Goal: Information Seeking & Learning: Learn about a topic

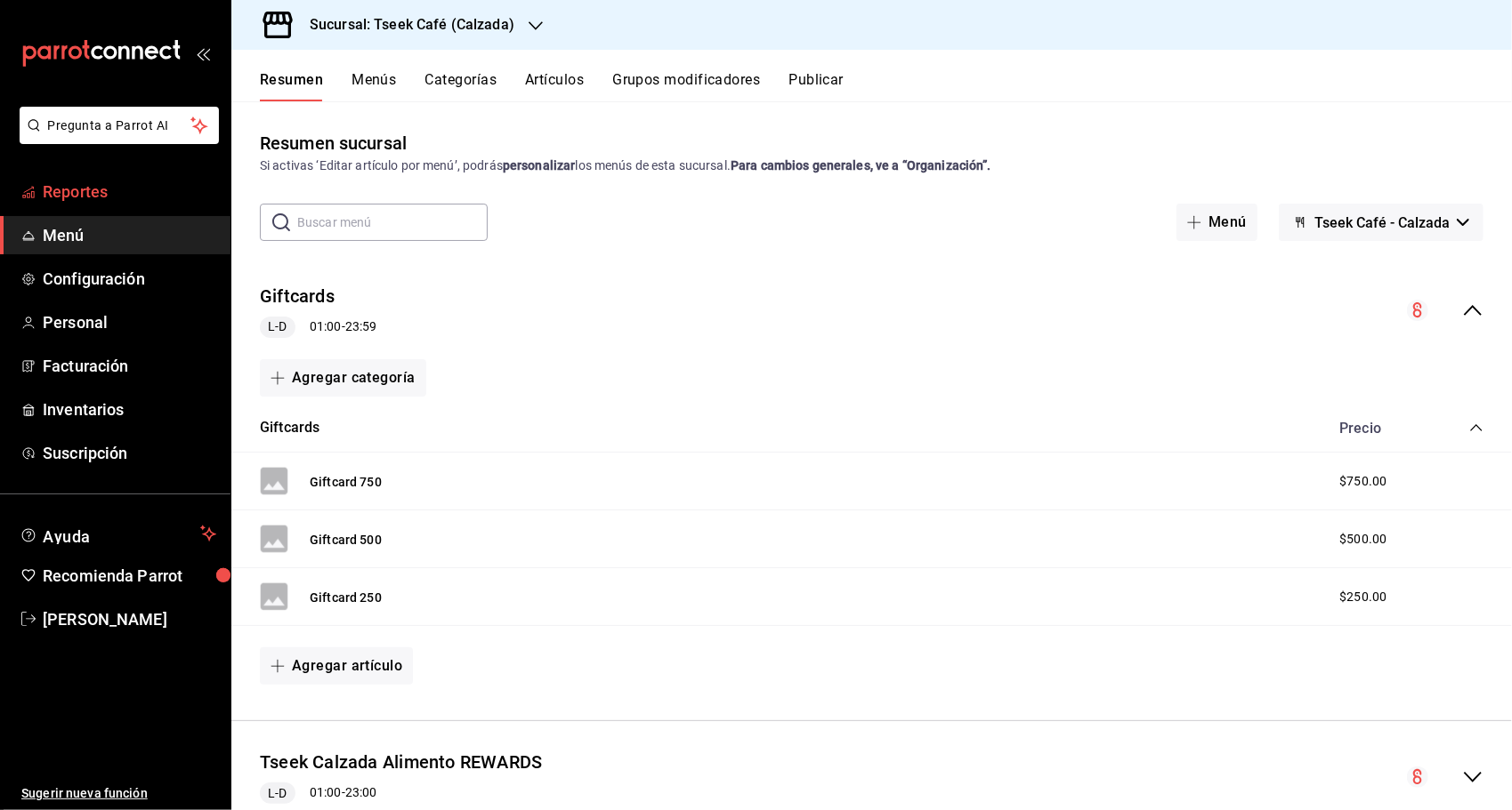
click at [139, 197] on span "Reportes" at bounding box center [129, 191] width 174 height 24
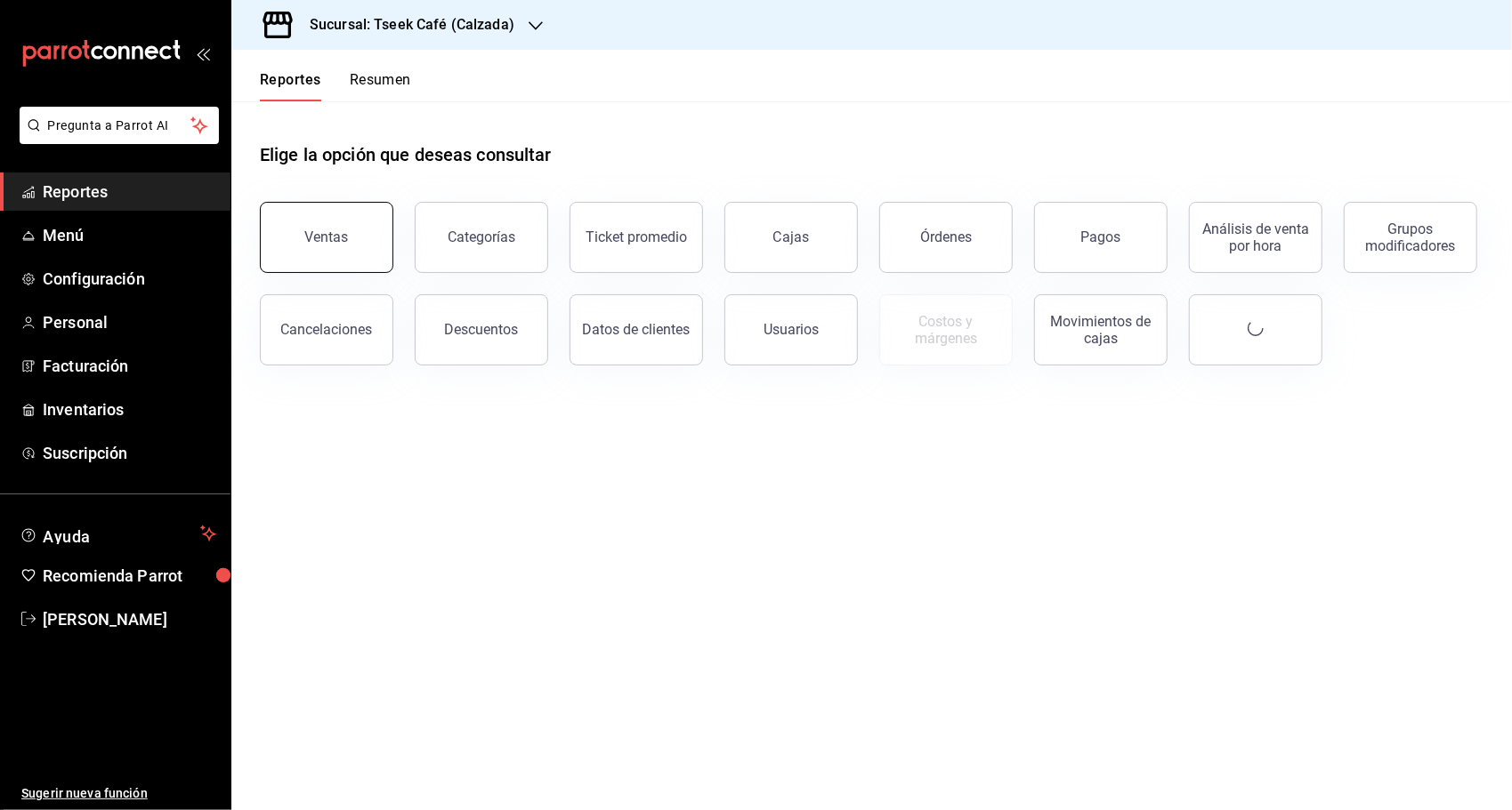
click at [367, 251] on button "Ventas" at bounding box center [327, 237] width 133 height 71
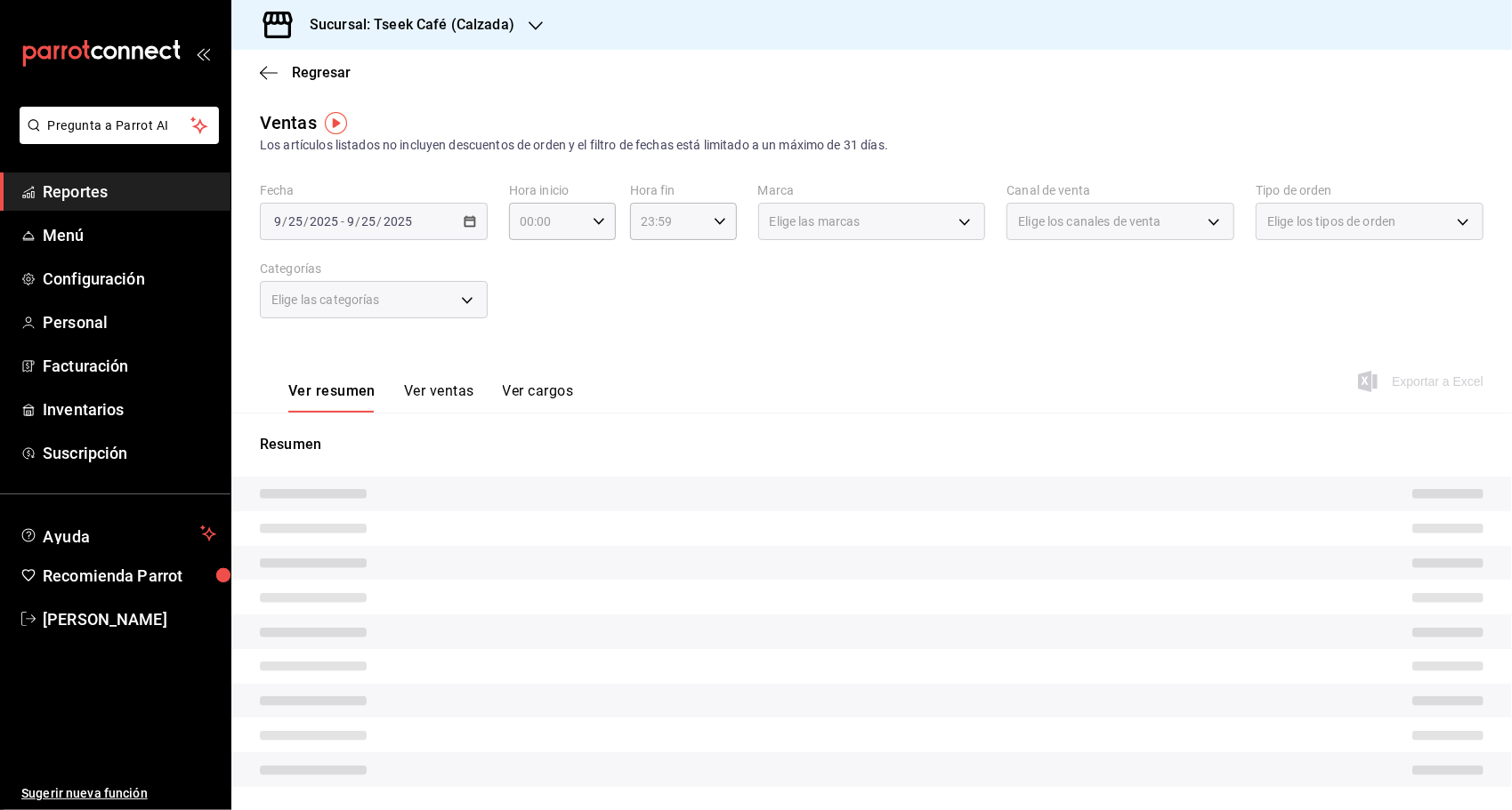
click at [472, 228] on div "2025-09-25 9 / 25 / 2025 - 2025-09-25 9 / 25 / 2025" at bounding box center [373, 222] width 228 height 38
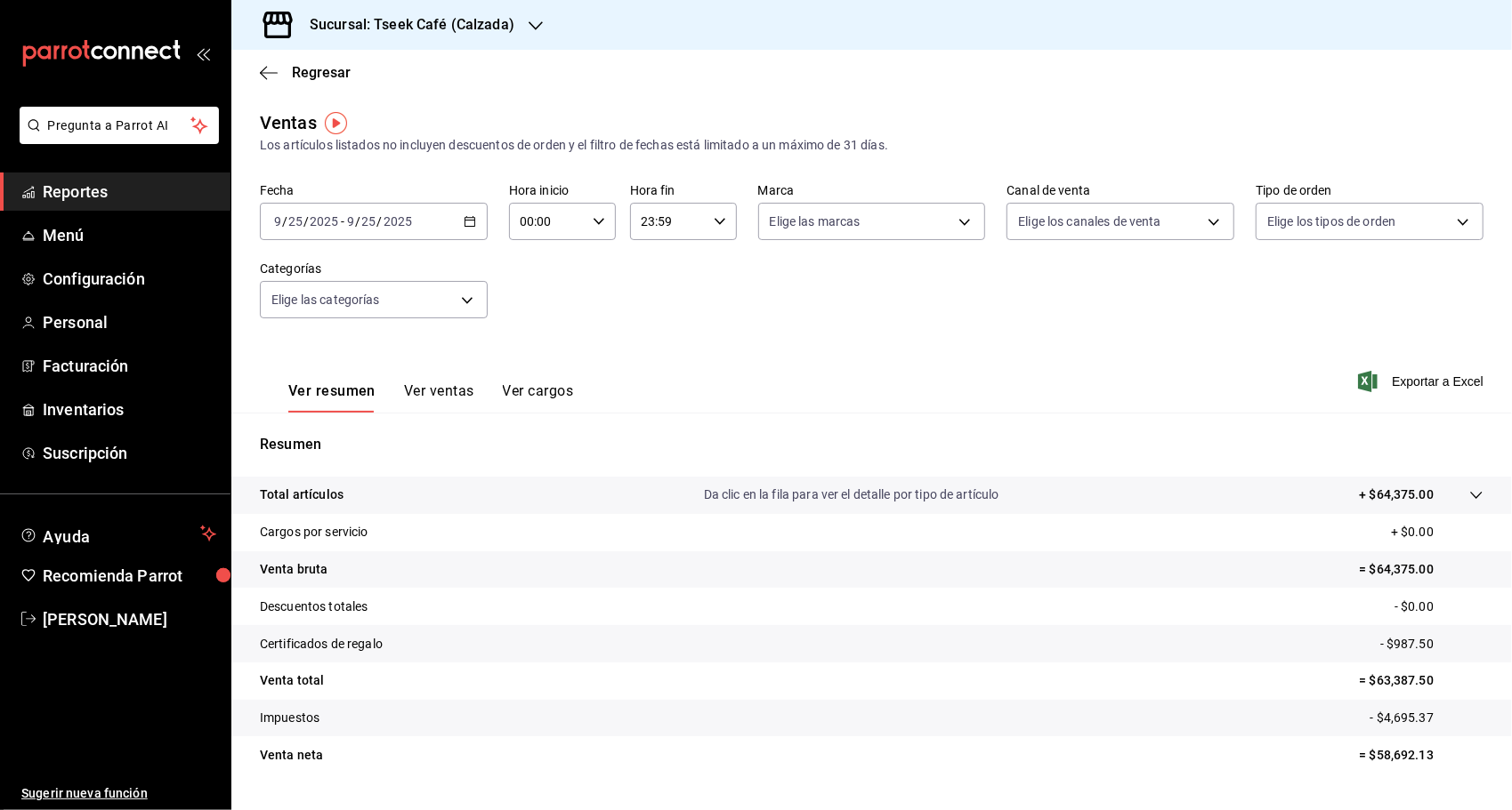
click at [464, 220] on \(Stroke\) "button" at bounding box center [470, 221] width 11 height 10
click at [322, 437] on span "Rango de fechas" at bounding box center [344, 435] width 138 height 19
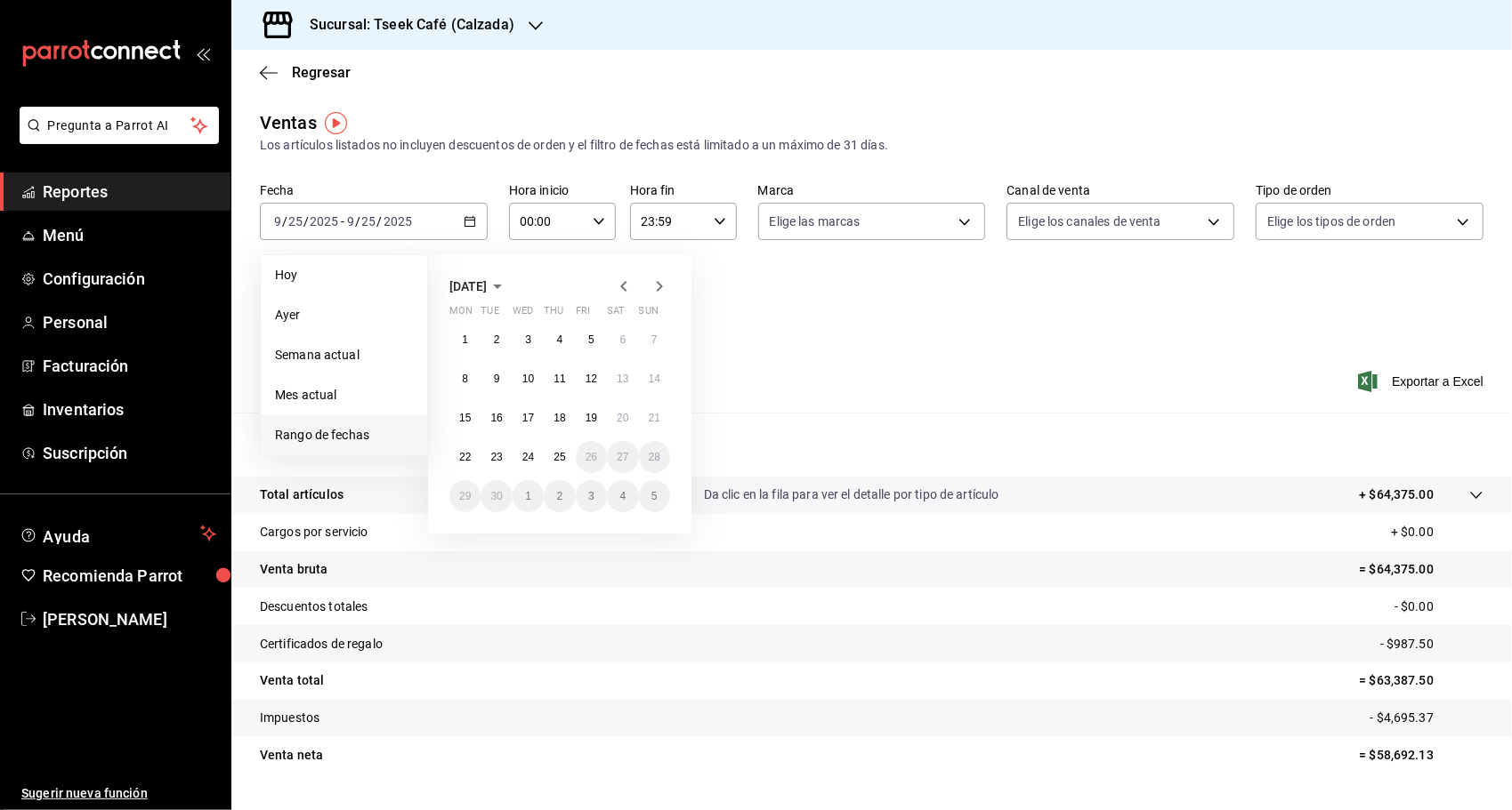
click at [626, 291] on icon "button" at bounding box center [624, 287] width 22 height 22
click at [475, 498] on button "25" at bounding box center [465, 496] width 31 height 32
click at [622, 494] on abbr "30" at bounding box center [622, 496] width 12 height 13
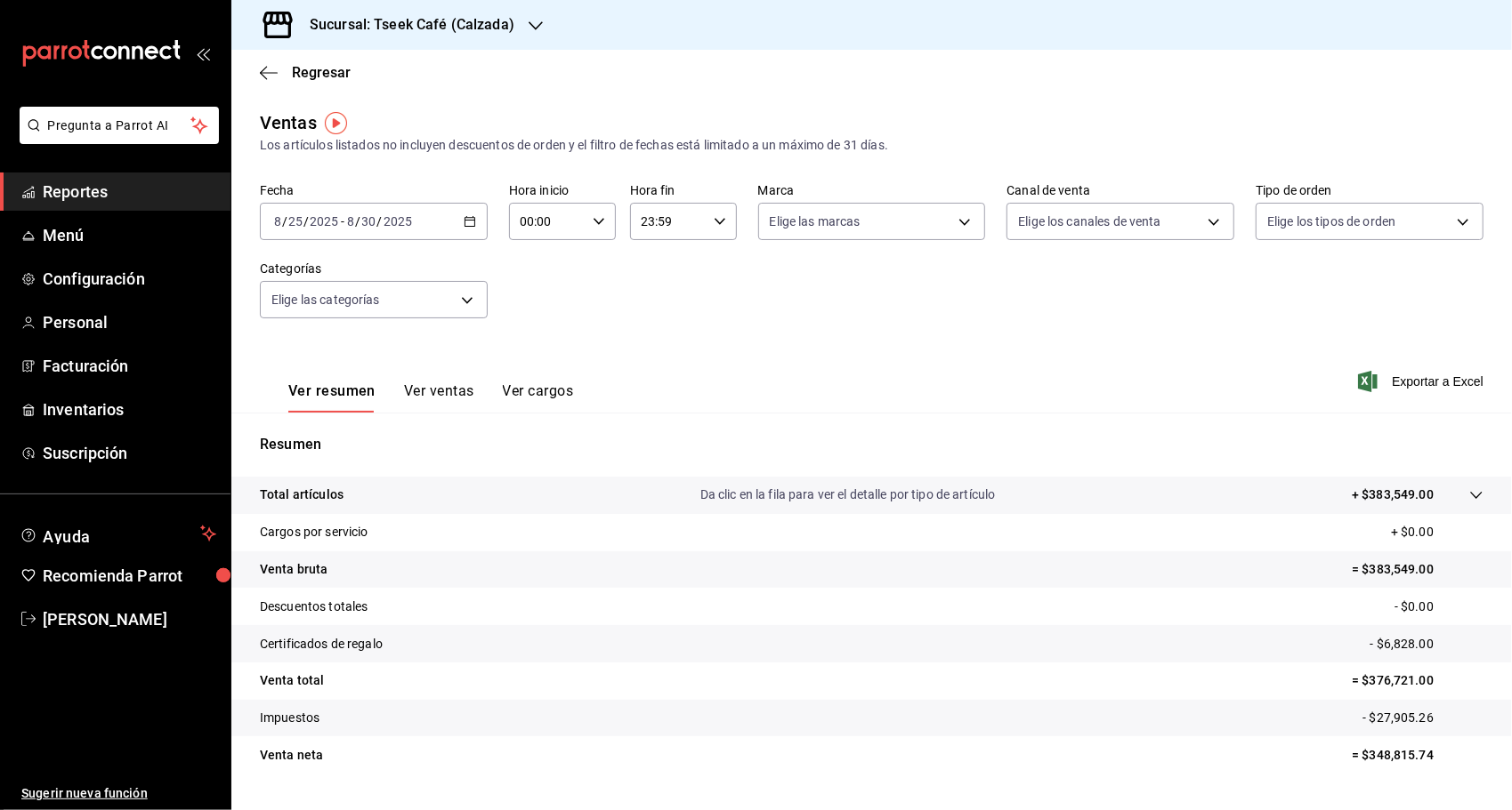
click at [452, 400] on button "Ver ventas" at bounding box center [439, 397] width 70 height 31
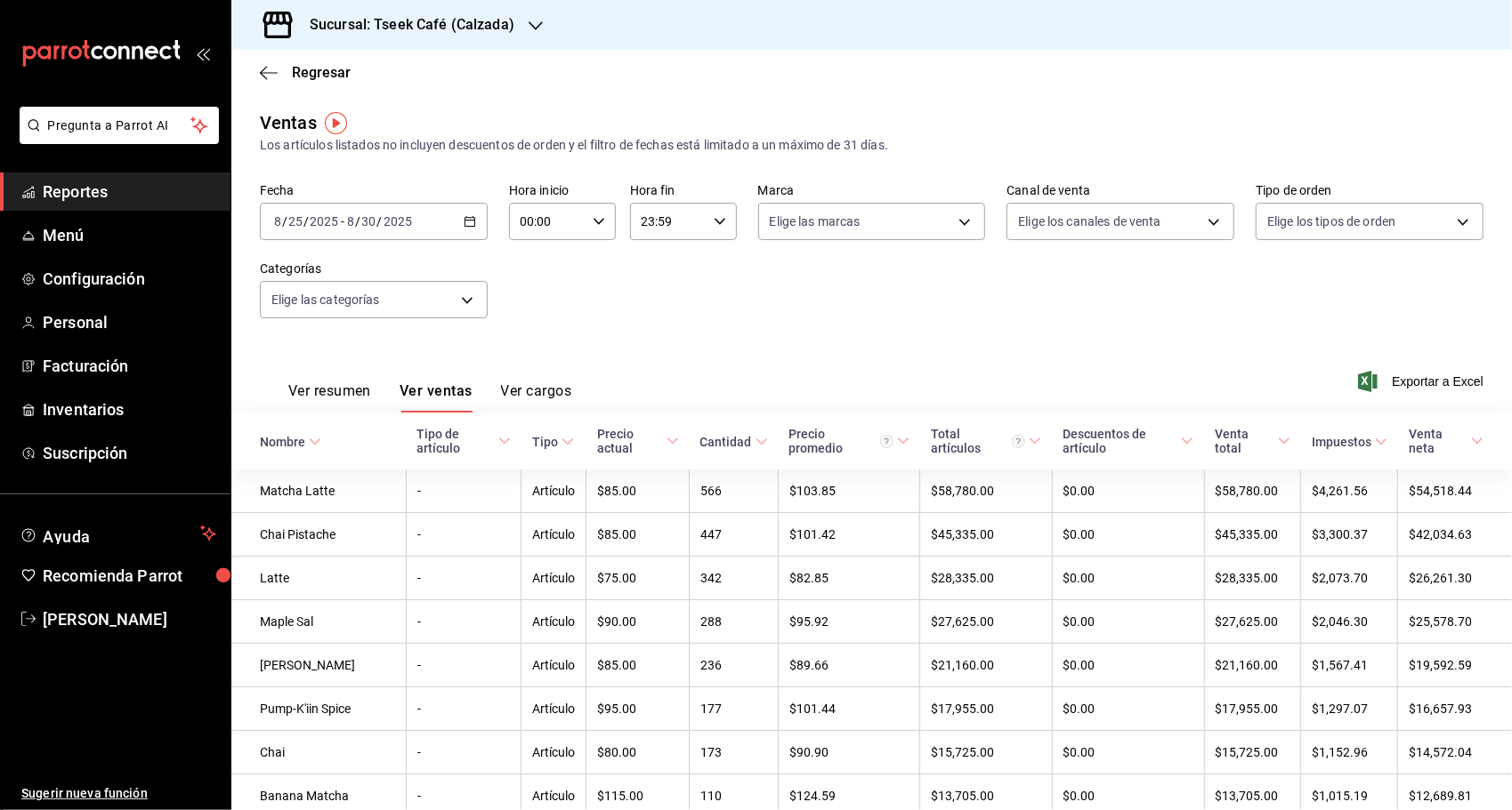
click at [764, 325] on div "Fecha 2025-08-25 8 / 25 / 2025 - 2025-08-30 8 / 30 / 2025 Hora inicio 00:00 Hor…" at bounding box center [872, 262] width 1223 height 156
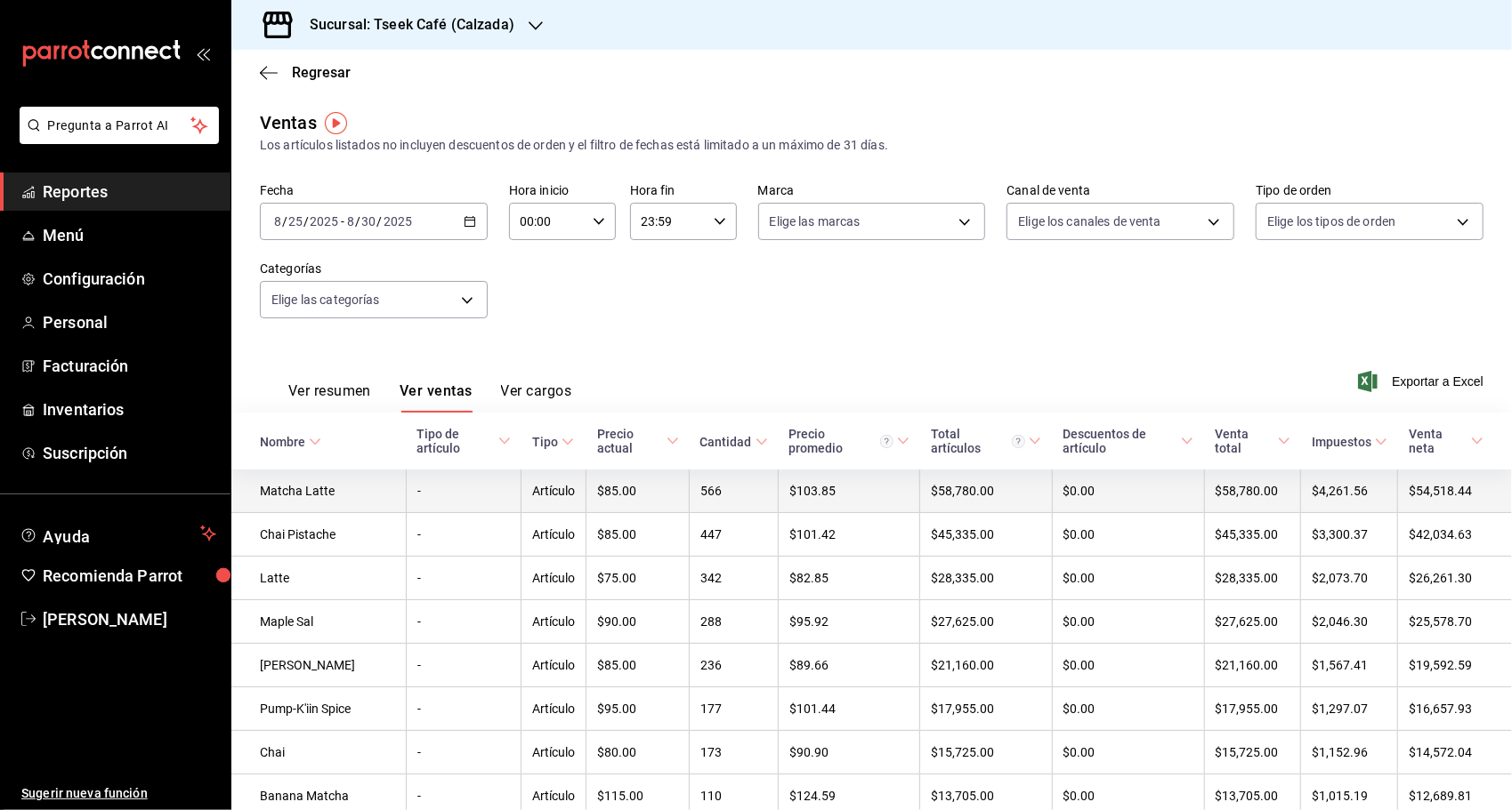
click at [365, 494] on td "Matcha Latte" at bounding box center [318, 491] width 174 height 43
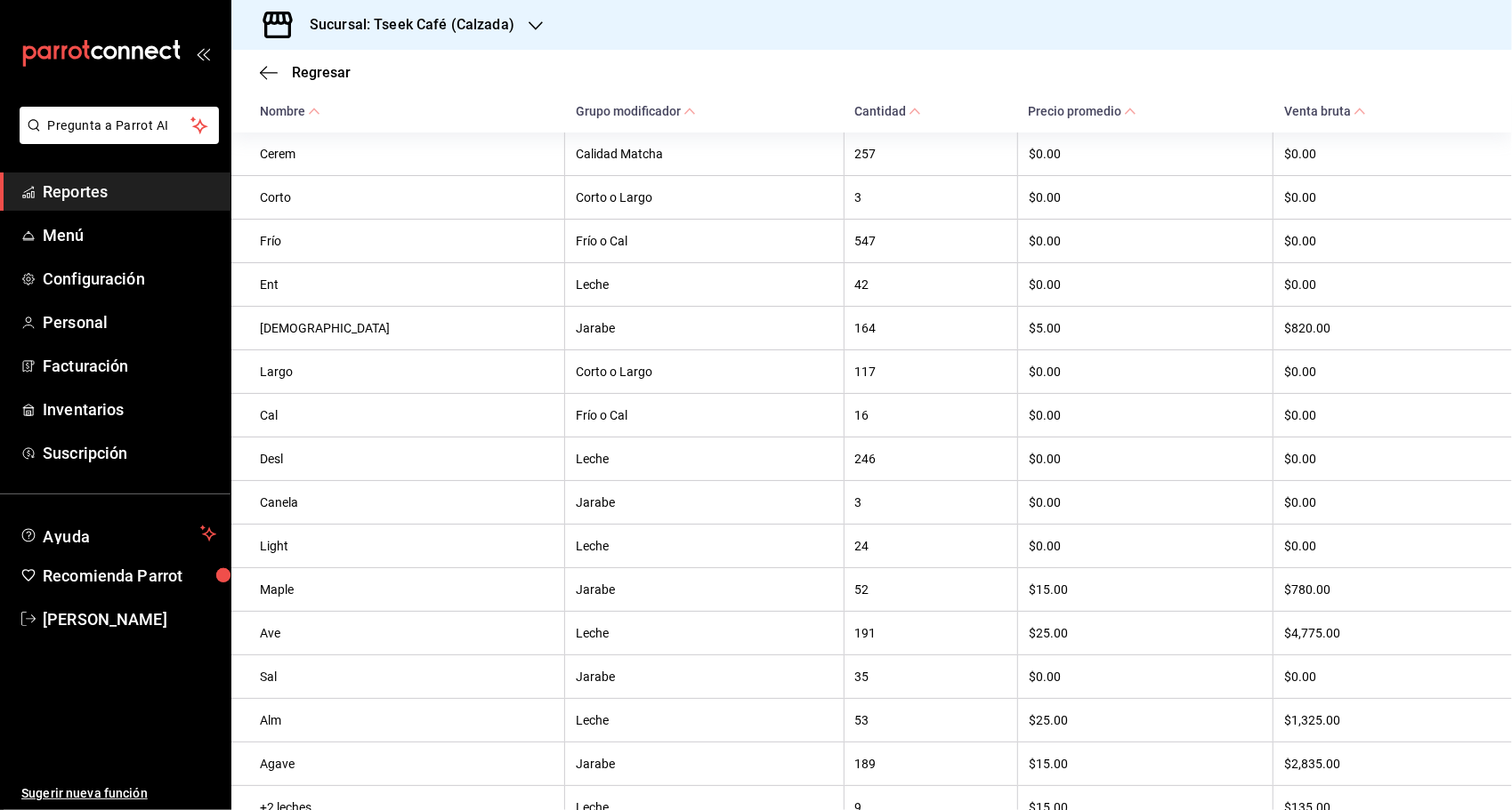
scroll to position [501, 0]
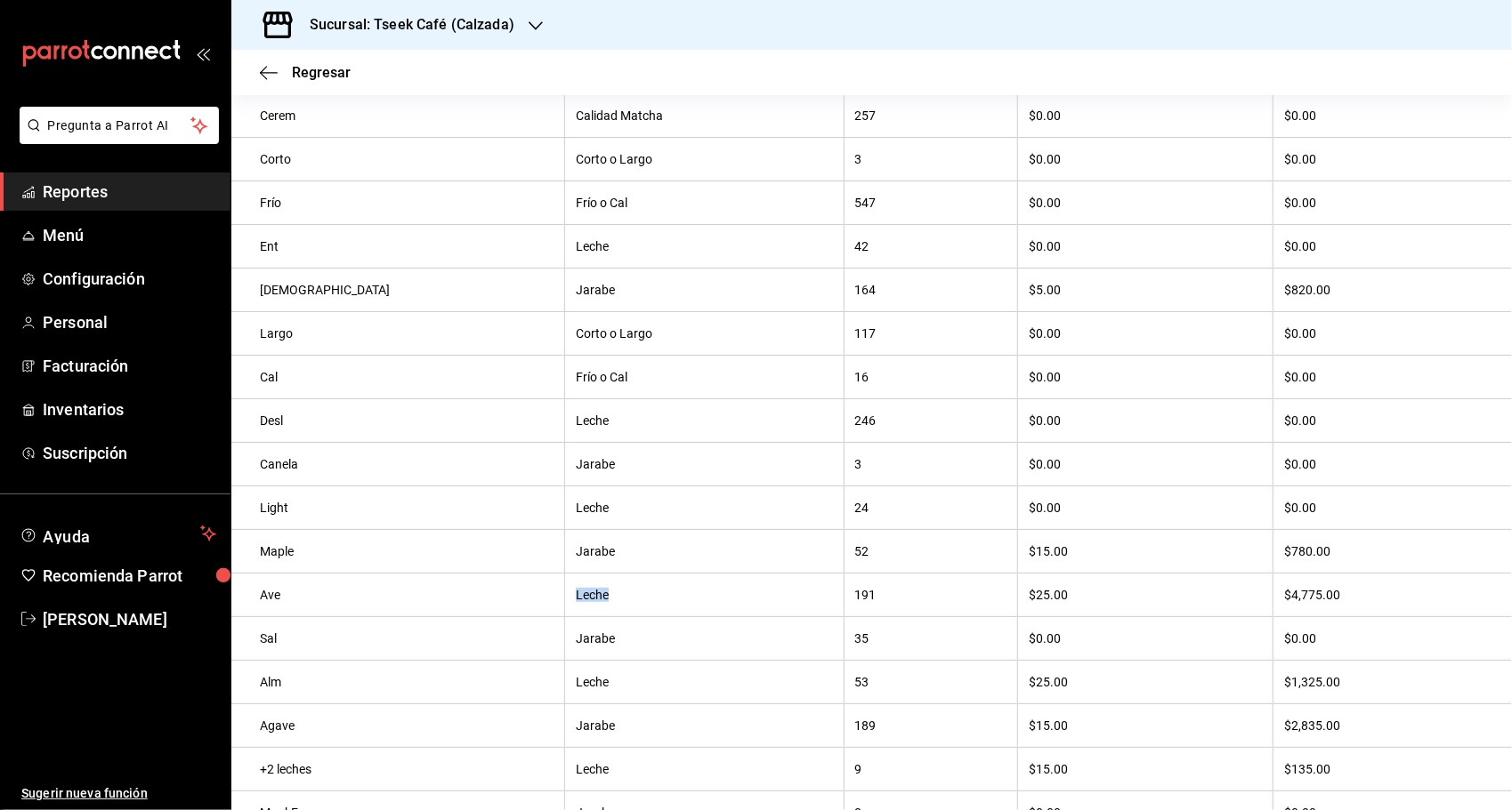
drag, startPoint x: 486, startPoint y: 594, endPoint x: 520, endPoint y: 596, distance: 34.1
click at [565, 596] on th "Leche" at bounding box center [704, 594] width 279 height 43
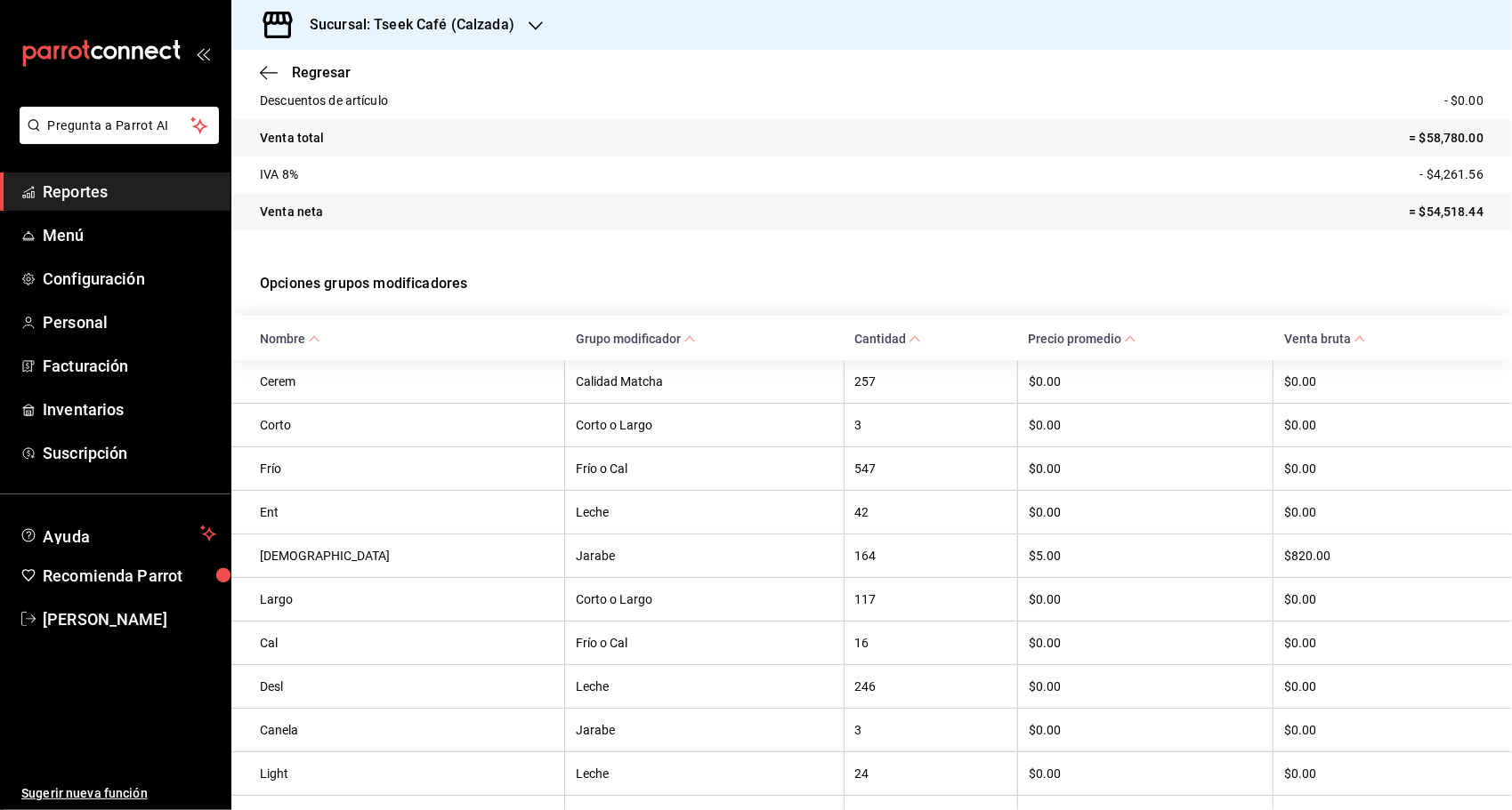
scroll to position [234, 0]
click at [565, 382] on th "Calidad Matcha" at bounding box center [704, 383] width 279 height 43
click at [565, 384] on th "Calidad Matcha" at bounding box center [704, 383] width 279 height 43
click at [565, 400] on th "Calidad Matcha" at bounding box center [704, 383] width 279 height 43
click at [565, 441] on th "Corto o Largo" at bounding box center [704, 425] width 279 height 43
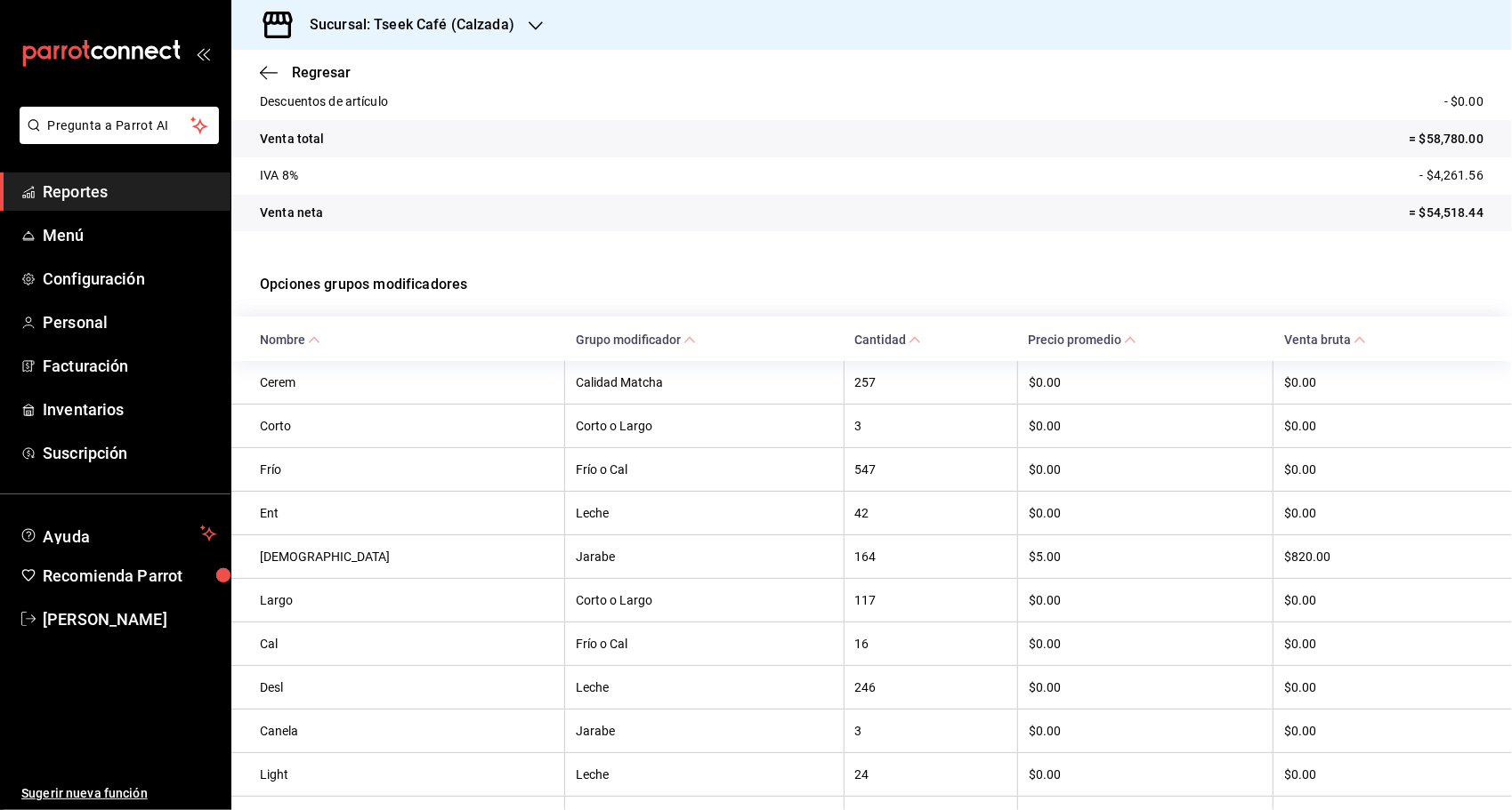
click at [565, 462] on th "Frío o Cal" at bounding box center [704, 469] width 279 height 43
click at [258, 69] on div "Regresar" at bounding box center [871, 72] width 1280 height 45
click at [265, 66] on icon "button" at bounding box center [269, 73] width 18 height 16
click at [266, 60] on div "Regresar" at bounding box center [871, 72] width 1280 height 45
click at [271, 78] on icon "button" at bounding box center [269, 73] width 18 height 16
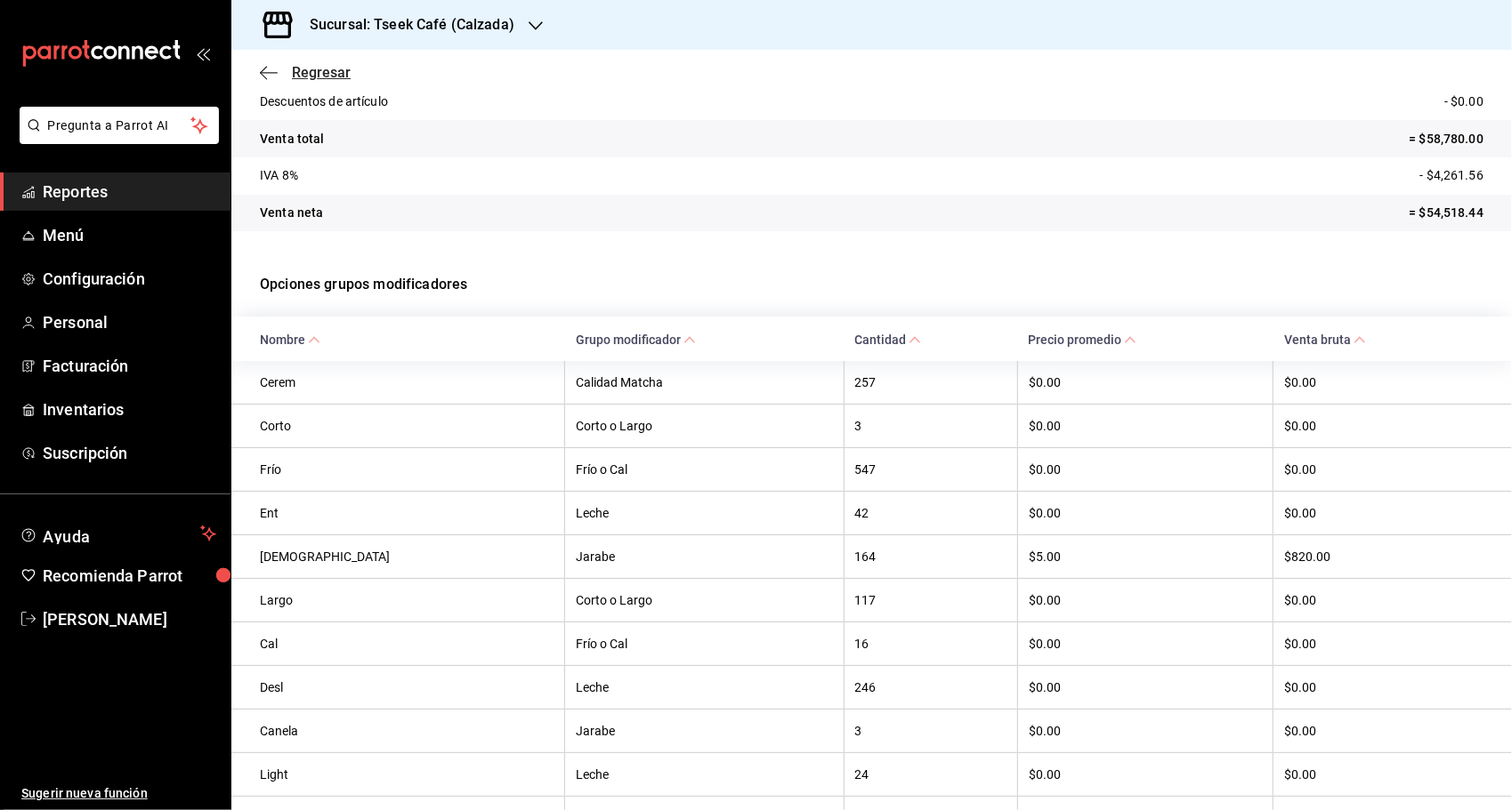
click at [318, 65] on span "Regresar" at bounding box center [320, 72] width 58 height 17
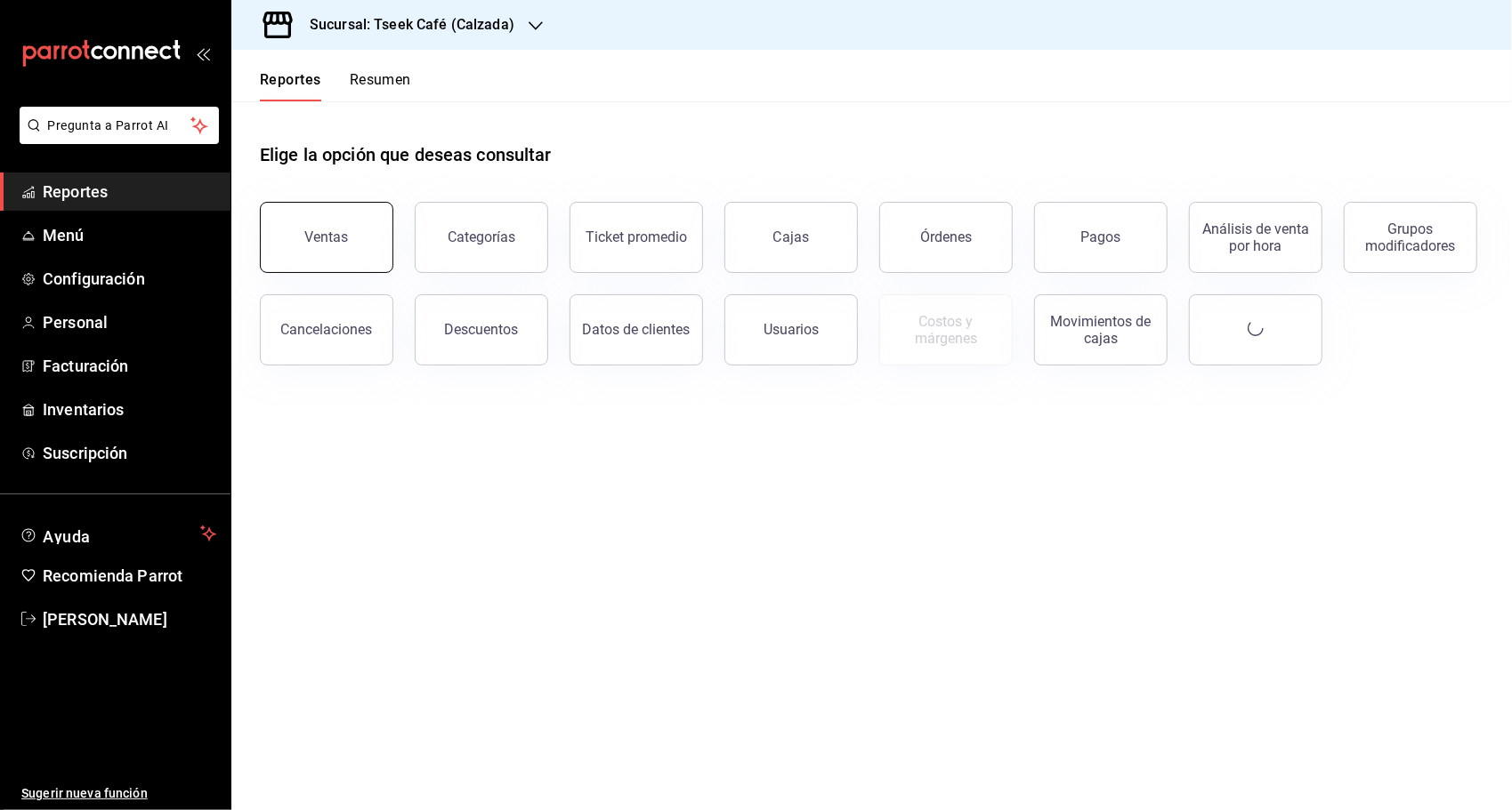
click at [358, 236] on button "Ventas" at bounding box center [327, 237] width 133 height 71
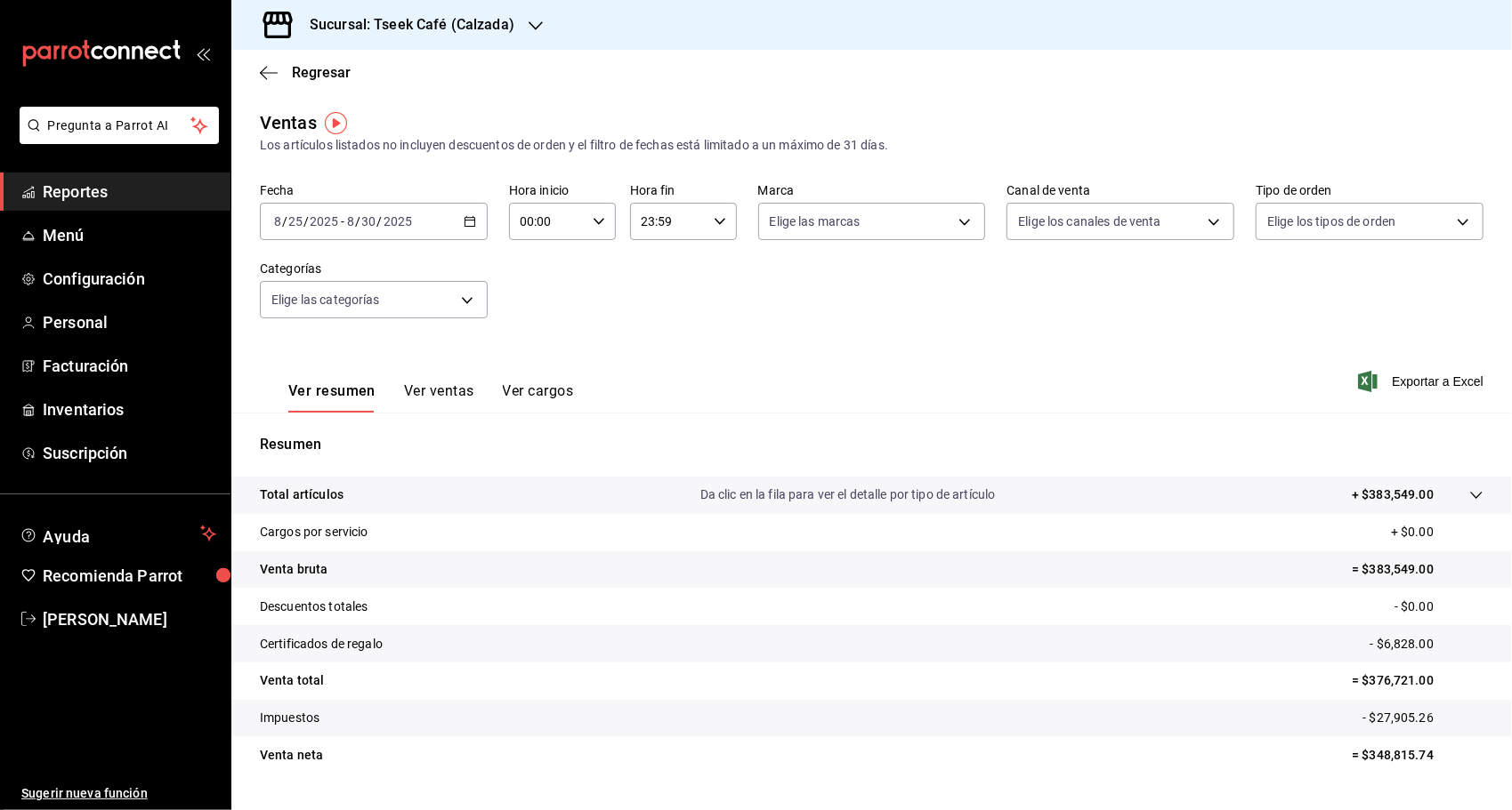
click at [448, 386] on button "Ver ventas" at bounding box center [439, 397] width 70 height 31
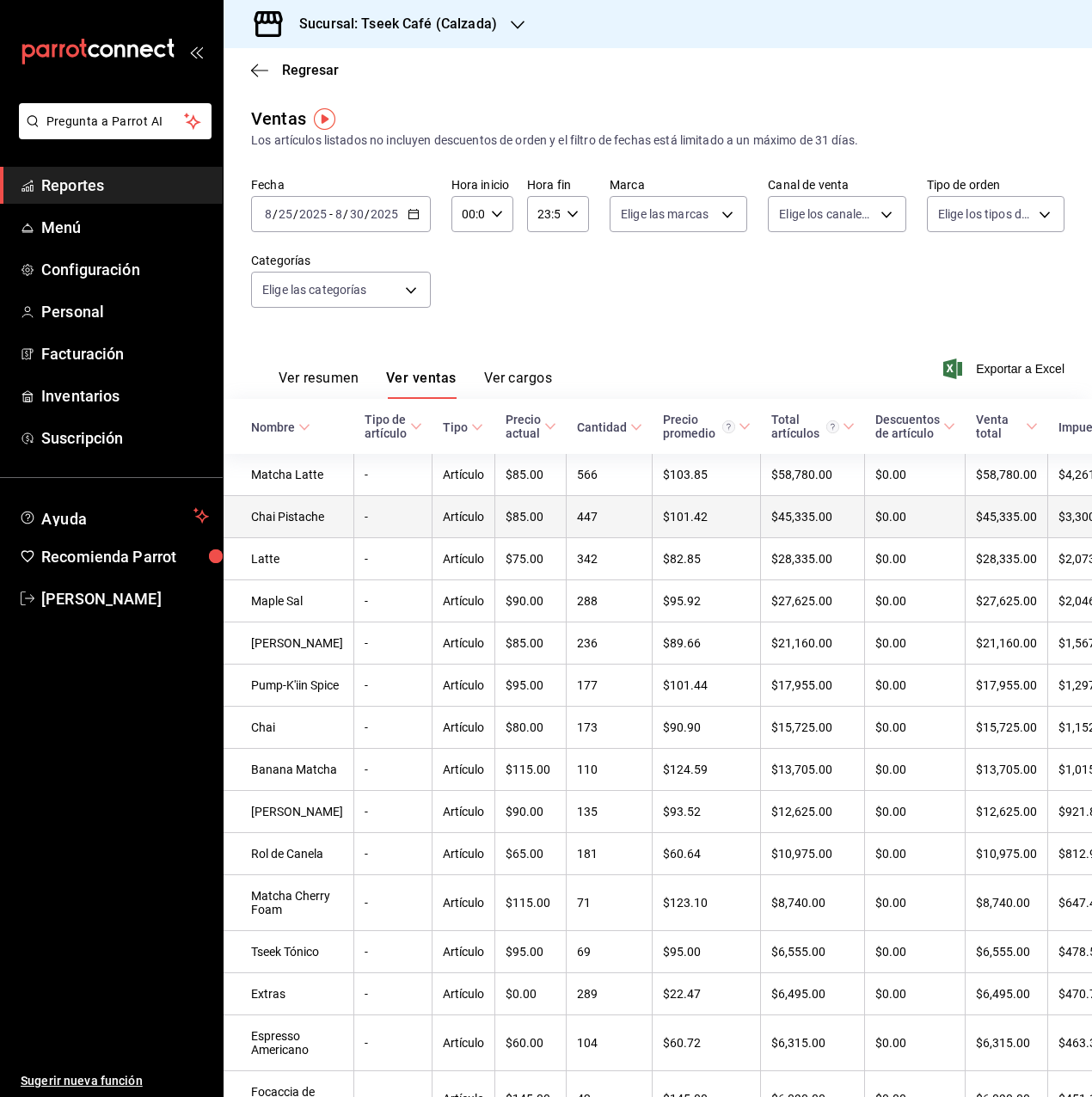
click at [433, 533] on td "Artículo" at bounding box center [464, 517] width 63 height 42
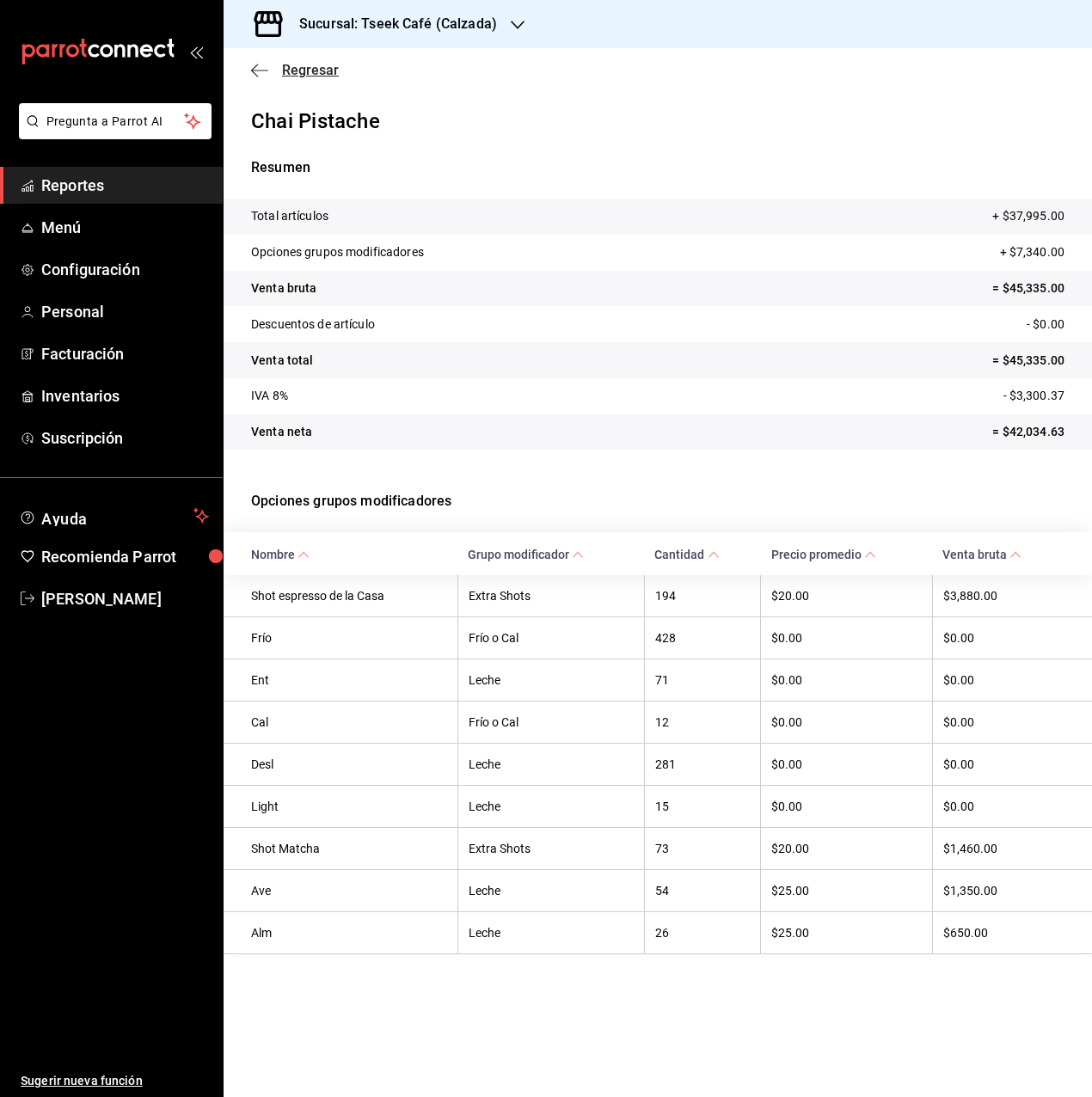
click at [304, 70] on span "Regresar" at bounding box center [310, 70] width 57 height 17
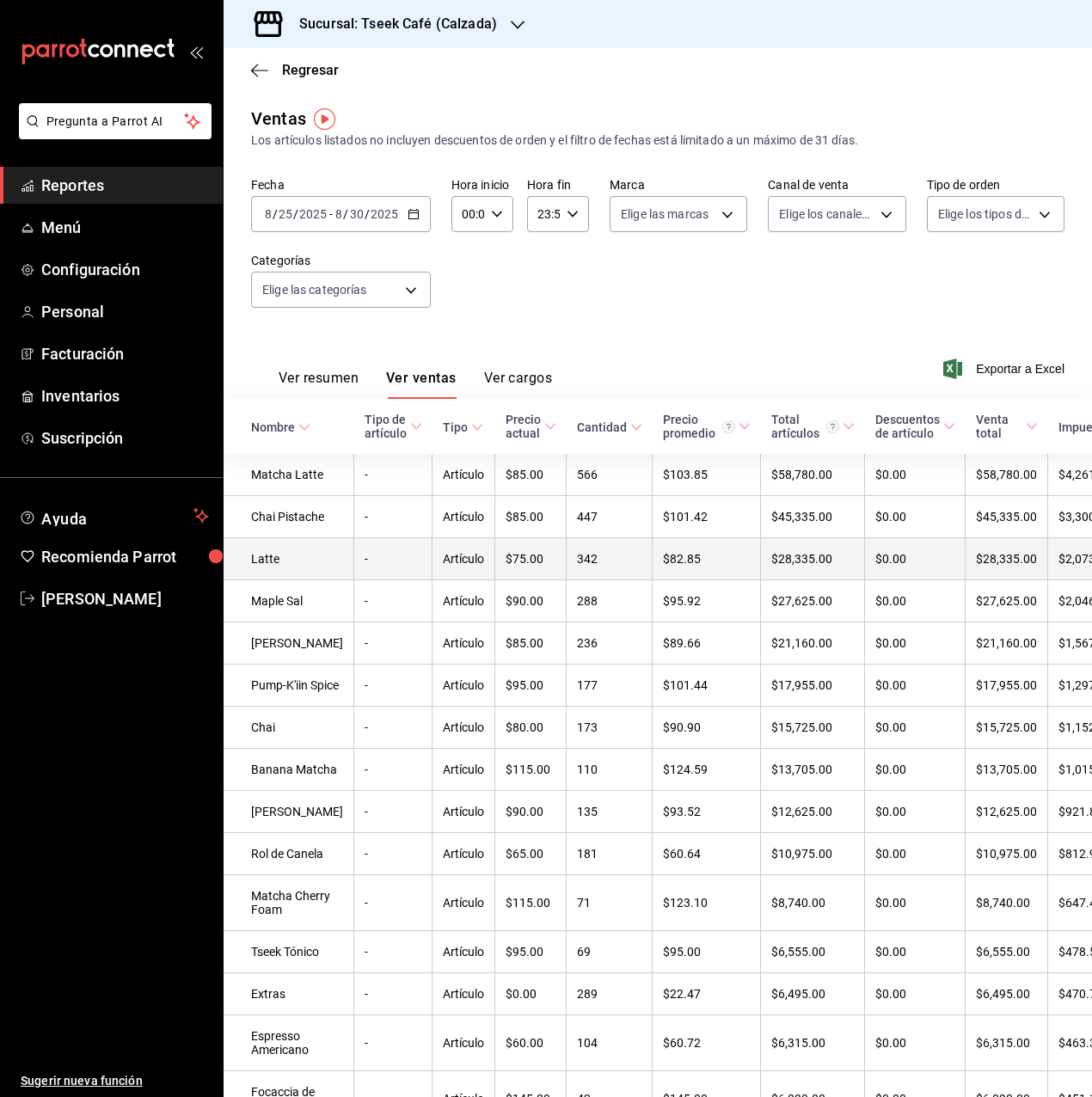
click at [282, 581] on td "Latte" at bounding box center [289, 559] width 130 height 42
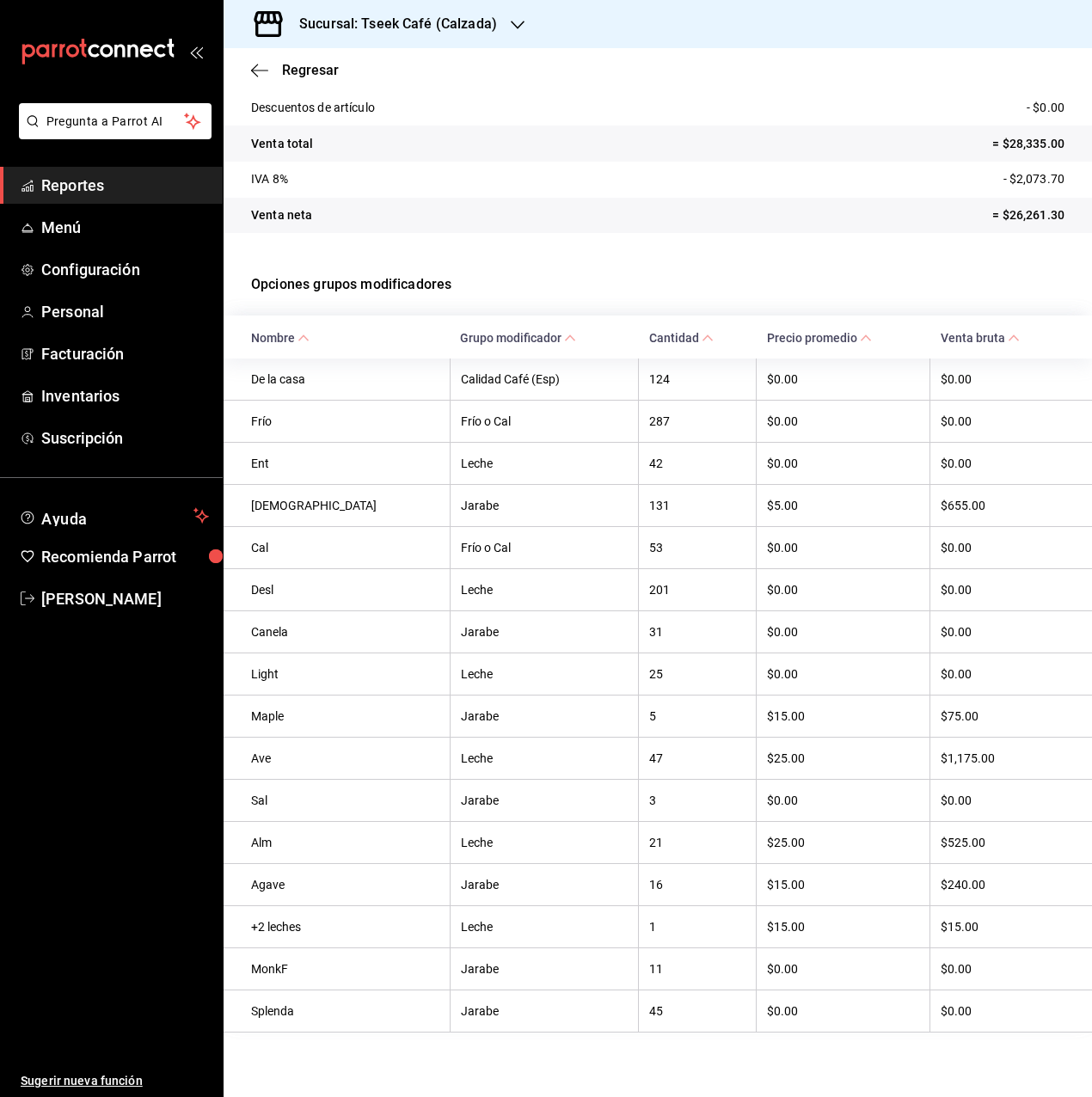
scroll to position [235, 0]
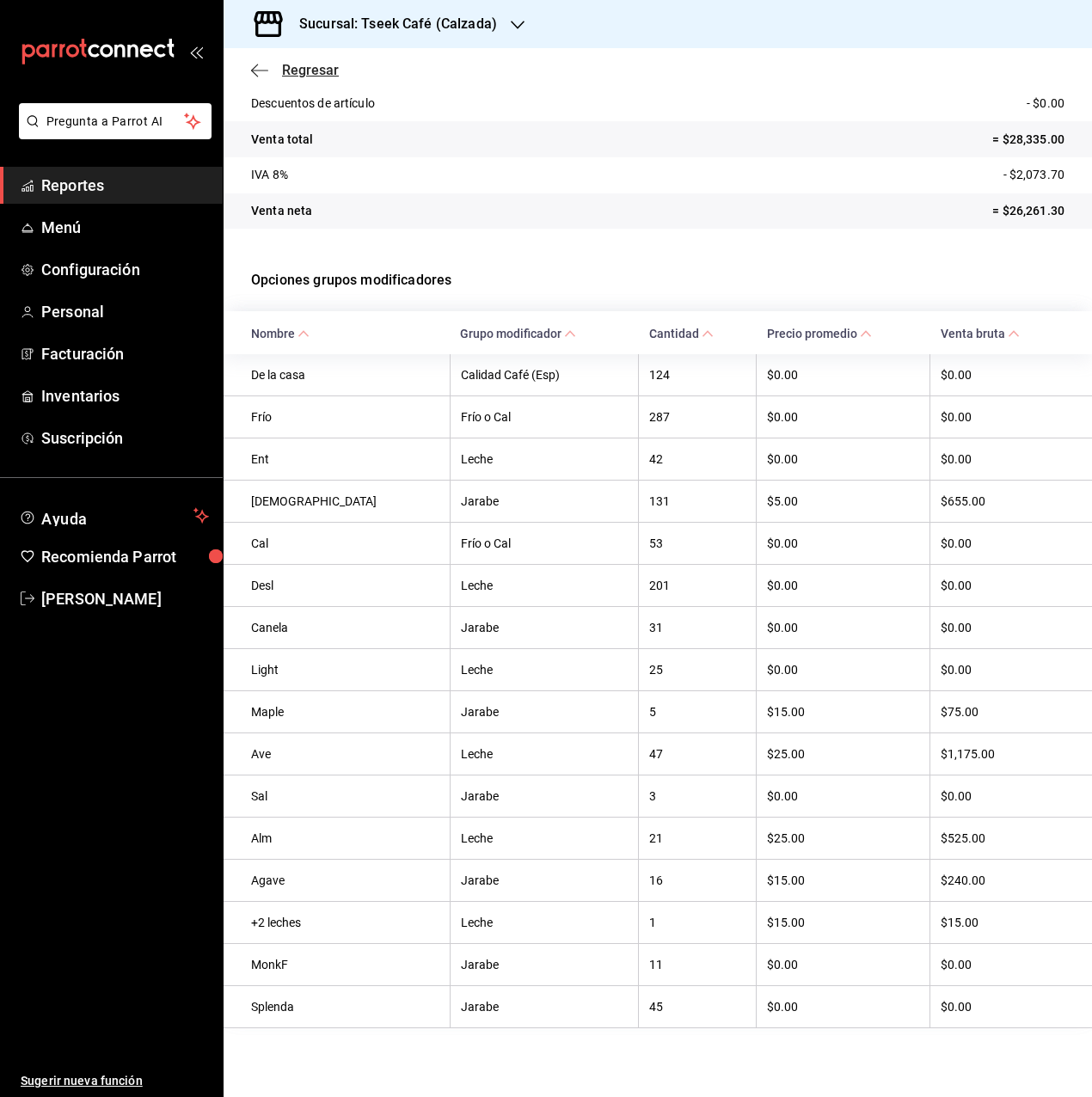
click at [263, 70] on icon "button" at bounding box center [260, 70] width 17 height 1
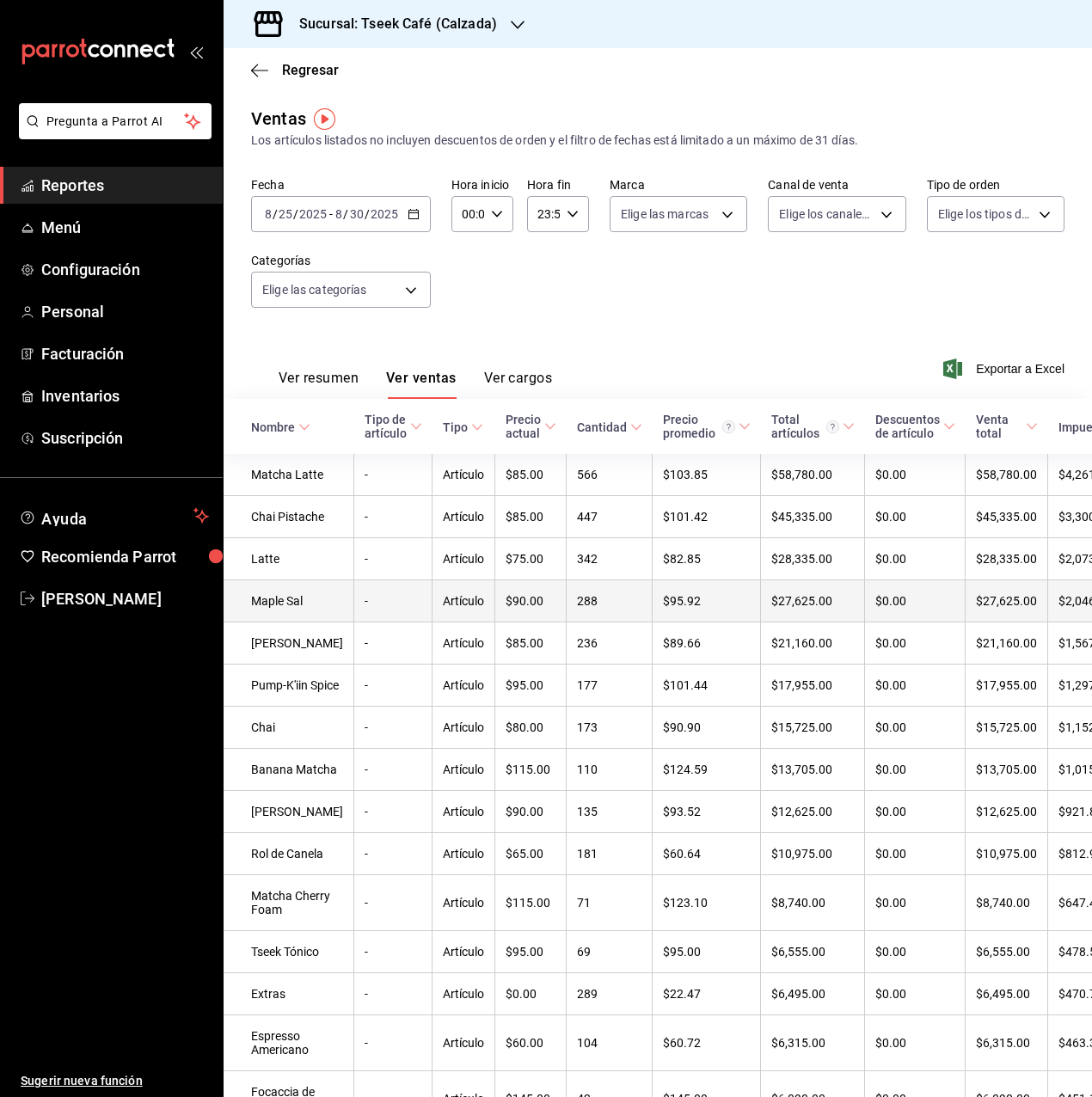
click at [290, 622] on td "Maple Sal" at bounding box center [289, 602] width 130 height 42
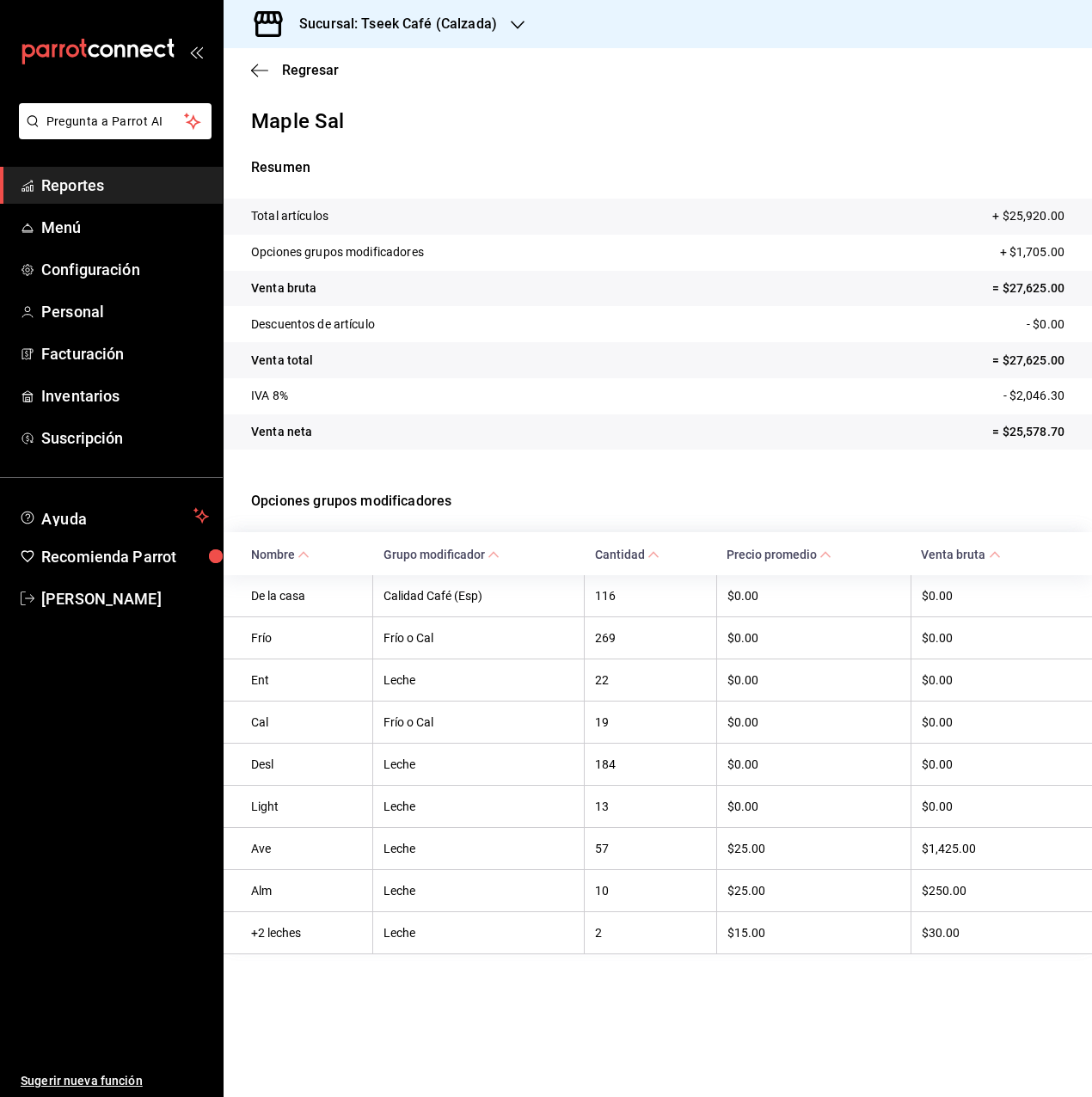
click at [356, 4] on div "Sucursal: Tseek Café (Calzada)" at bounding box center [384, 23] width 294 height 48
click at [82, 182] on div at bounding box center [546, 548] width 1092 height 1097
click at [82, 182] on span "Reportes" at bounding box center [124, 185] width 168 height 23
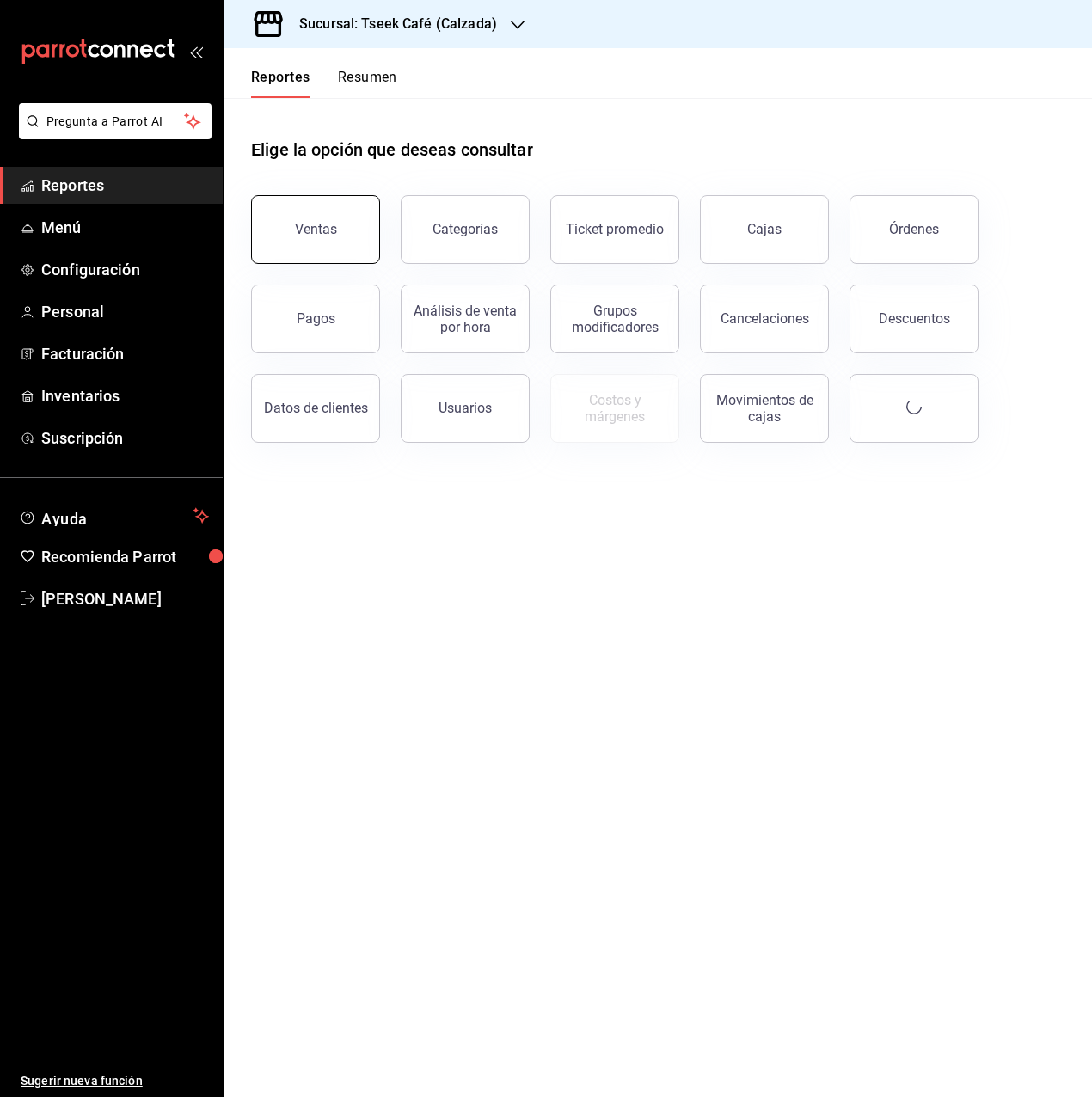
click at [292, 202] on button "Ventas" at bounding box center [316, 229] width 129 height 69
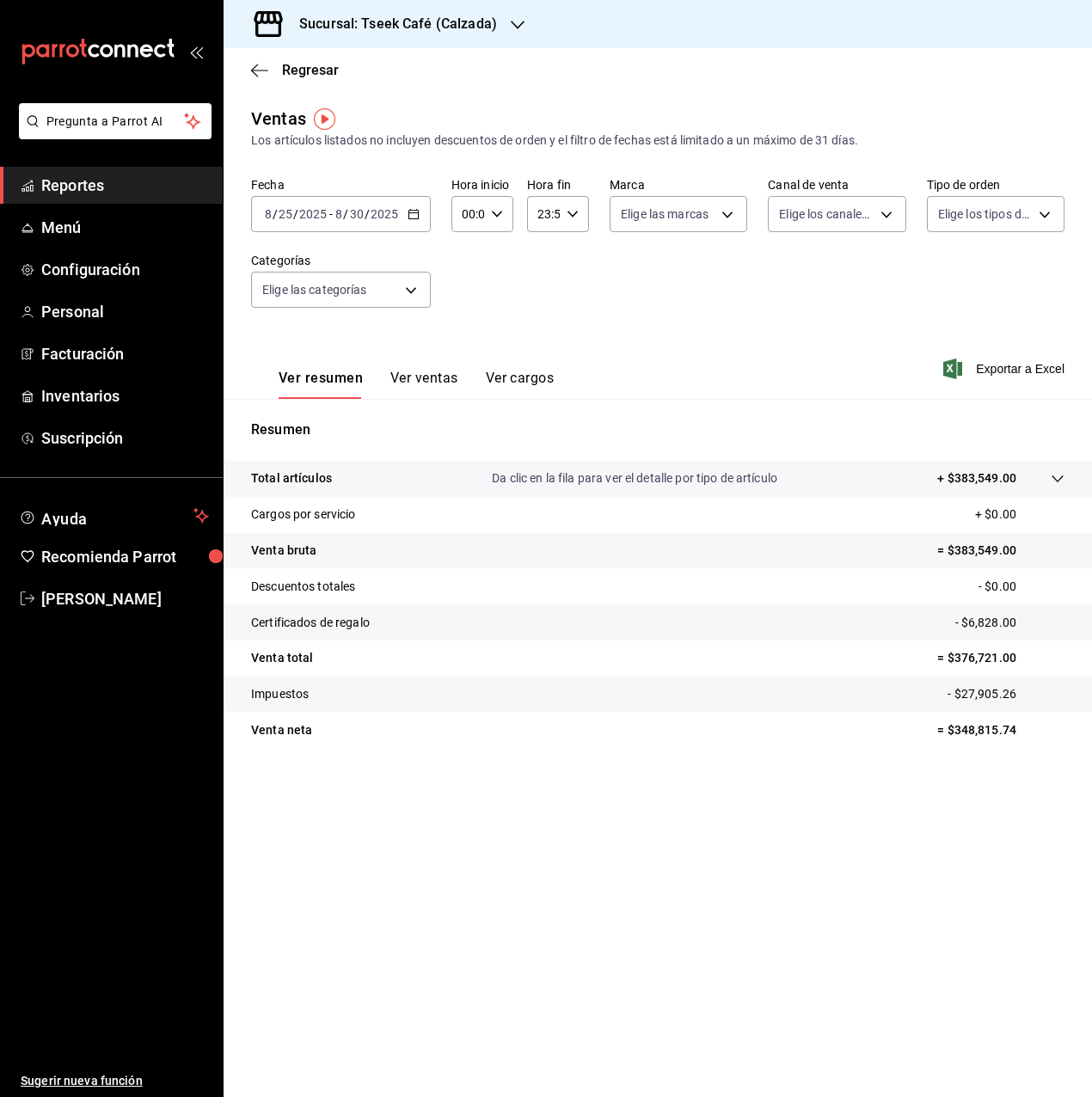
click at [428, 376] on button "Ver ventas" at bounding box center [424, 384] width 68 height 30
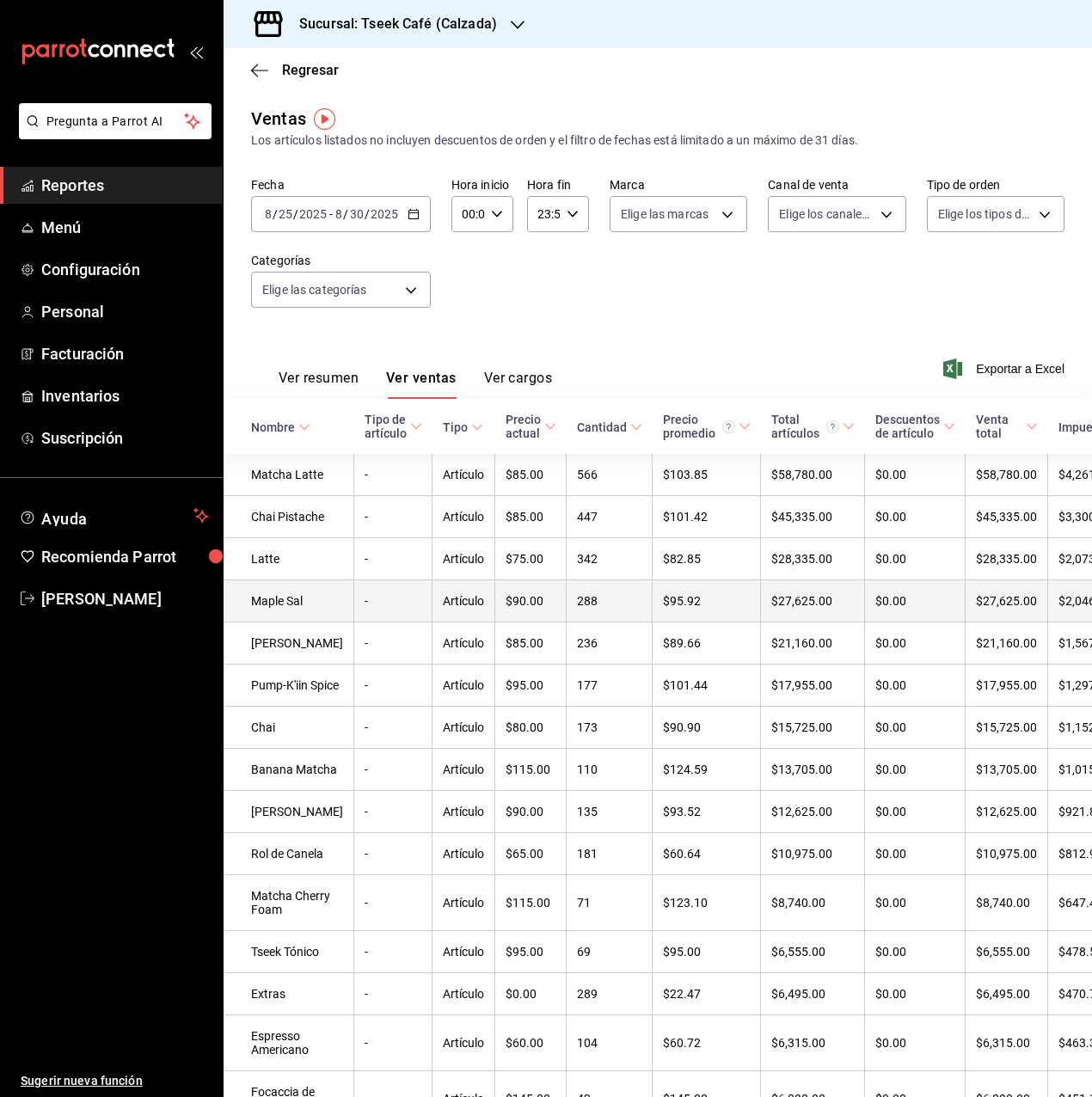
click at [290, 622] on td "Maple Sal" at bounding box center [289, 602] width 130 height 42
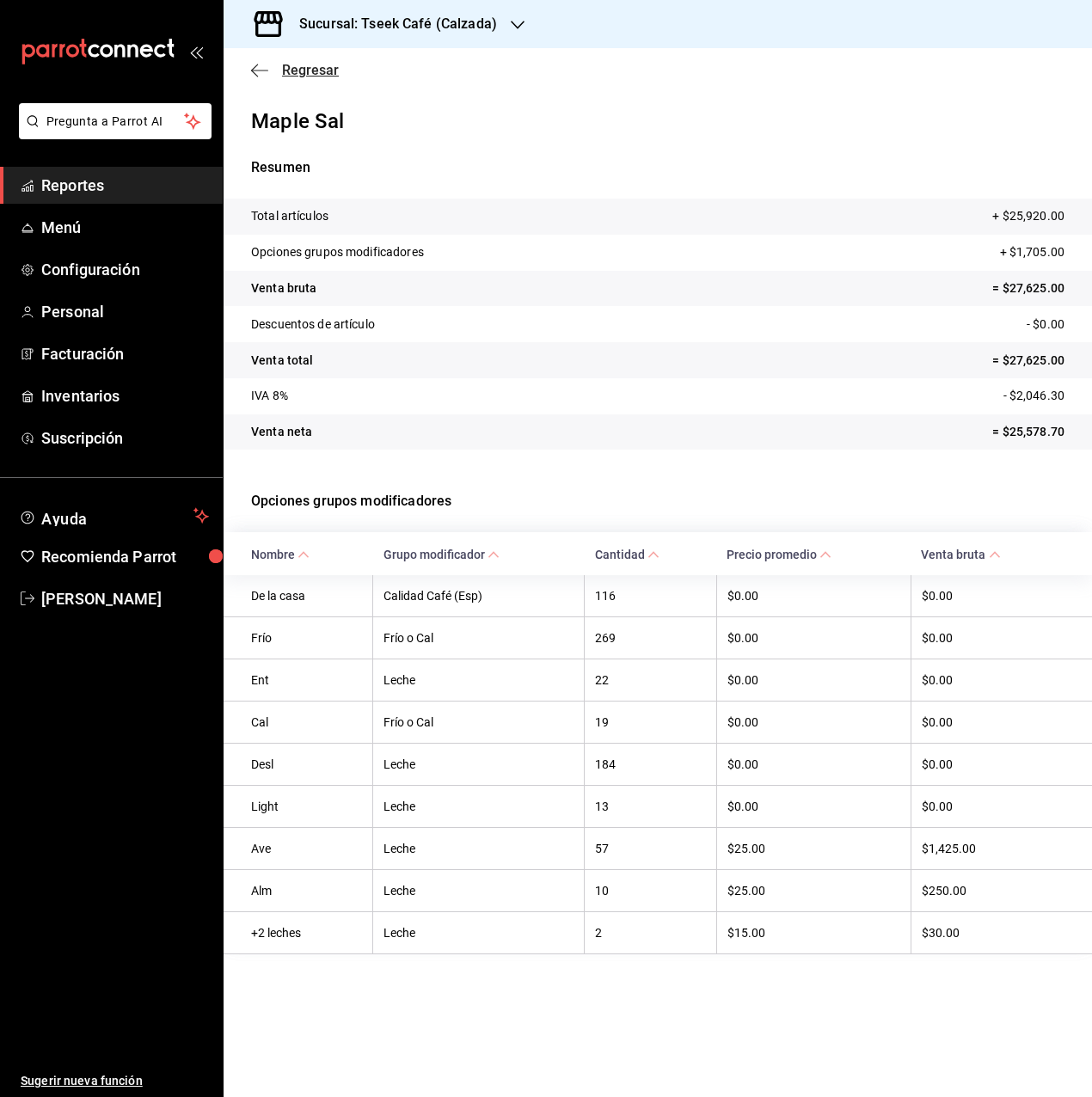
click at [260, 69] on icon "button" at bounding box center [260, 70] width 17 height 16
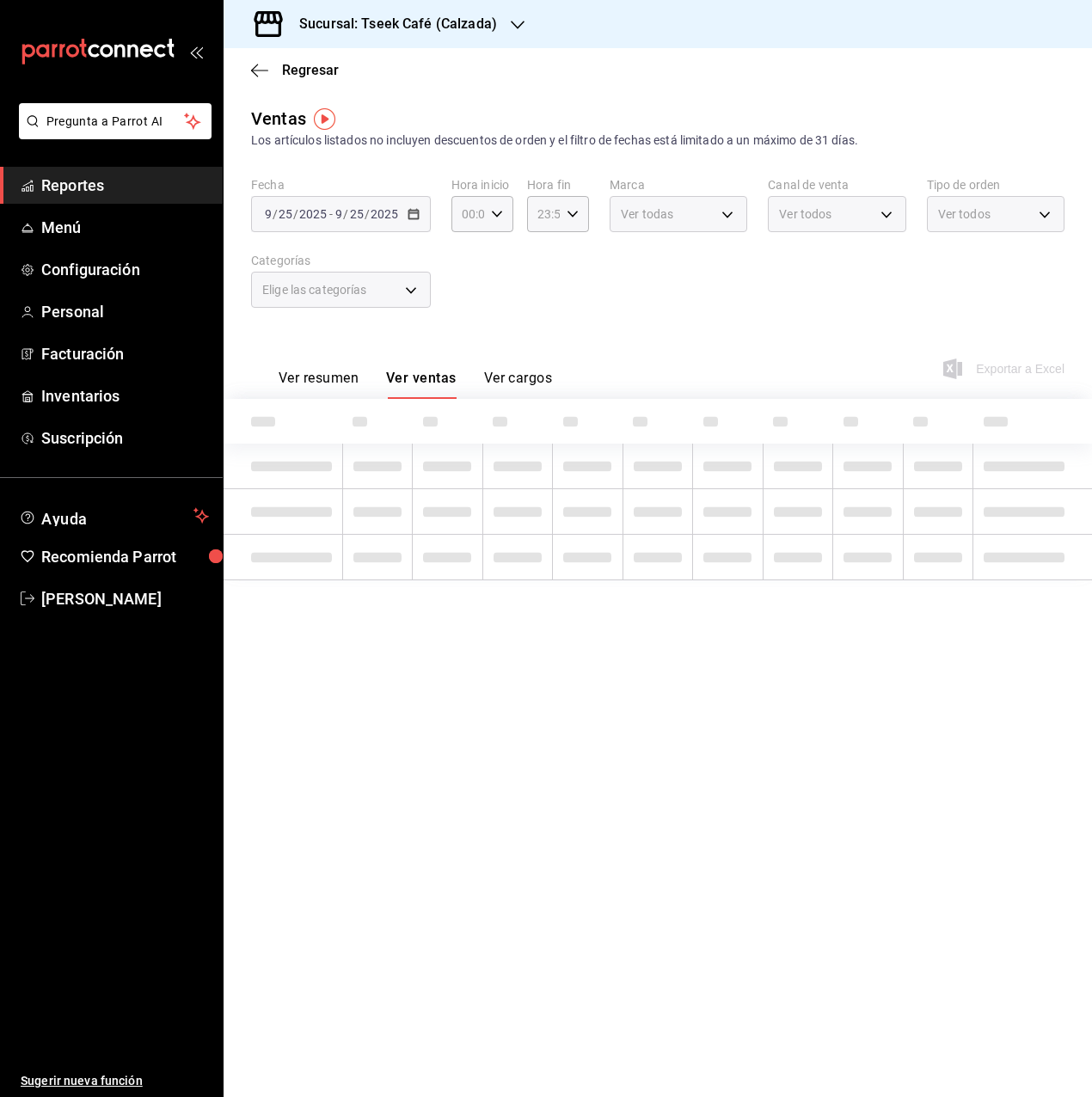
click at [136, 181] on span "Reportes" at bounding box center [124, 185] width 168 height 23
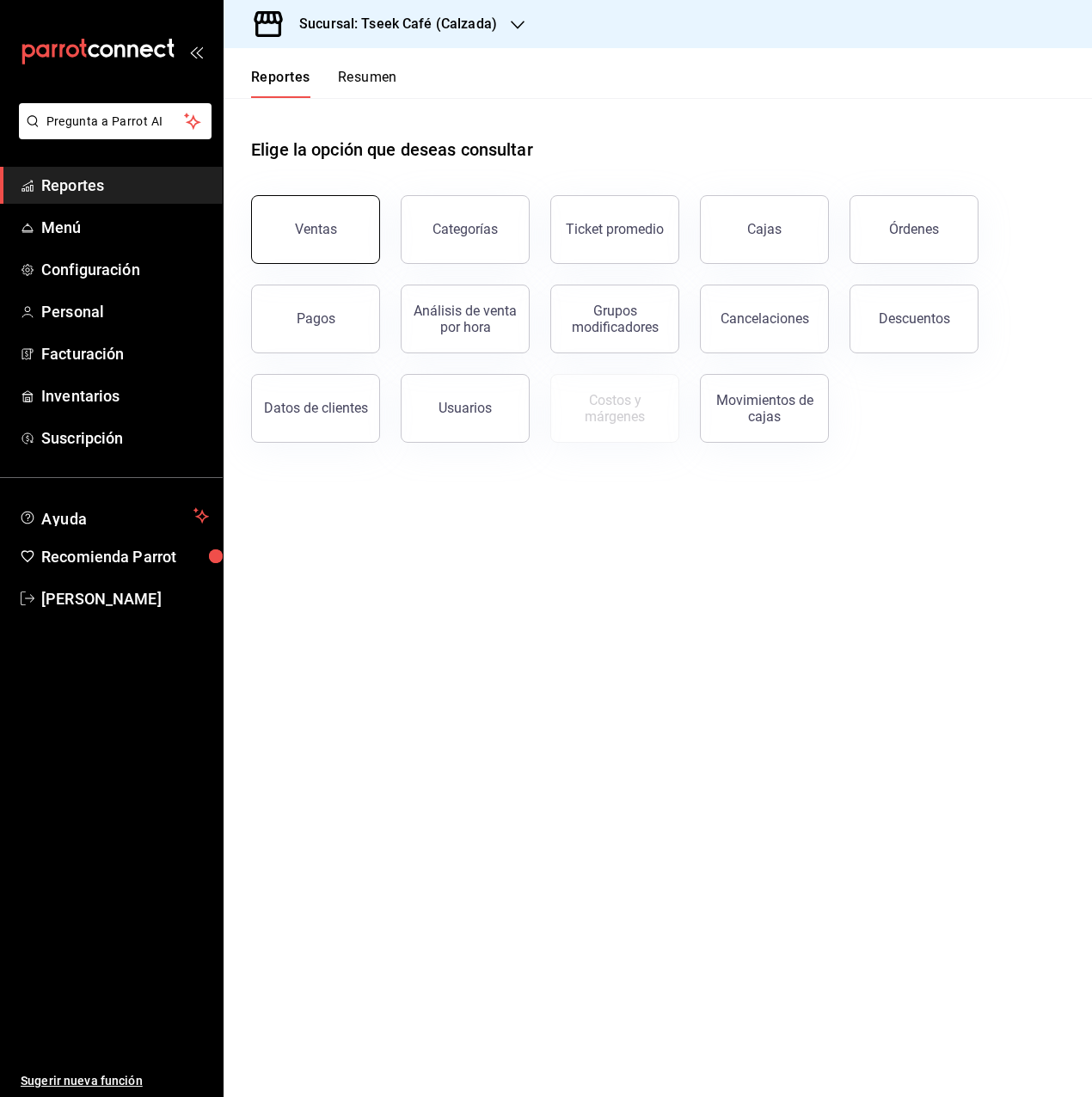
click at [318, 243] on button "Ventas" at bounding box center [316, 229] width 129 height 69
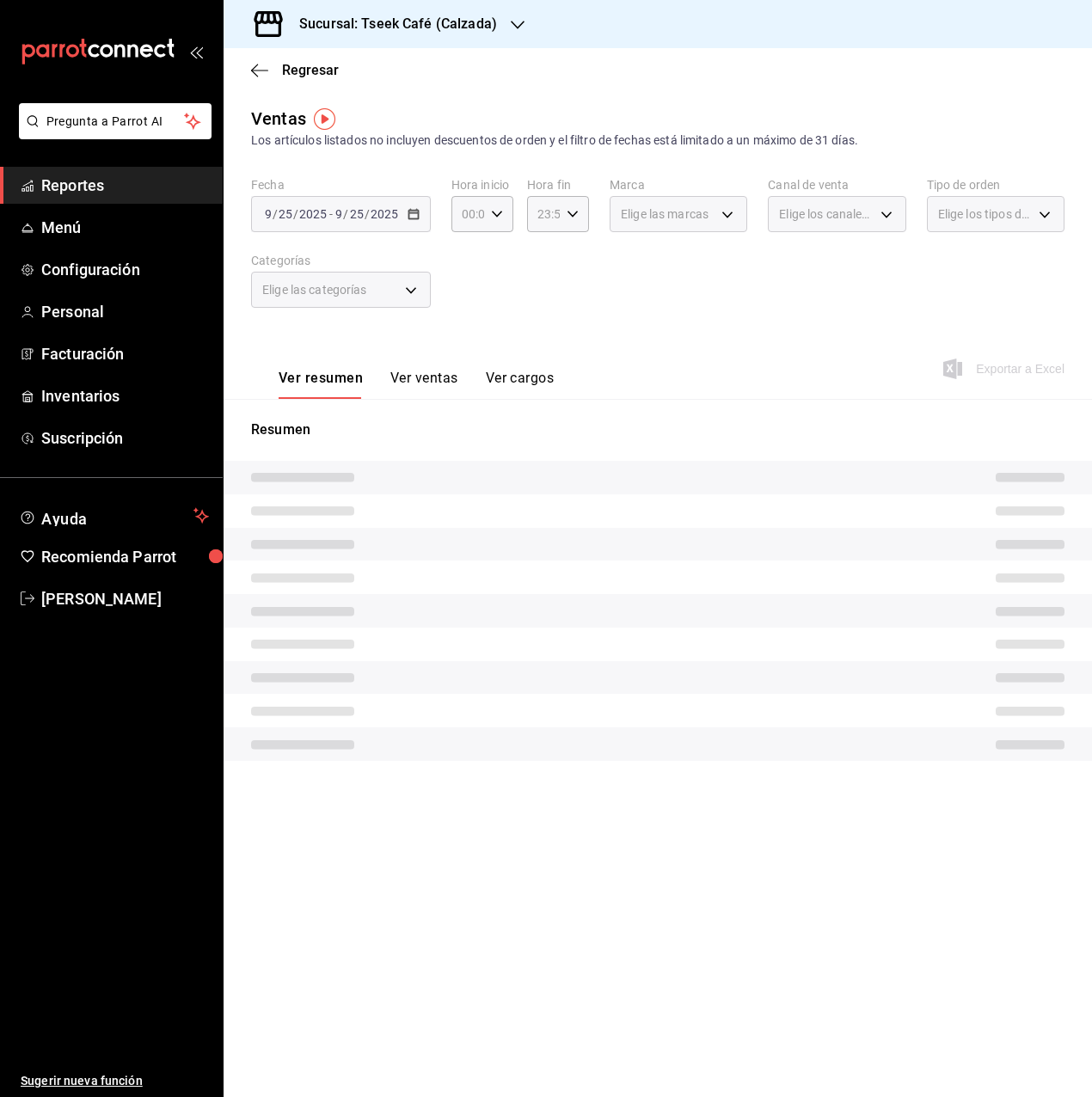
click at [429, 388] on button "Ver ventas" at bounding box center [424, 384] width 68 height 30
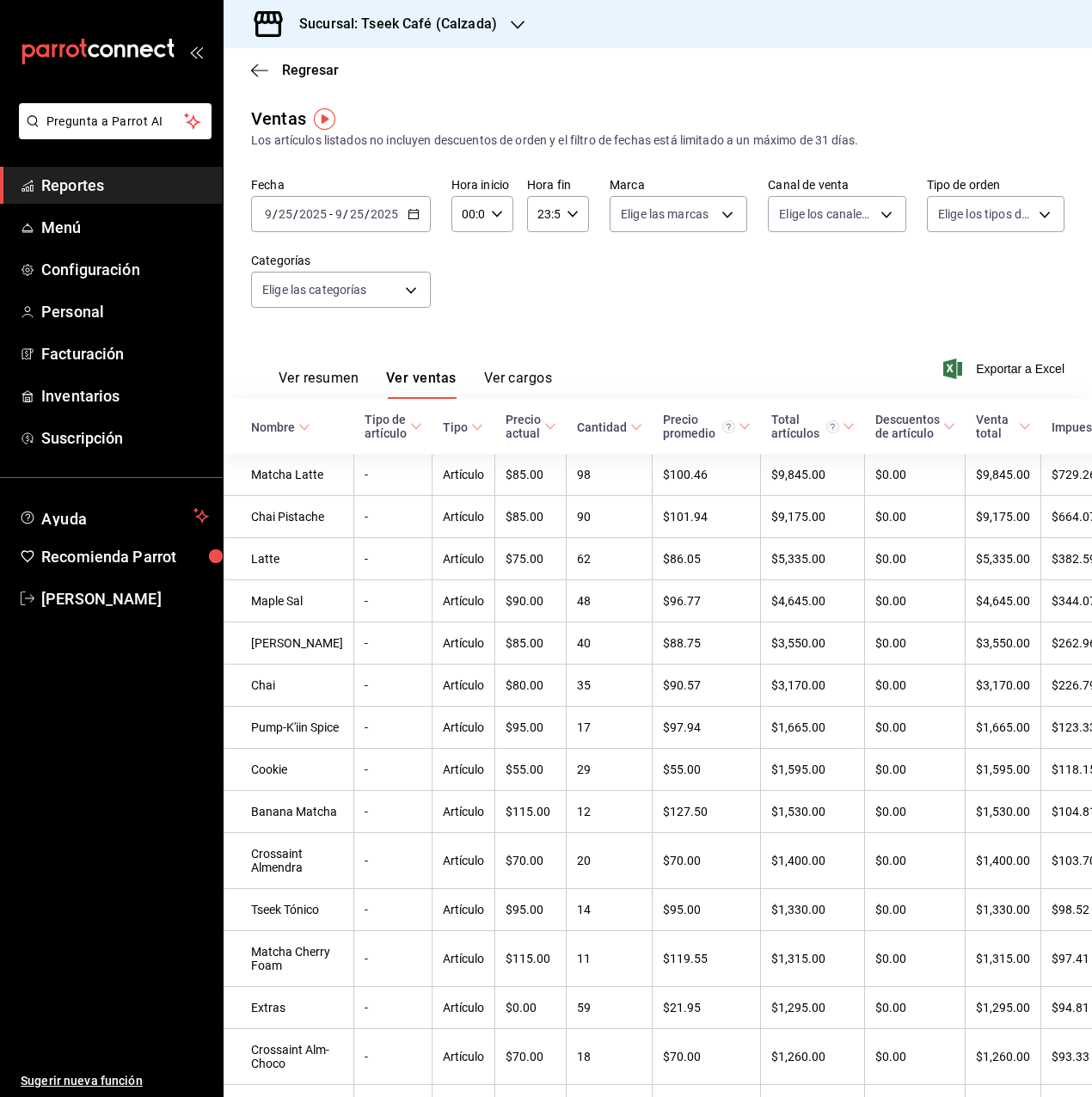
click at [417, 213] on \(Stroke\) "button" at bounding box center [413, 212] width 10 height 1
click at [332, 414] on span "Rango de fechas" at bounding box center [332, 421] width 133 height 18
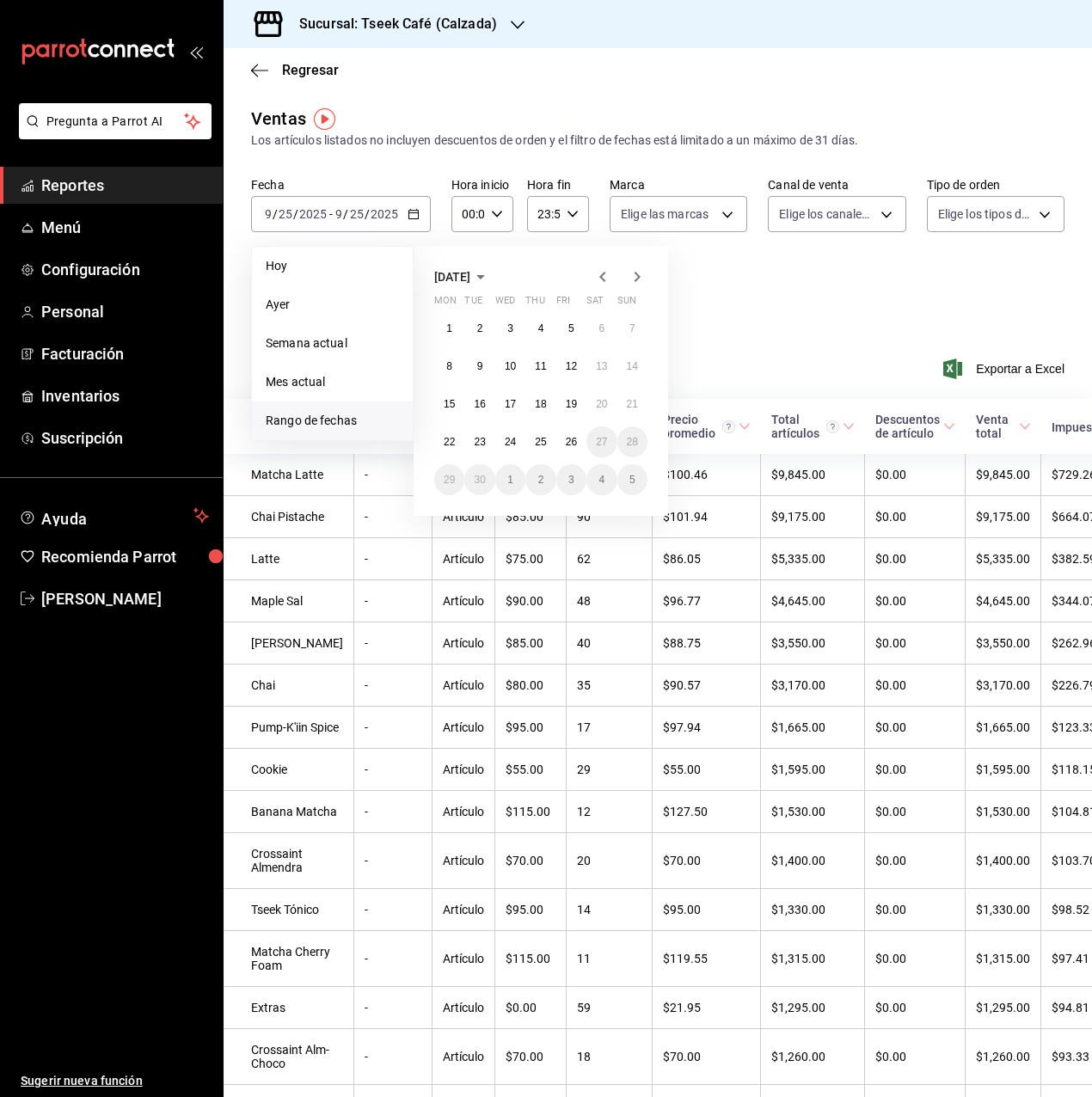
click at [598, 277] on icon "button" at bounding box center [603, 277] width 21 height 21
click at [449, 475] on abbr "25" at bounding box center [449, 480] width 11 height 12
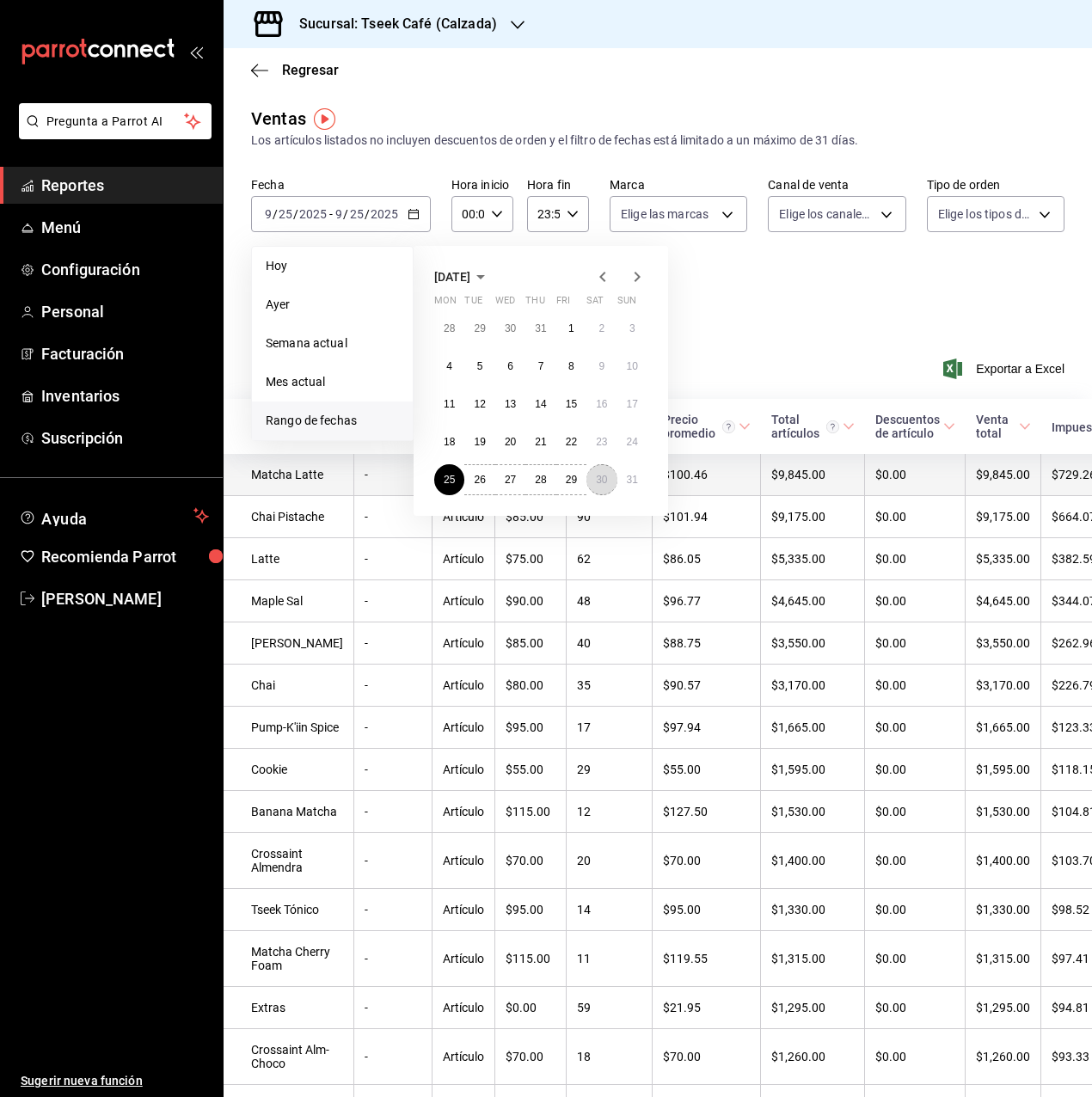
click at [595, 480] on button "30" at bounding box center [602, 480] width 30 height 31
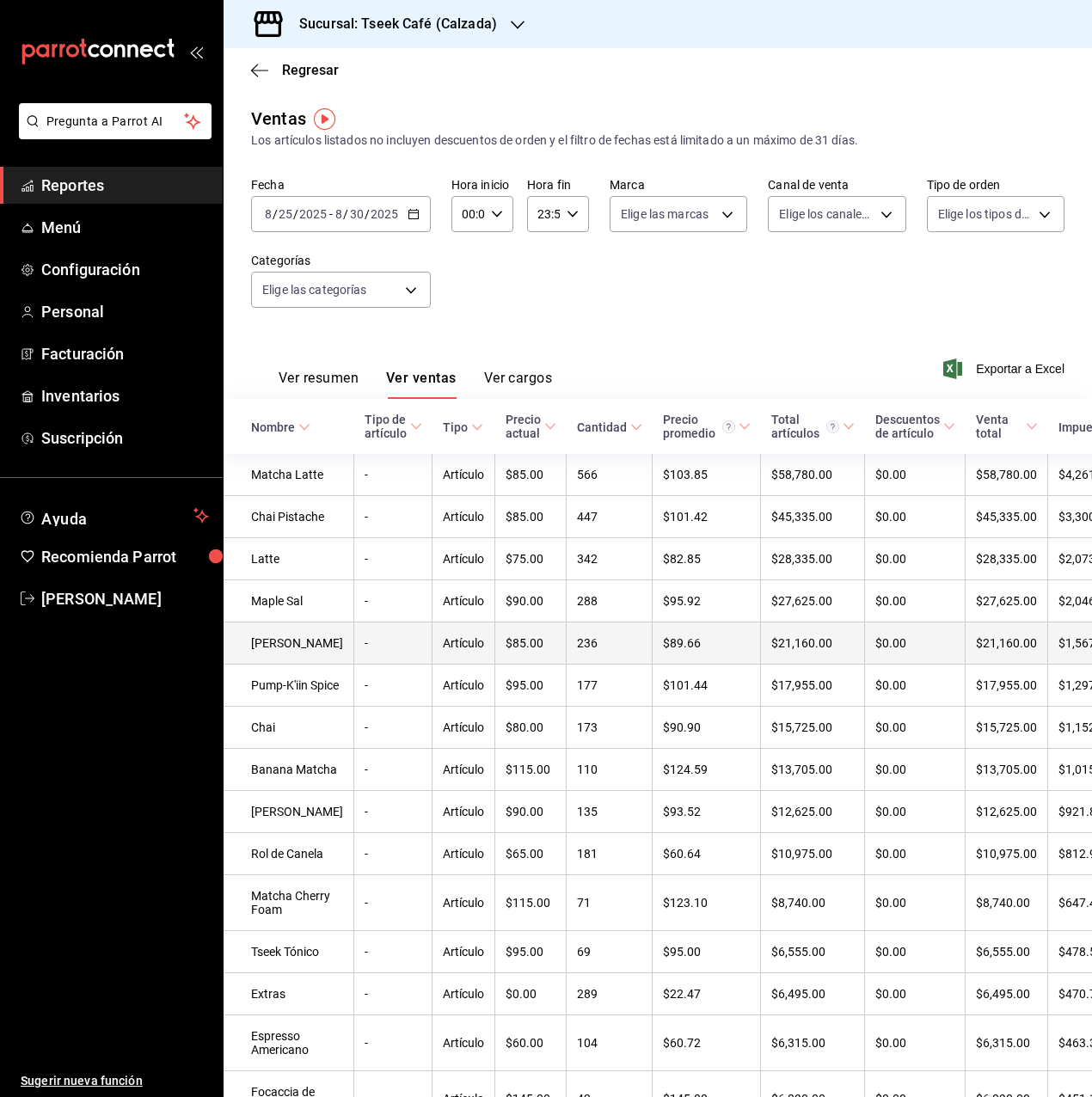
click at [285, 665] on td "[PERSON_NAME]" at bounding box center [289, 643] width 130 height 42
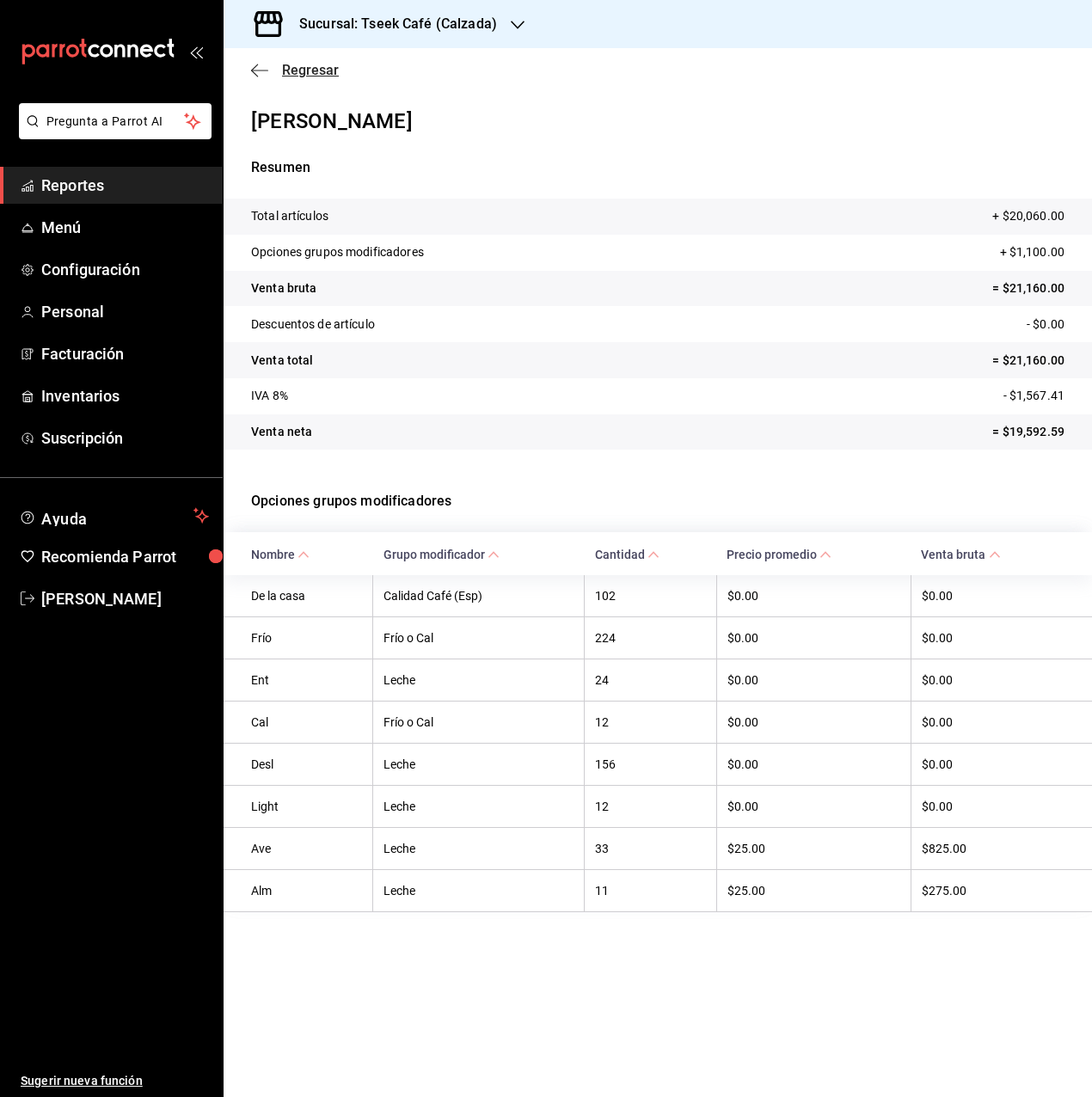
click at [335, 65] on span "Regresar" at bounding box center [310, 70] width 57 height 17
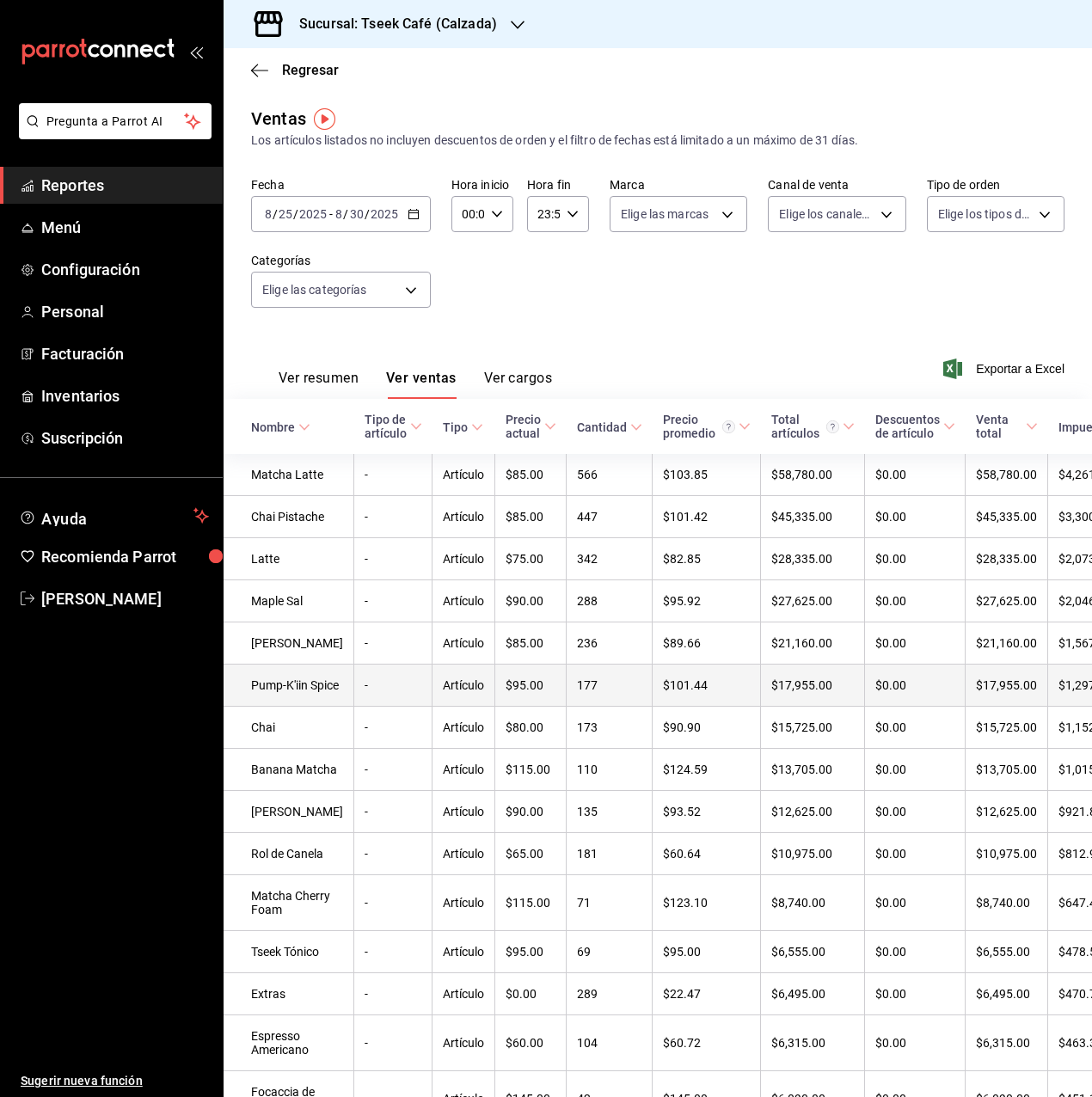
click at [270, 707] on td "Pump-K'iin Spice" at bounding box center [289, 686] width 130 height 42
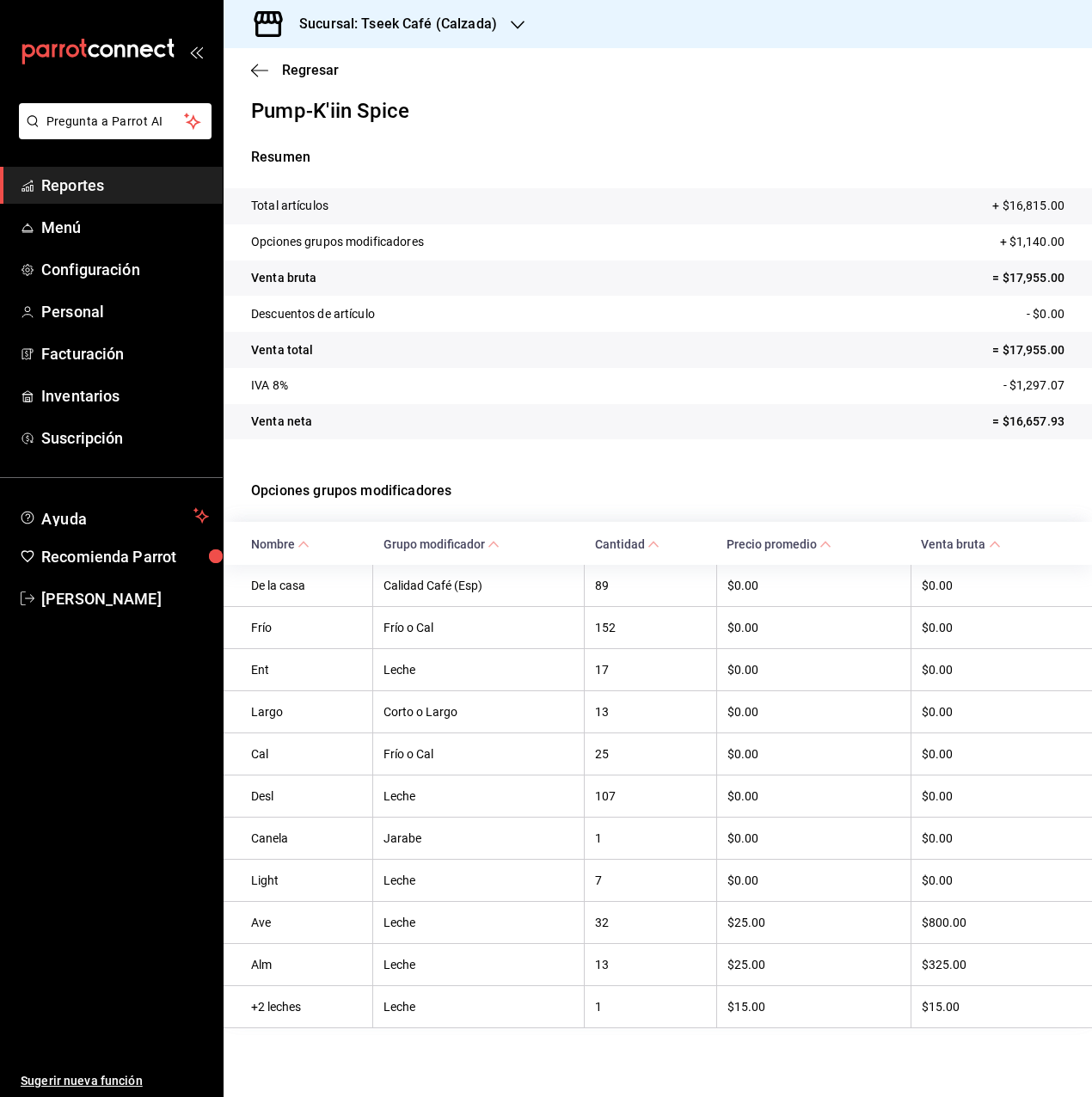
scroll to position [20, 0]
click at [290, 79] on div "Regresar" at bounding box center [657, 70] width 869 height 43
click at [294, 73] on span "Regresar" at bounding box center [310, 70] width 57 height 17
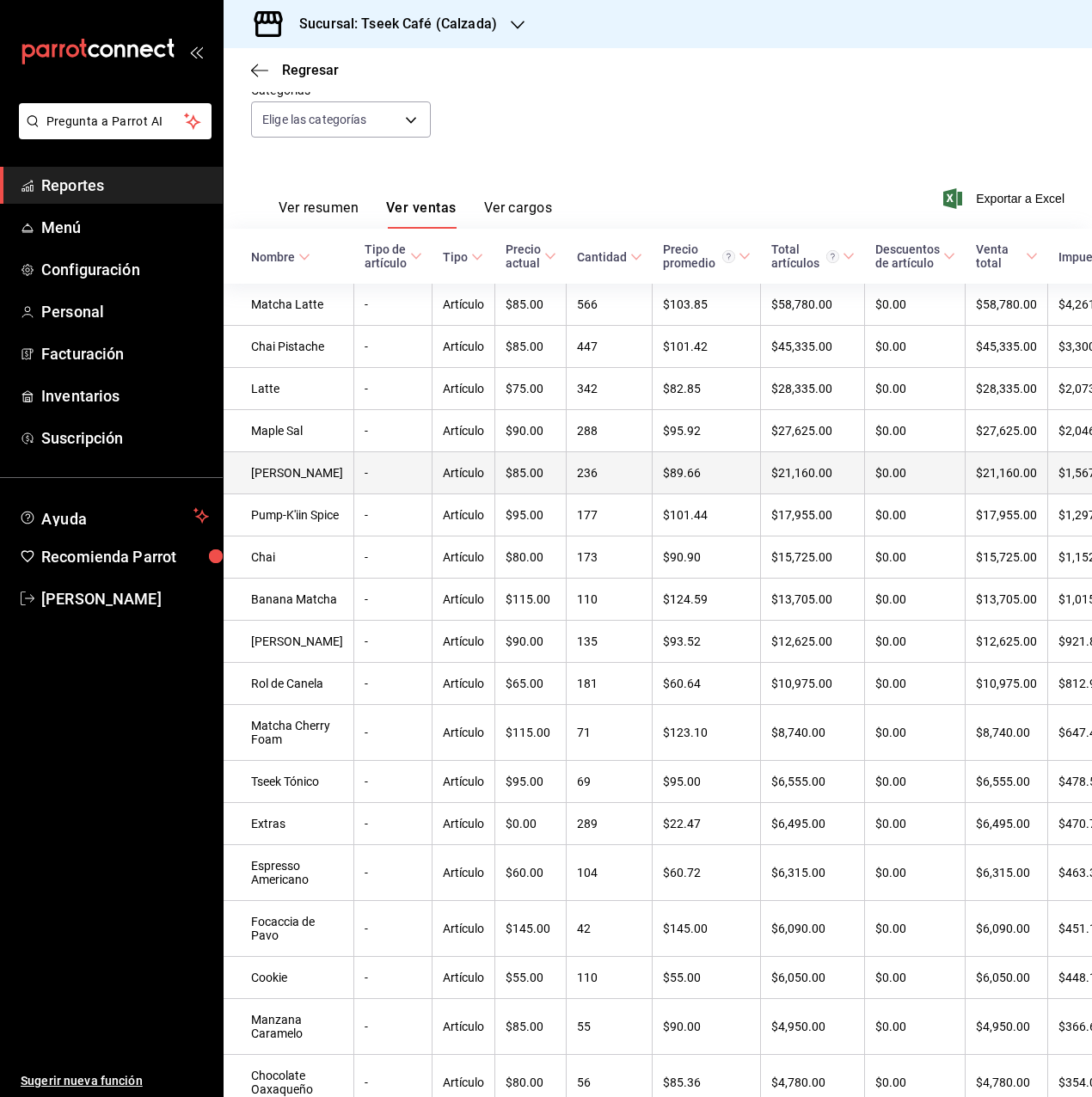
scroll to position [172, 0]
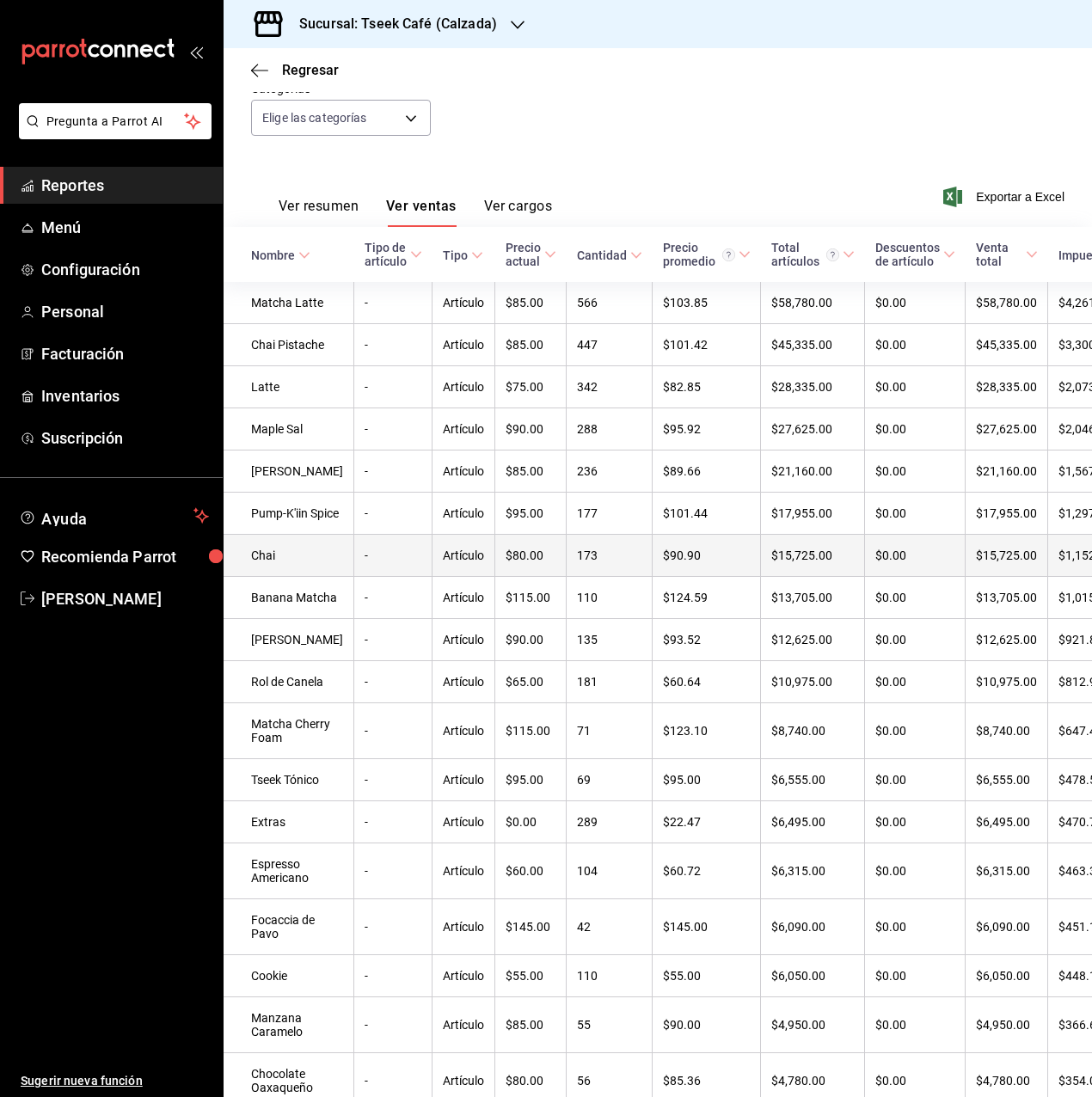
click at [265, 577] on td "Chai" at bounding box center [289, 555] width 130 height 42
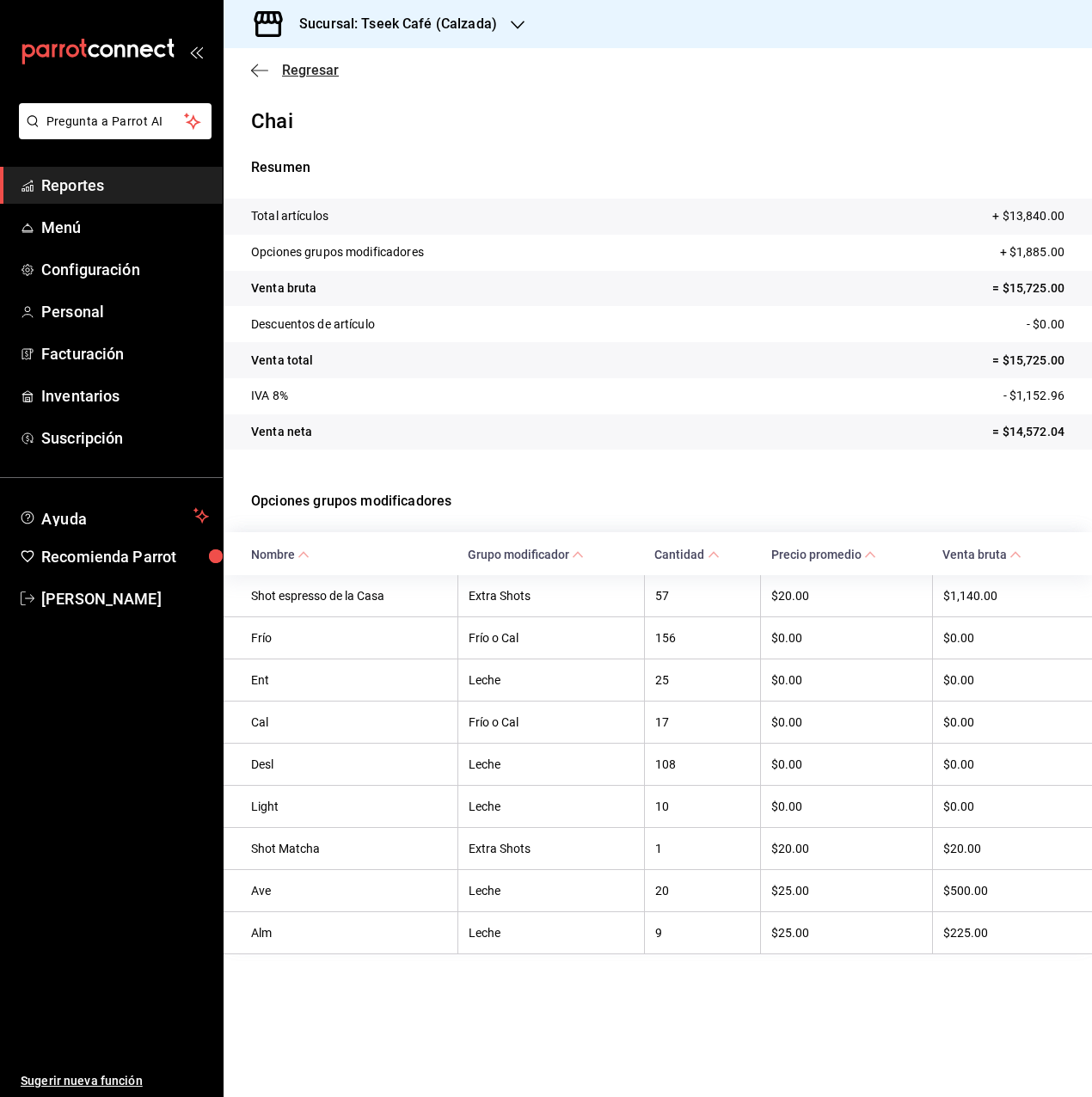
click at [314, 76] on span "Regresar" at bounding box center [310, 70] width 57 height 17
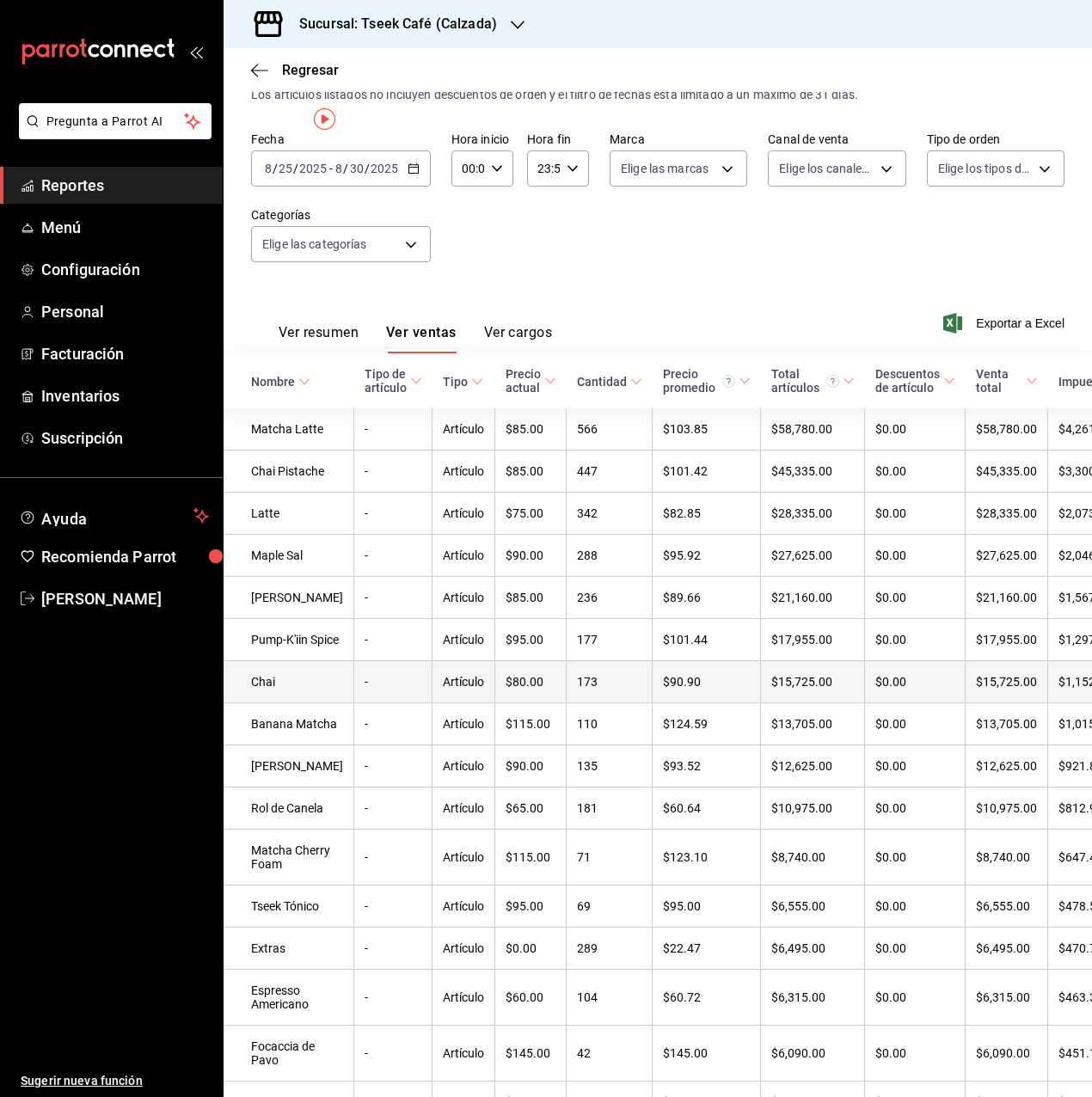
scroll to position [86, 0]
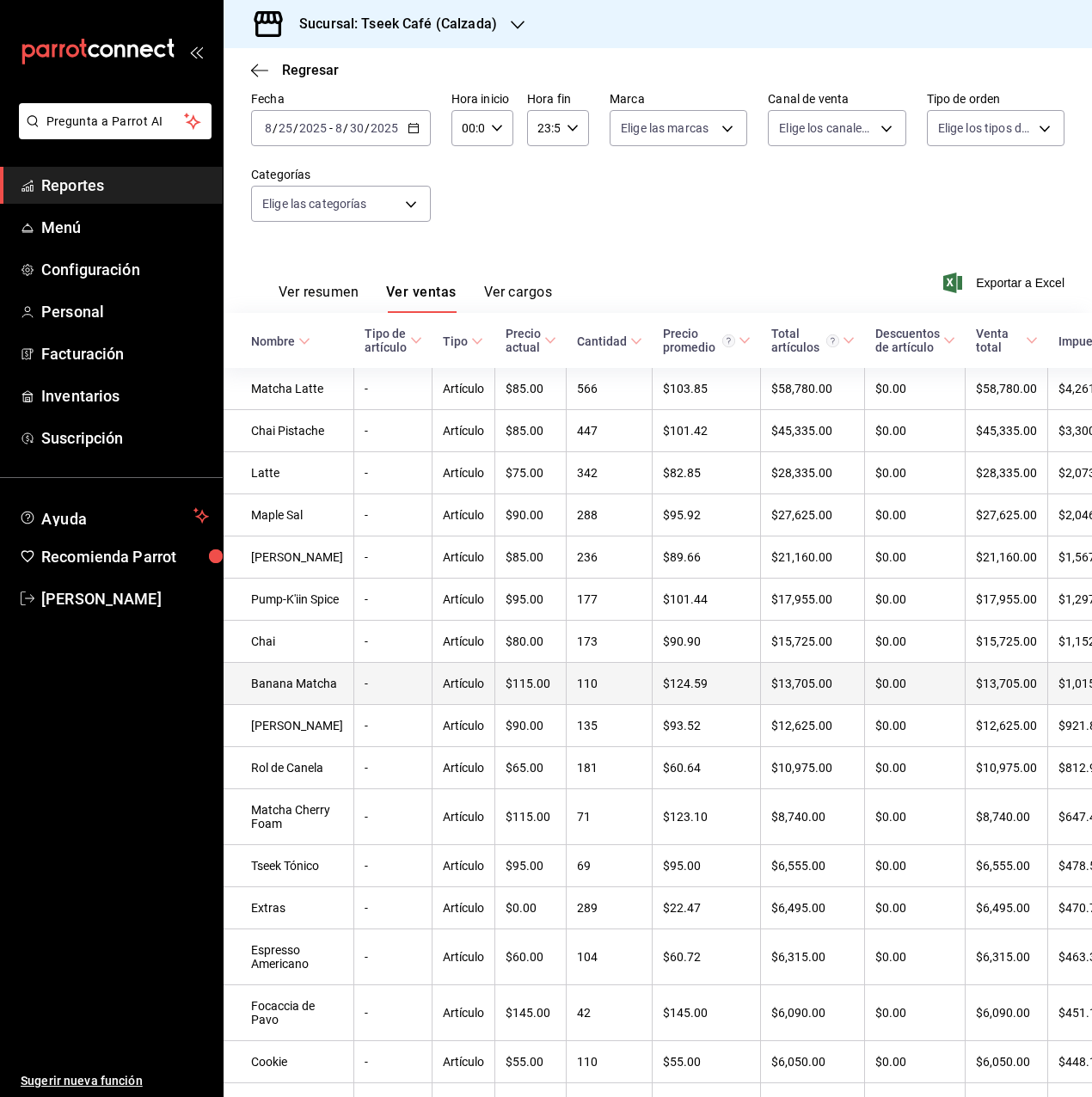
click at [284, 705] on td "Banana Matcha" at bounding box center [289, 684] width 130 height 42
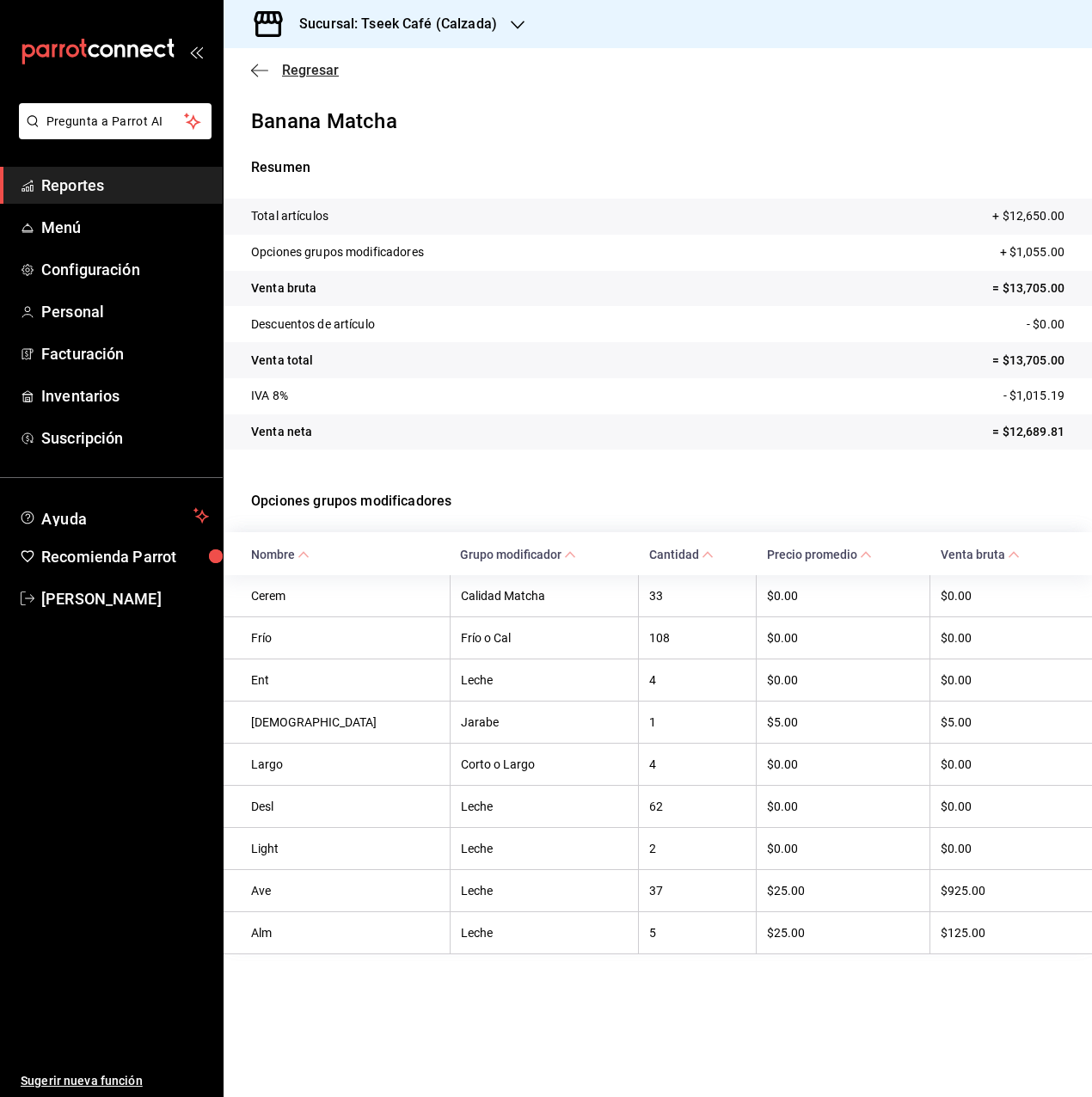
click at [309, 75] on span "Regresar" at bounding box center [310, 70] width 57 height 17
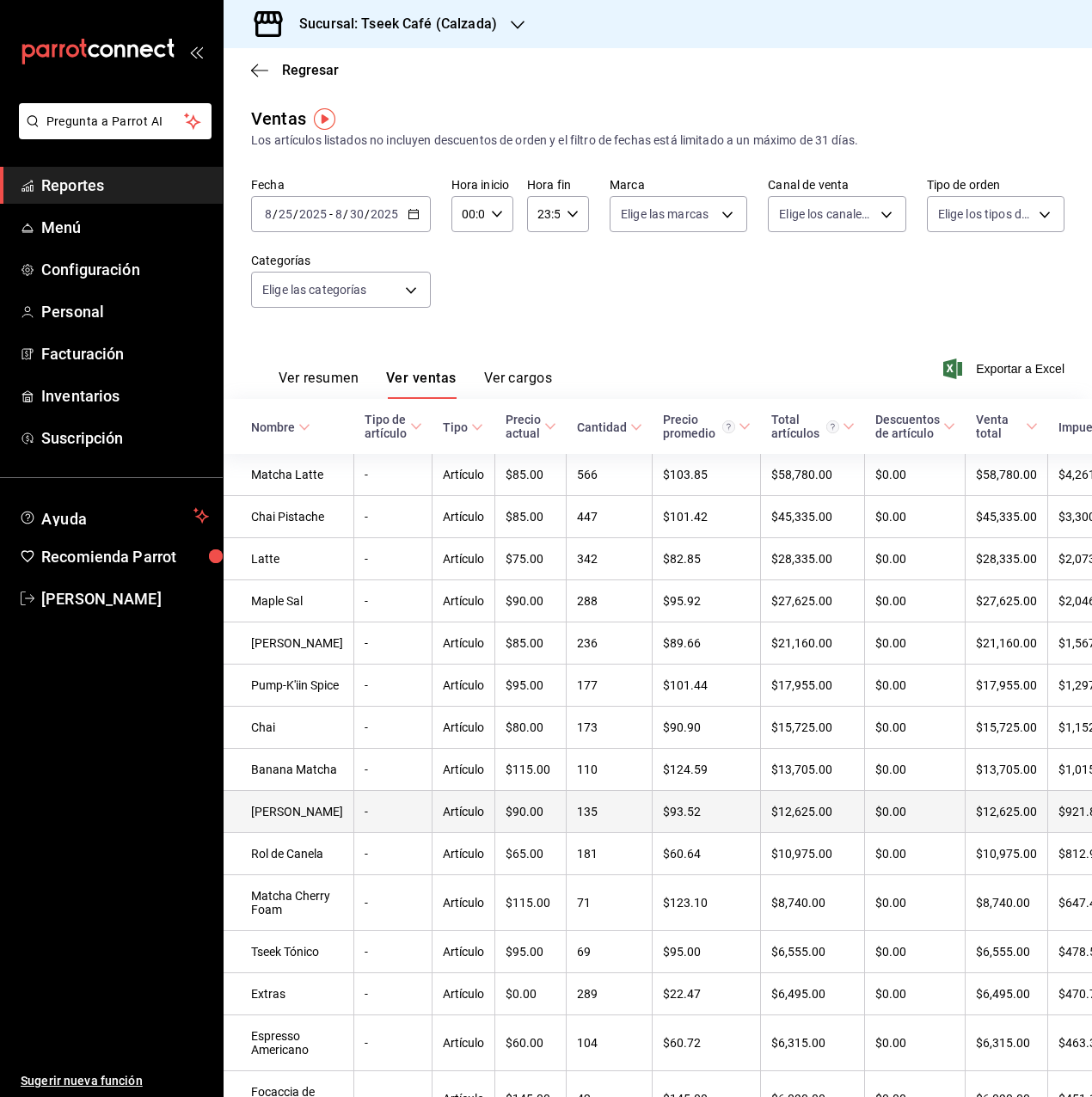
click at [279, 782] on td "[PERSON_NAME]" at bounding box center [289, 812] width 130 height 42
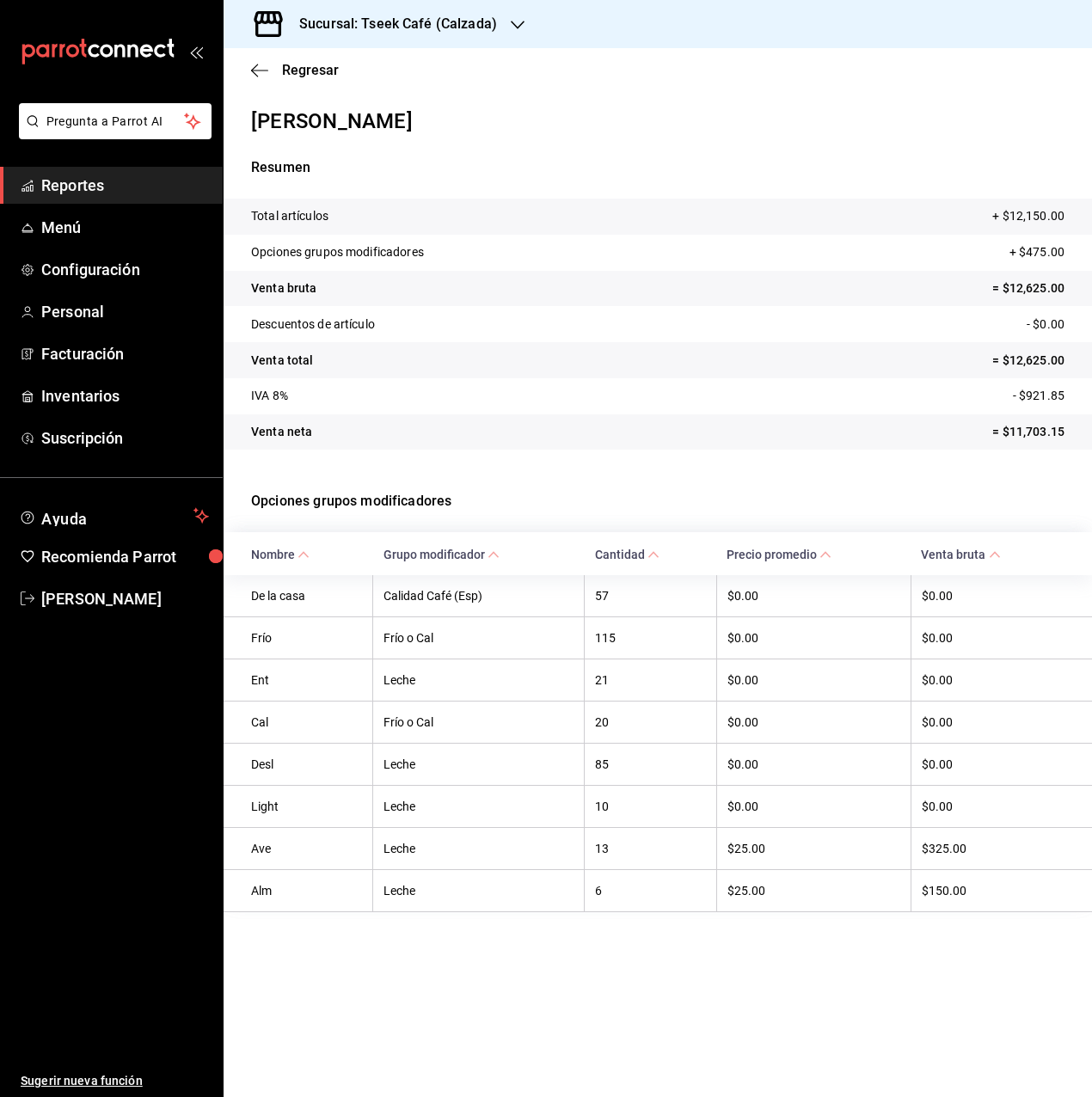
click at [290, 80] on div "Regresar" at bounding box center [657, 70] width 869 height 43
click at [263, 69] on icon "button" at bounding box center [260, 70] width 17 height 16
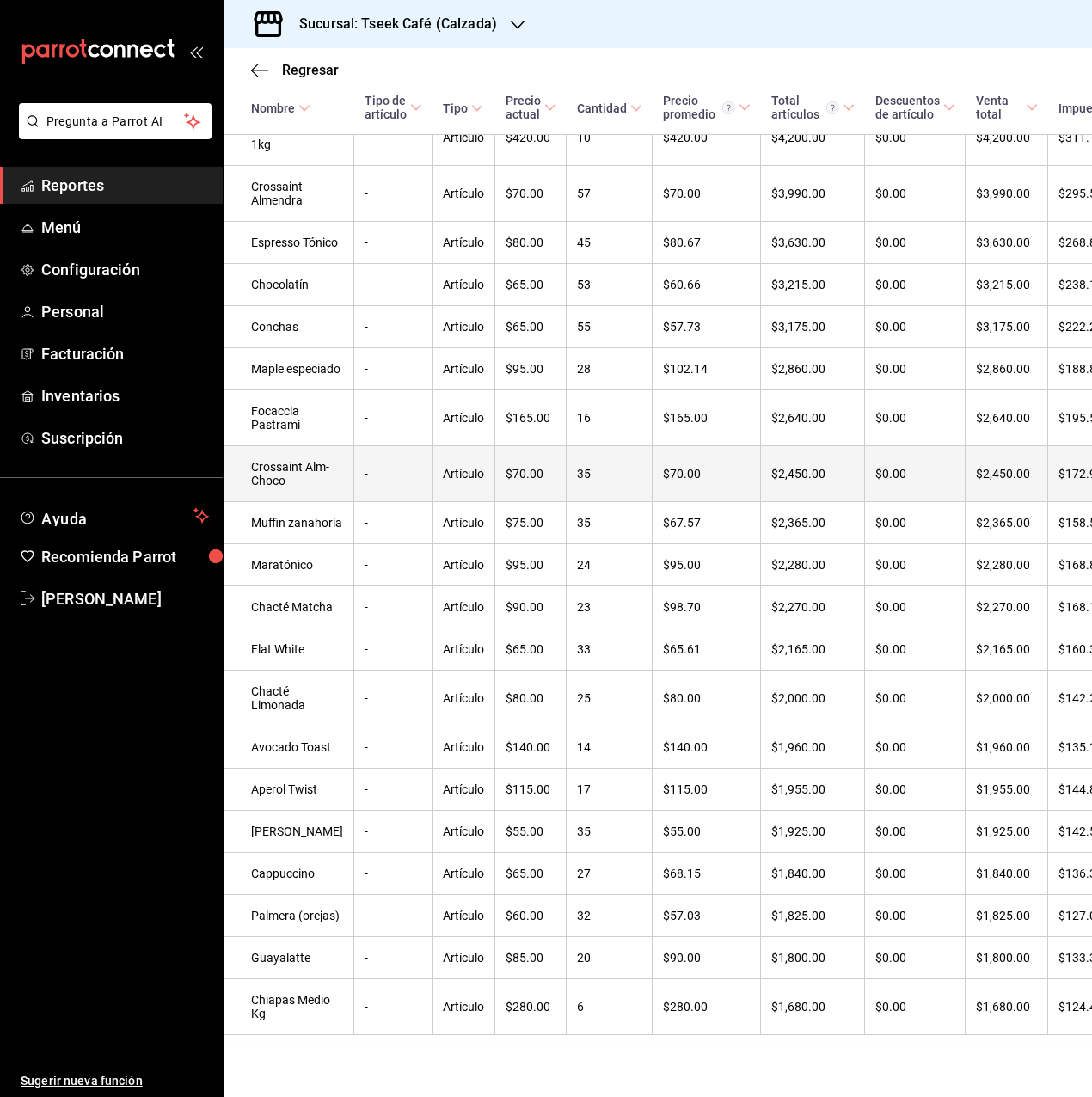
scroll to position [1419, 0]
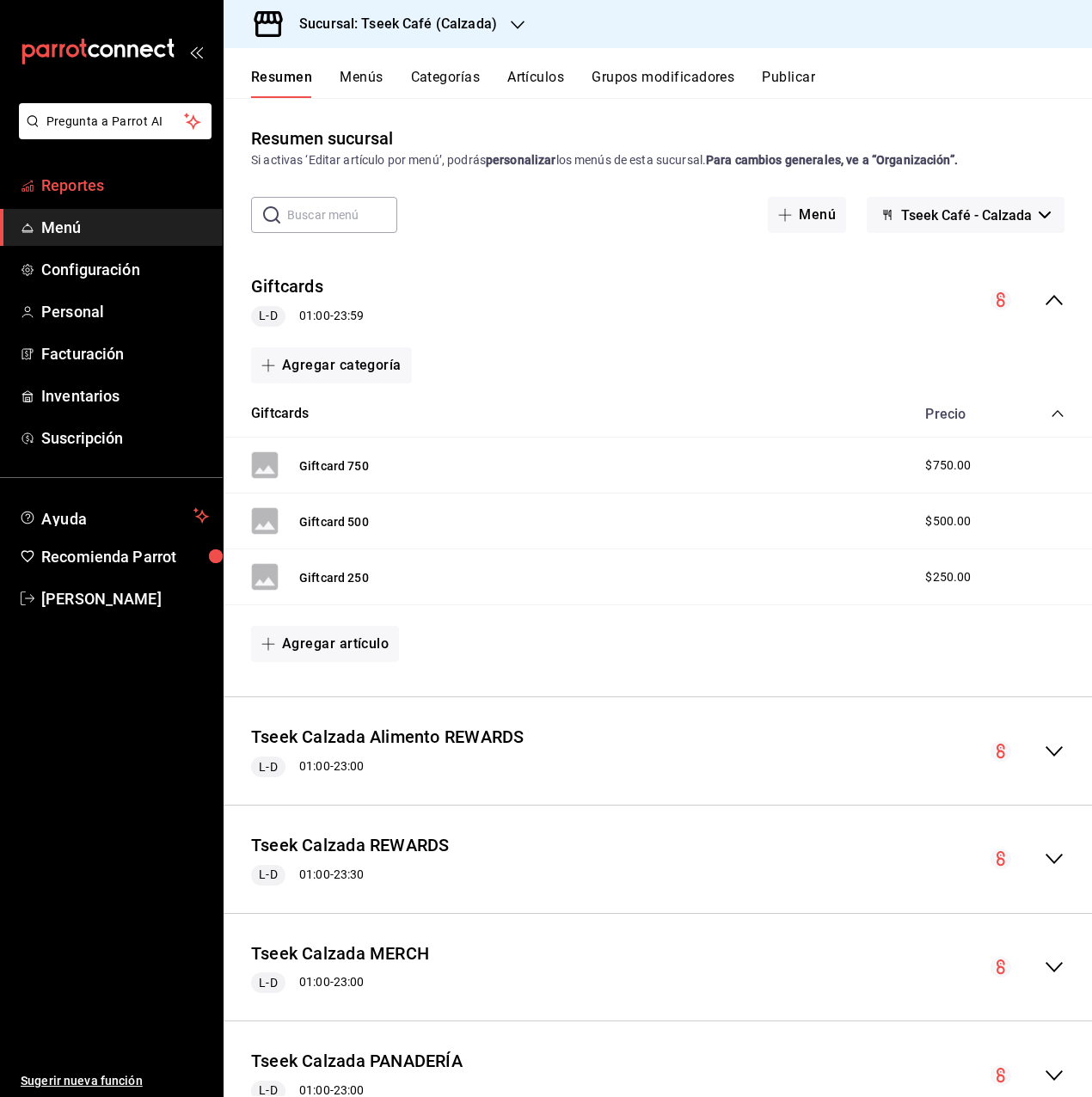
click at [167, 183] on span "Reportes" at bounding box center [124, 185] width 168 height 23
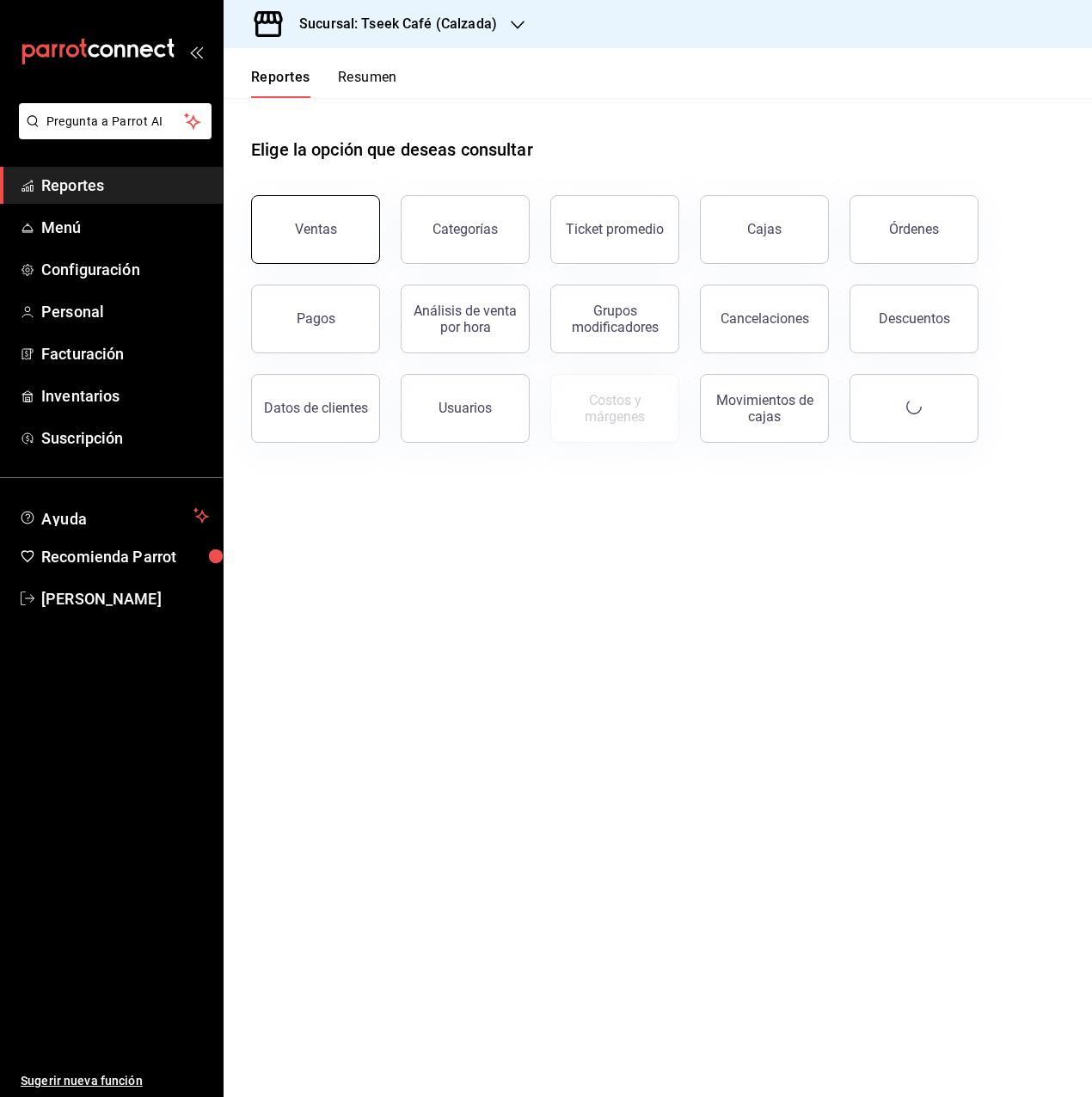
click at [316, 211] on button "Ventas" at bounding box center [316, 229] width 129 height 69
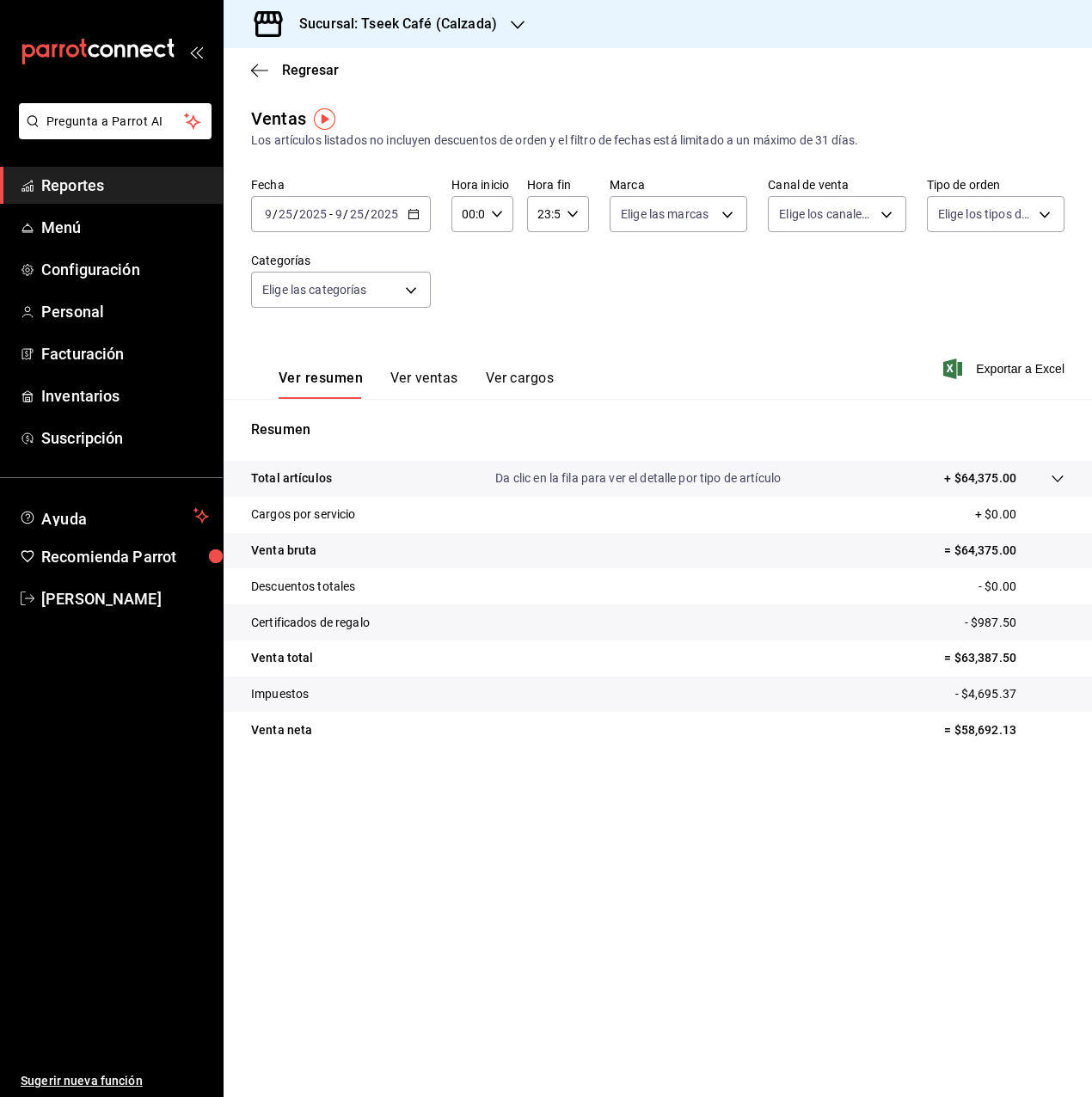
click at [445, 382] on button "Ver ventas" at bounding box center [424, 384] width 68 height 30
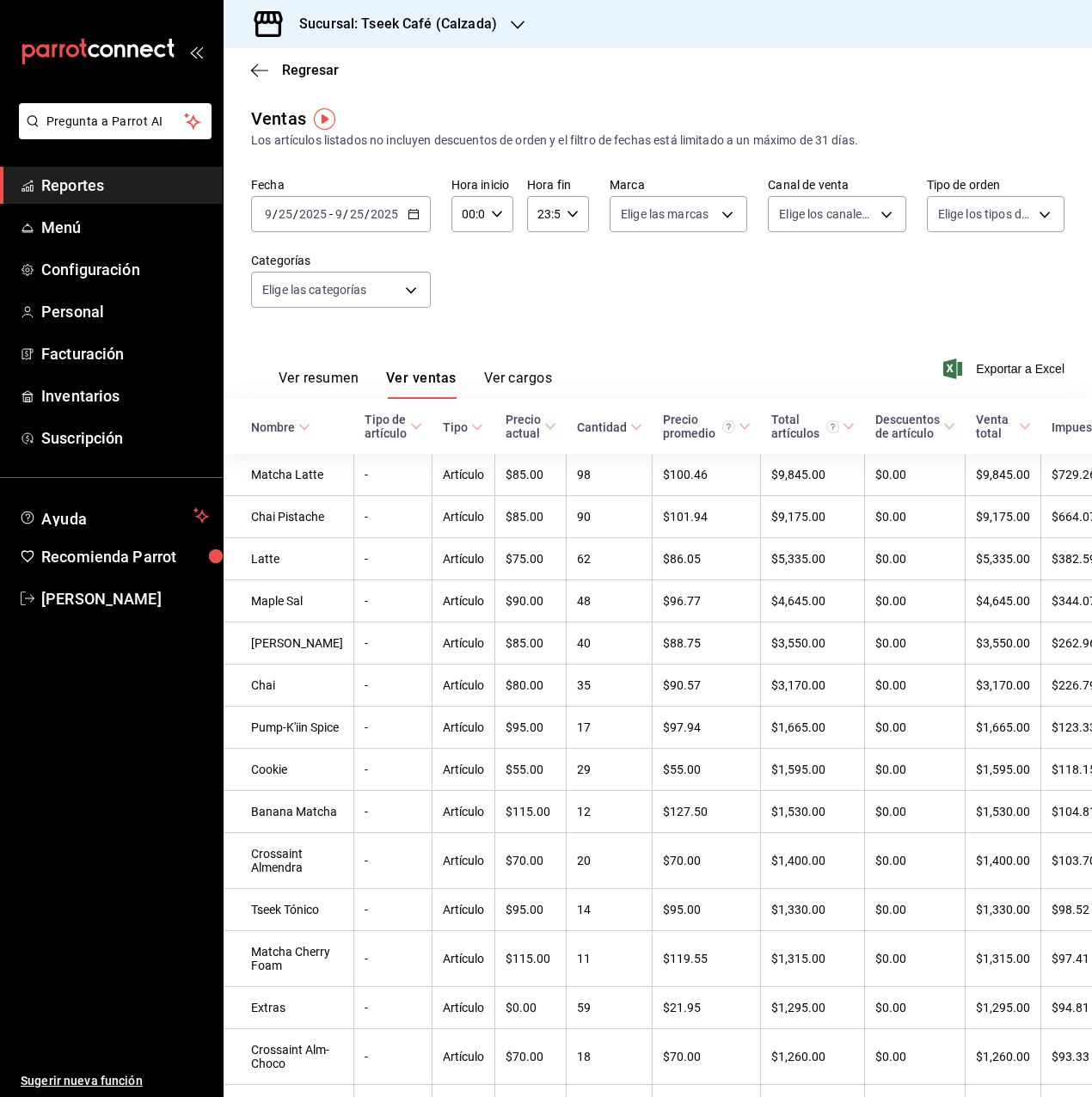
click at [295, 491] on td "Matcha Latte" at bounding box center [289, 475] width 130 height 42
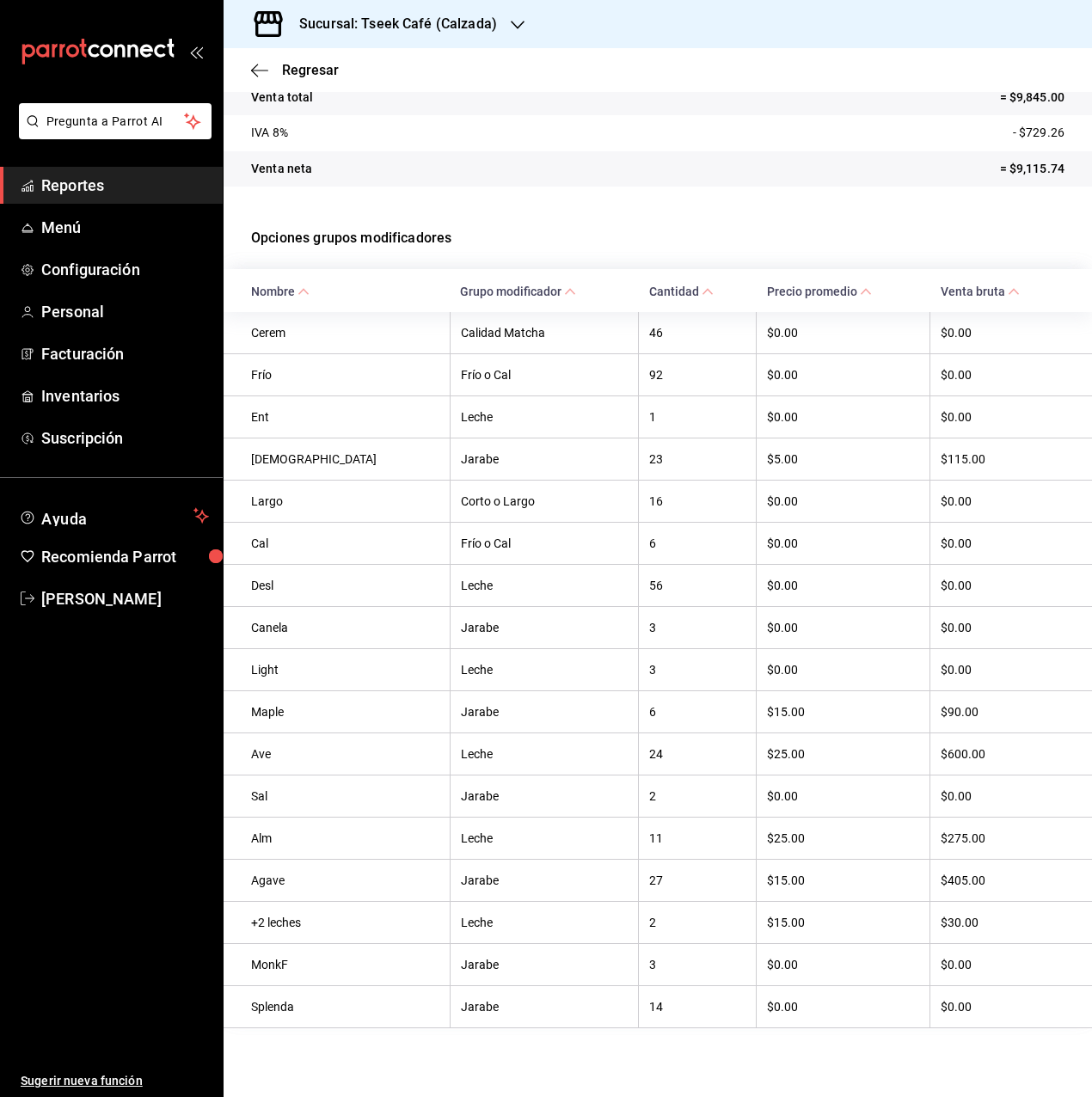
scroll to position [192, 0]
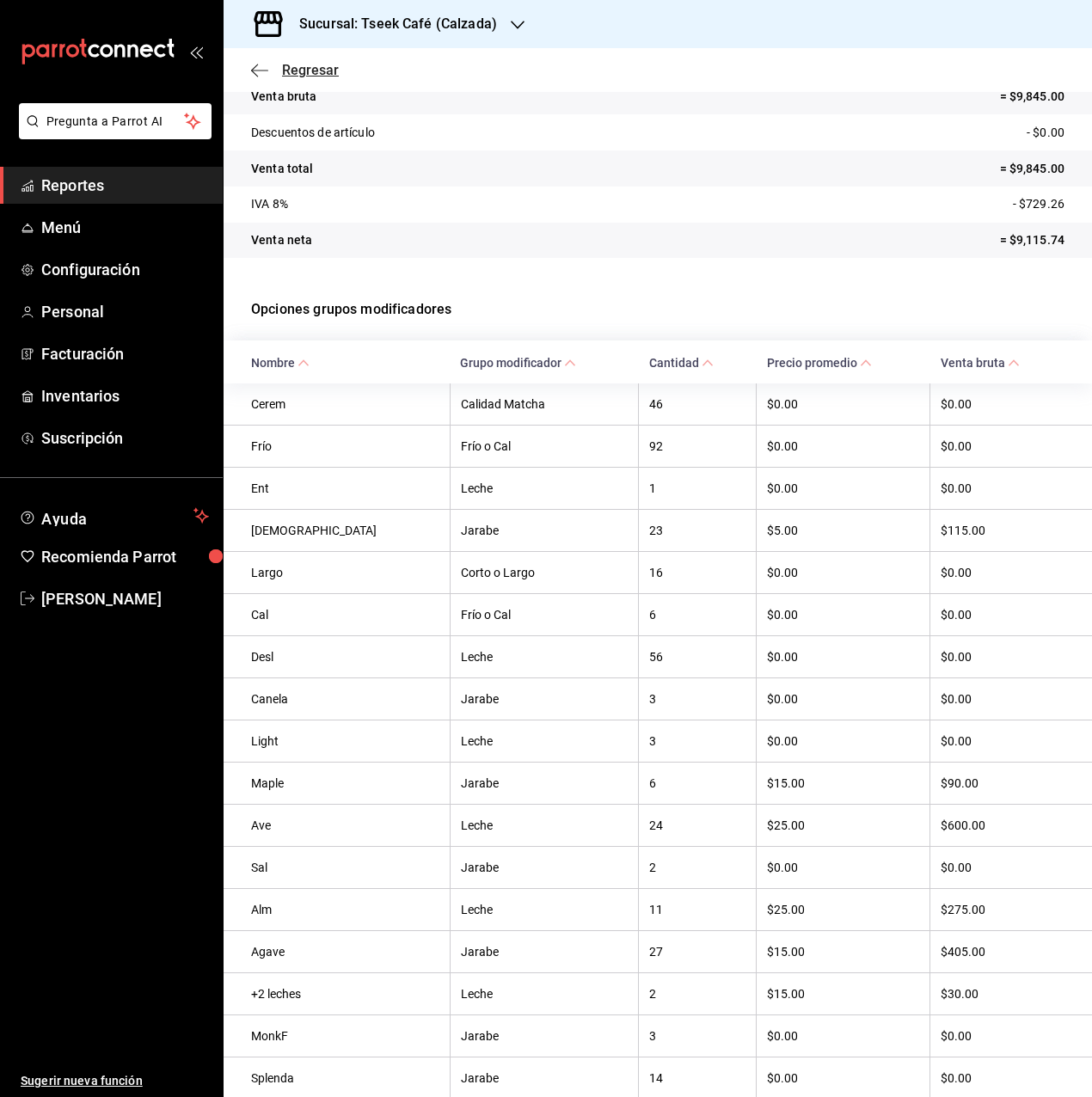
click at [258, 64] on icon "button" at bounding box center [255, 70] width 7 height 13
click at [310, 71] on span "Regresar" at bounding box center [310, 70] width 57 height 17
click at [257, 69] on icon "button" at bounding box center [260, 70] width 17 height 16
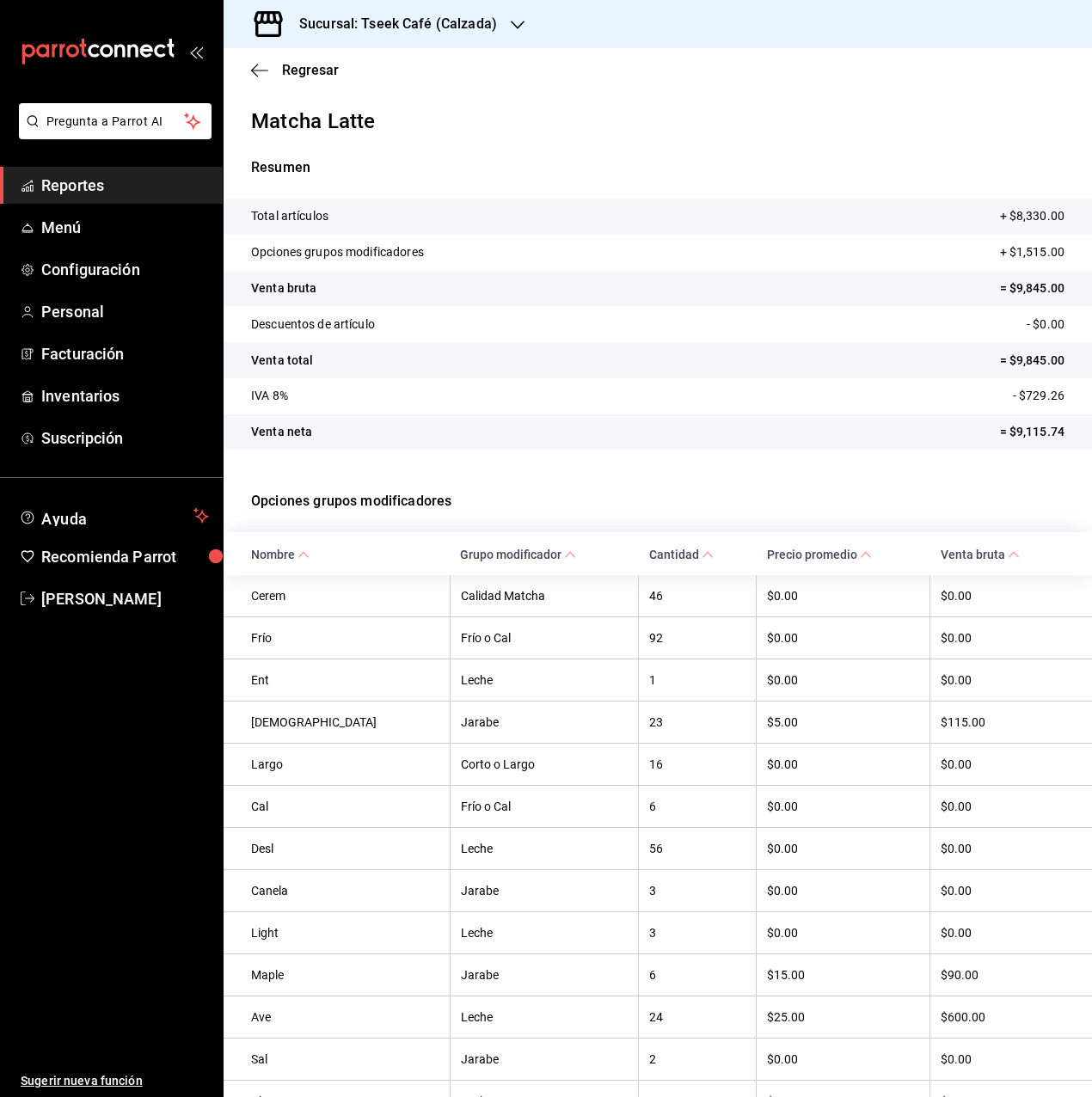
scroll to position [278, 0]
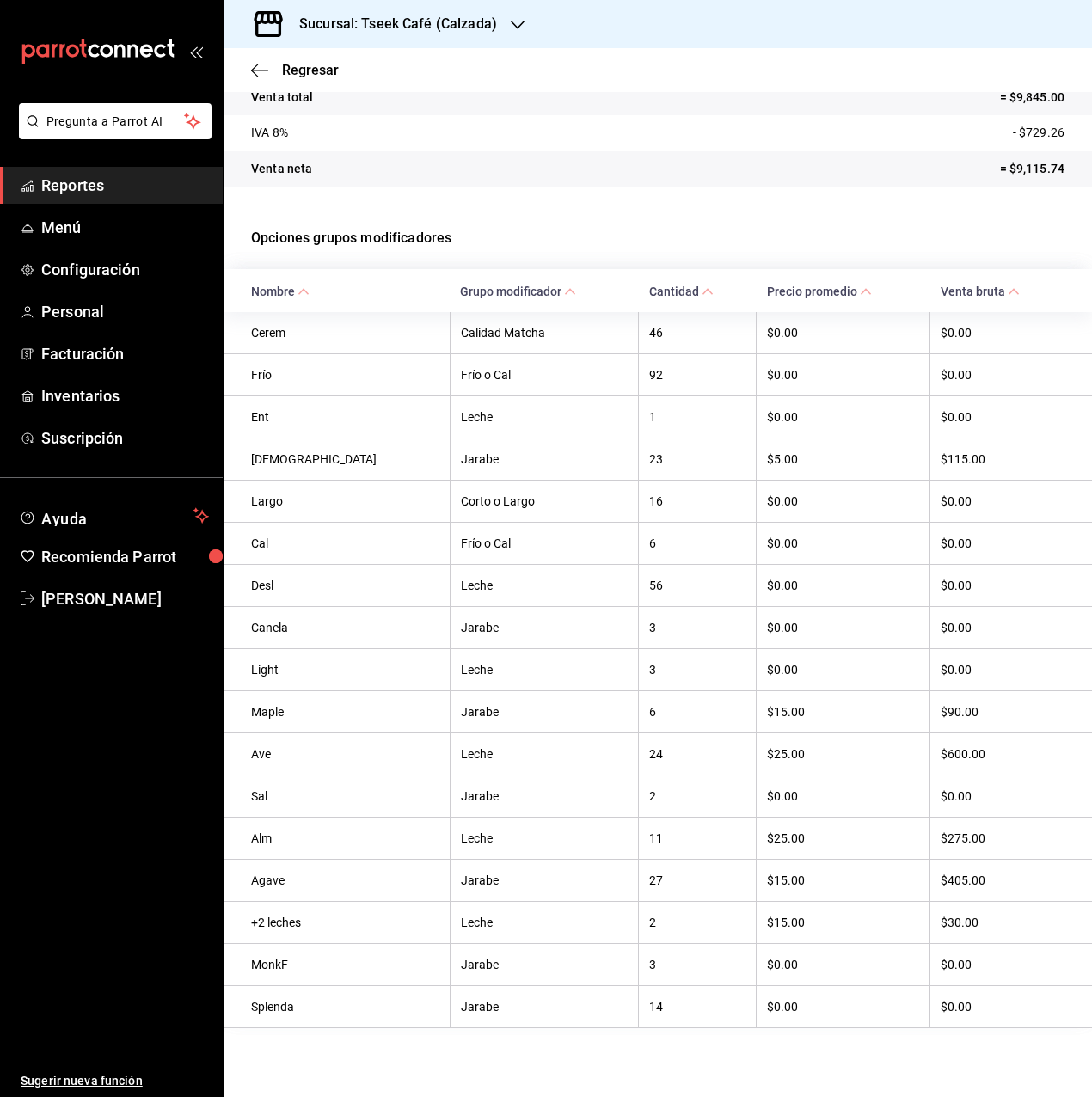
click at [262, 61] on div "Regresar" at bounding box center [657, 70] width 869 height 43
click at [291, 75] on span "Regresar" at bounding box center [310, 70] width 57 height 17
click at [279, 76] on span "Regresar" at bounding box center [295, 70] width 88 height 17
click at [310, 74] on span "Regresar" at bounding box center [310, 70] width 57 height 17
click at [255, 67] on icon "button" at bounding box center [255, 70] width 7 height 13
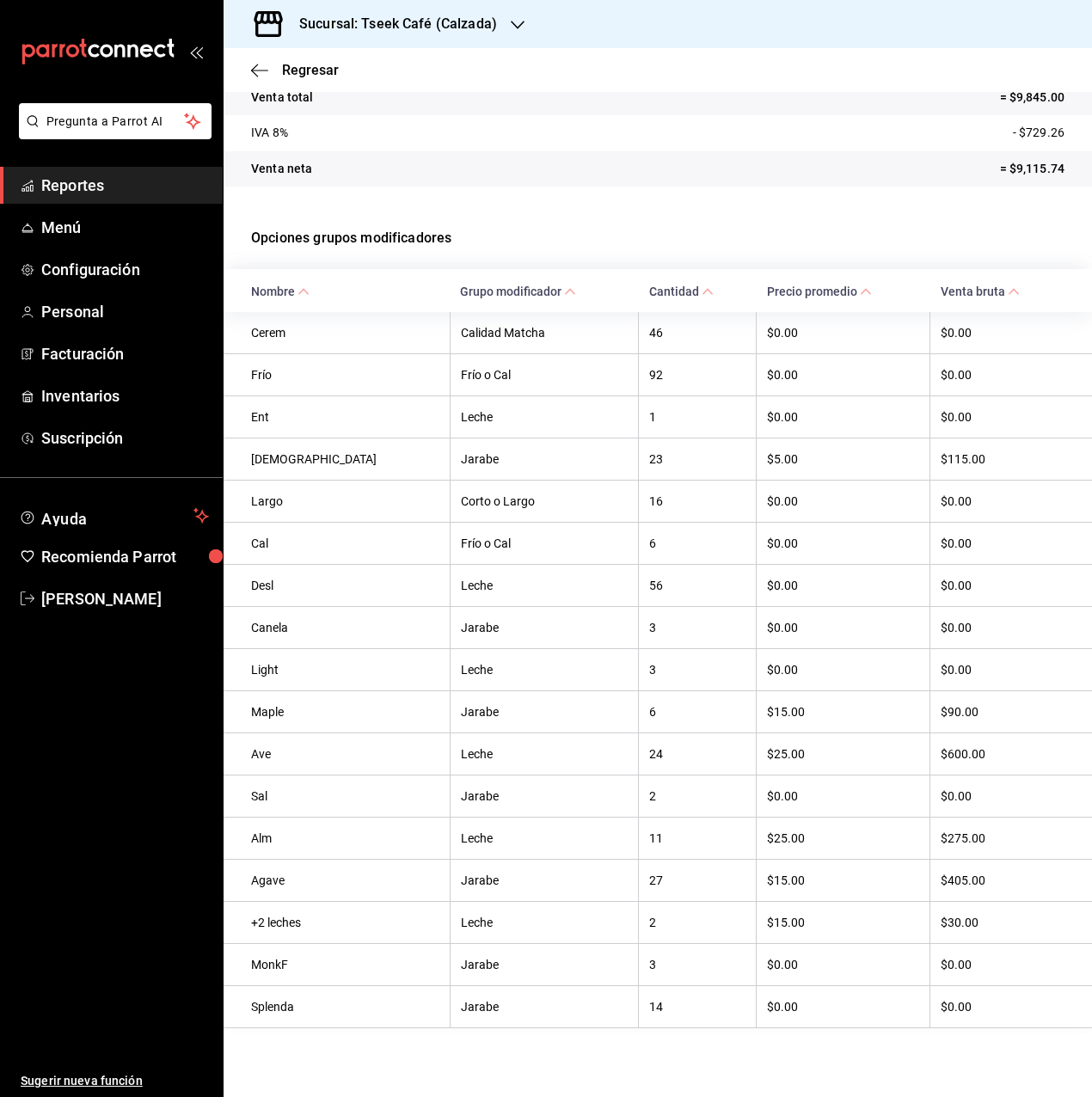
click at [508, 14] on div "Sucursal: Tseek Café (Calzada)" at bounding box center [384, 23] width 294 height 48
click at [367, 150] on div "Tseek Café (Calzada)" at bounding box center [352, 151] width 230 height 18
click at [100, 178] on span "Reportes" at bounding box center [124, 185] width 168 height 23
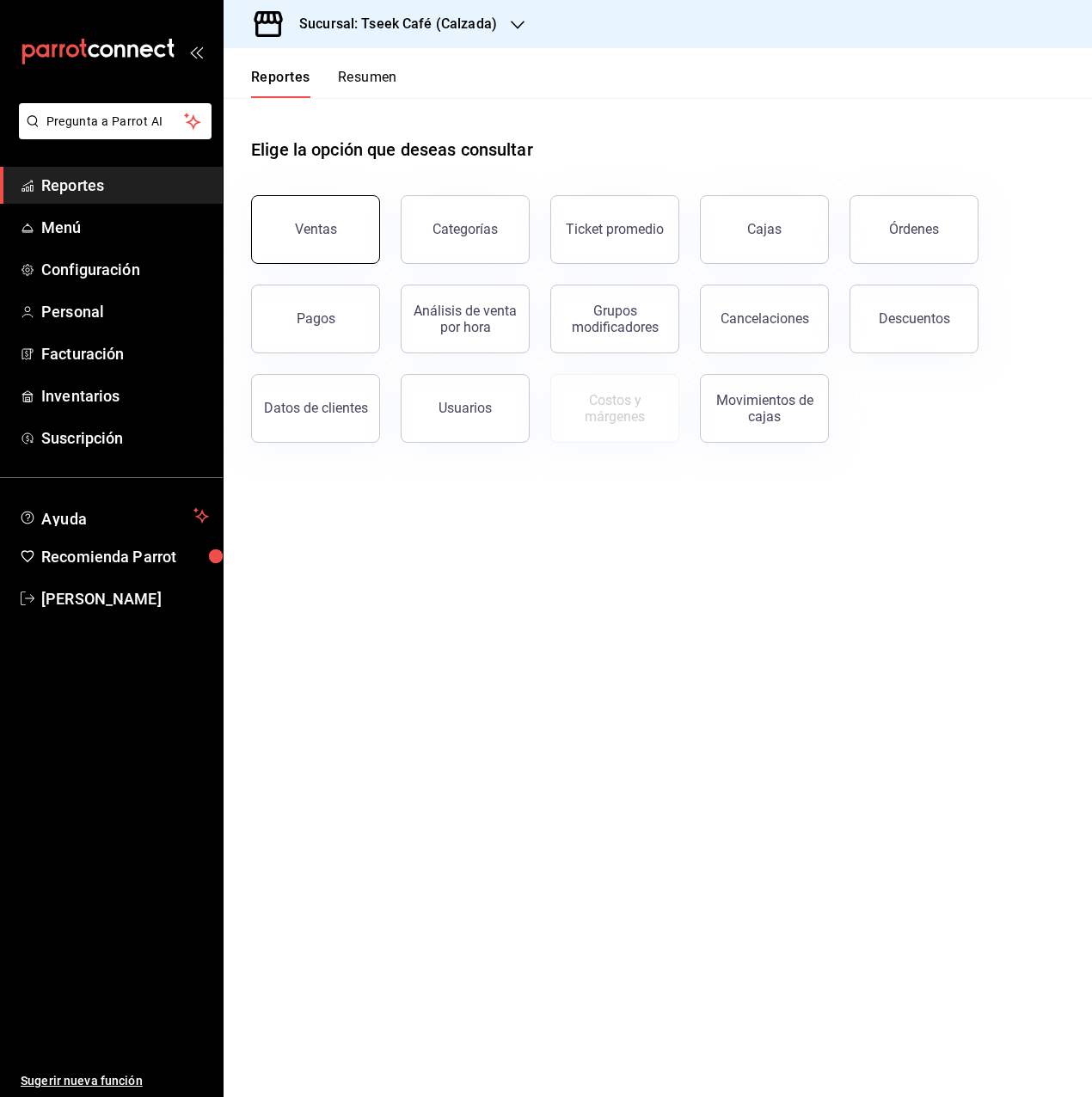
click at [361, 221] on button "Ventas" at bounding box center [316, 229] width 129 height 69
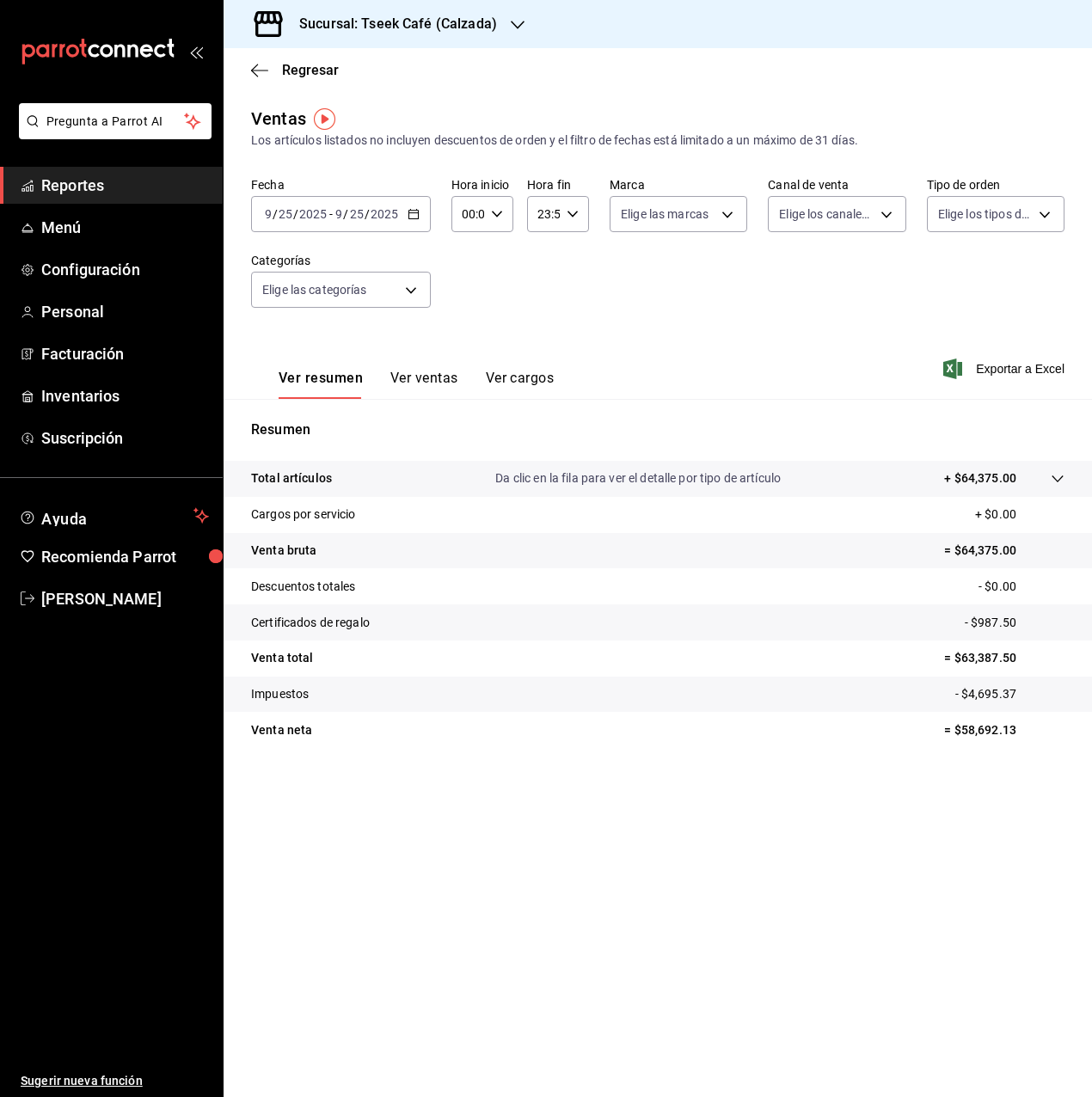
click at [429, 380] on button "Ver ventas" at bounding box center [424, 384] width 68 height 30
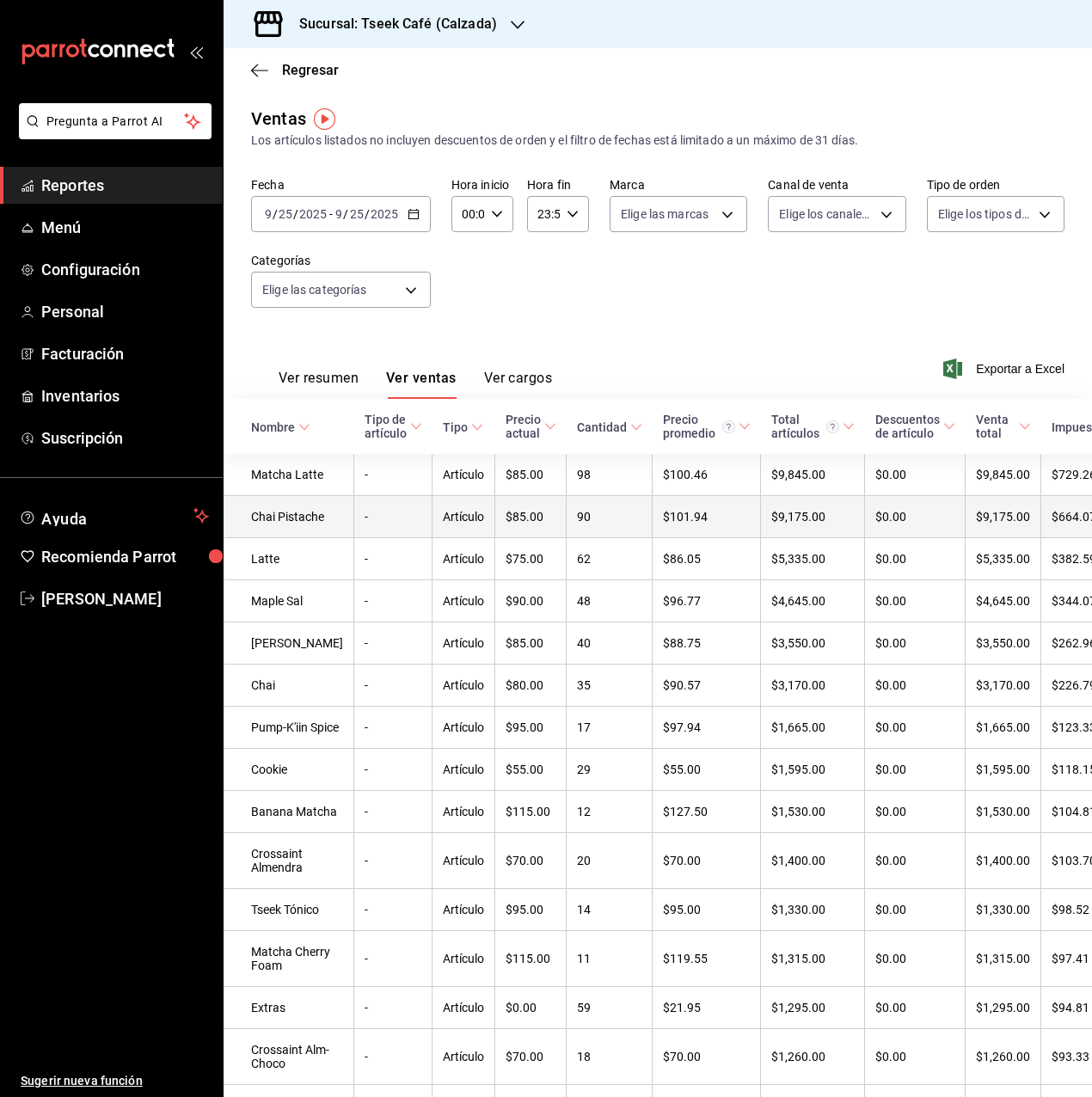
click at [284, 537] on td "Chai Pistache" at bounding box center [289, 517] width 130 height 42
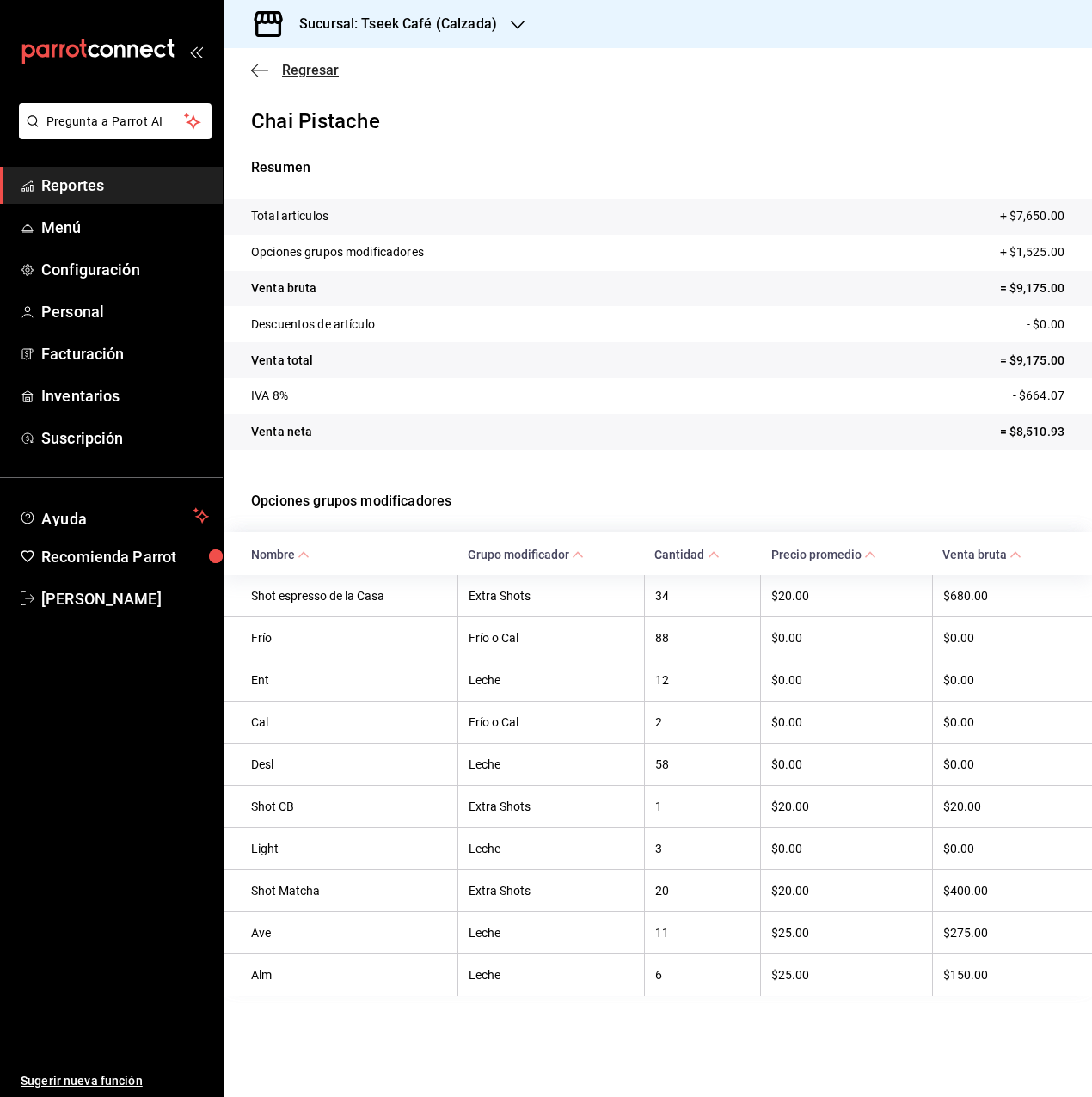
click at [259, 66] on icon "button" at bounding box center [260, 70] width 17 height 16
click at [460, 10] on div "Sucursal: Tseek Café (Calzada)" at bounding box center [384, 23] width 294 height 48
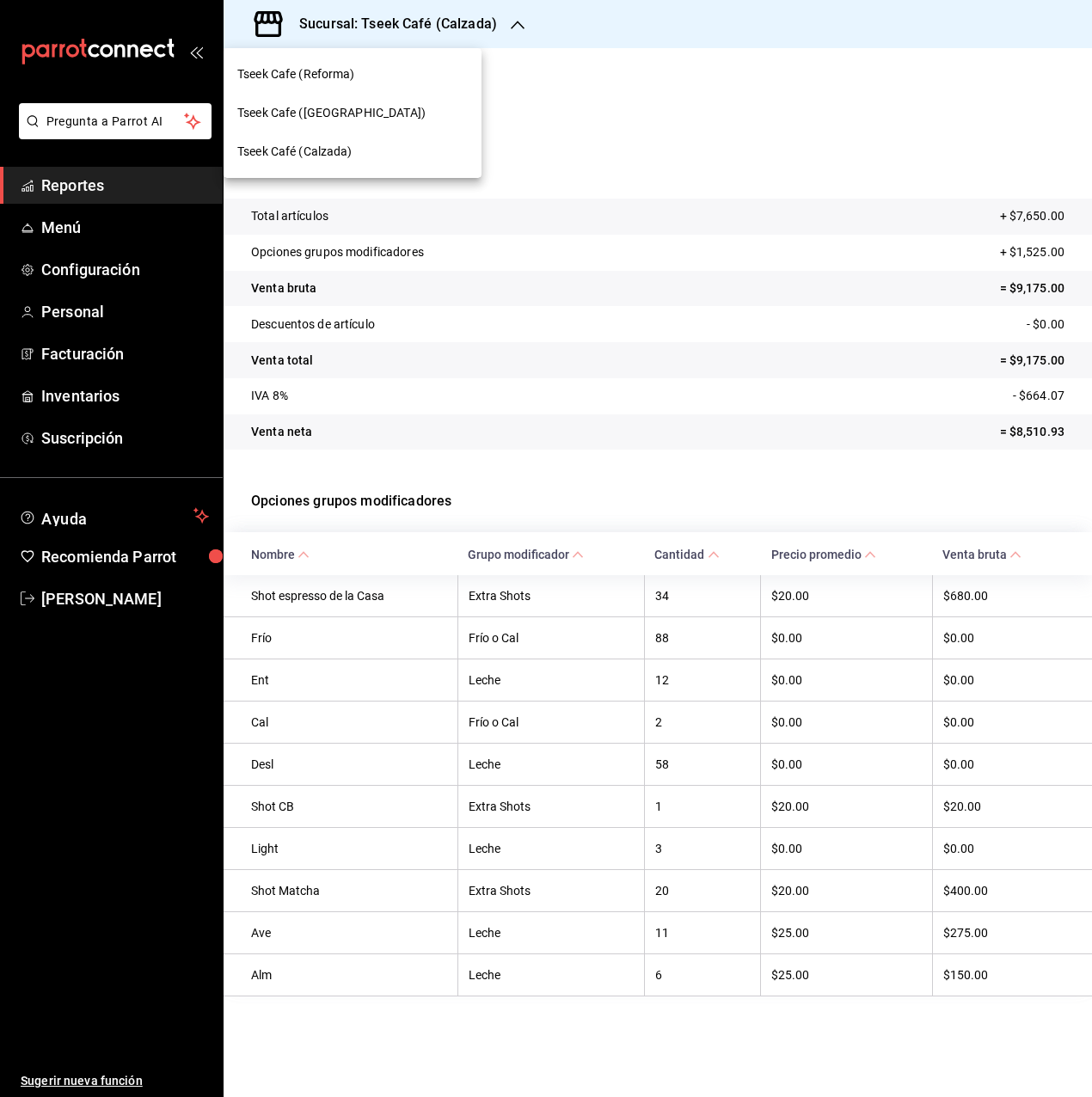
click at [365, 156] on div "Tseek Café (Calzada)" at bounding box center [352, 151] width 230 height 18
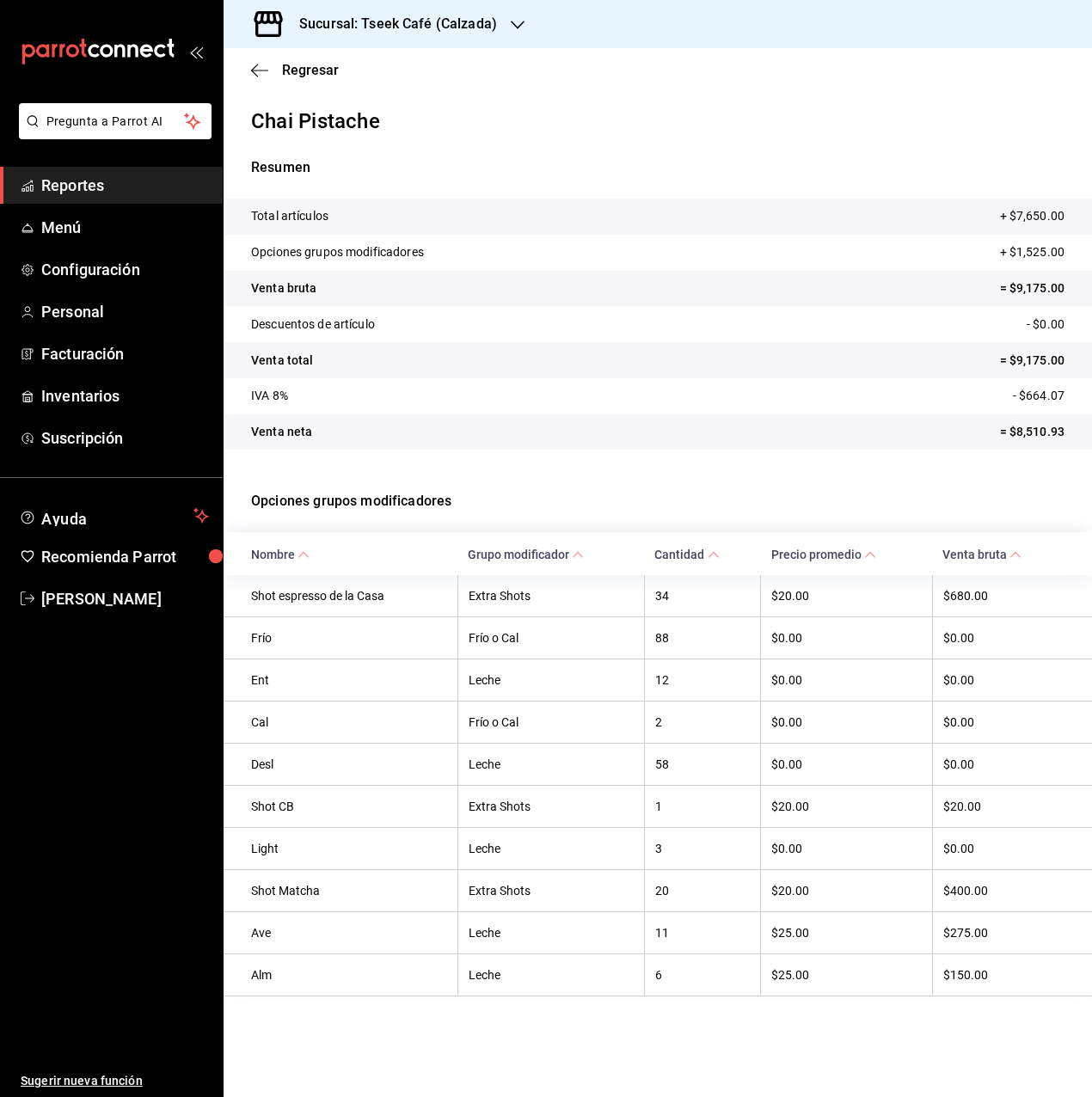
click at [396, 31] on h3 "Sucursal: Tseek Café (Calzada)" at bounding box center [390, 24] width 211 height 21
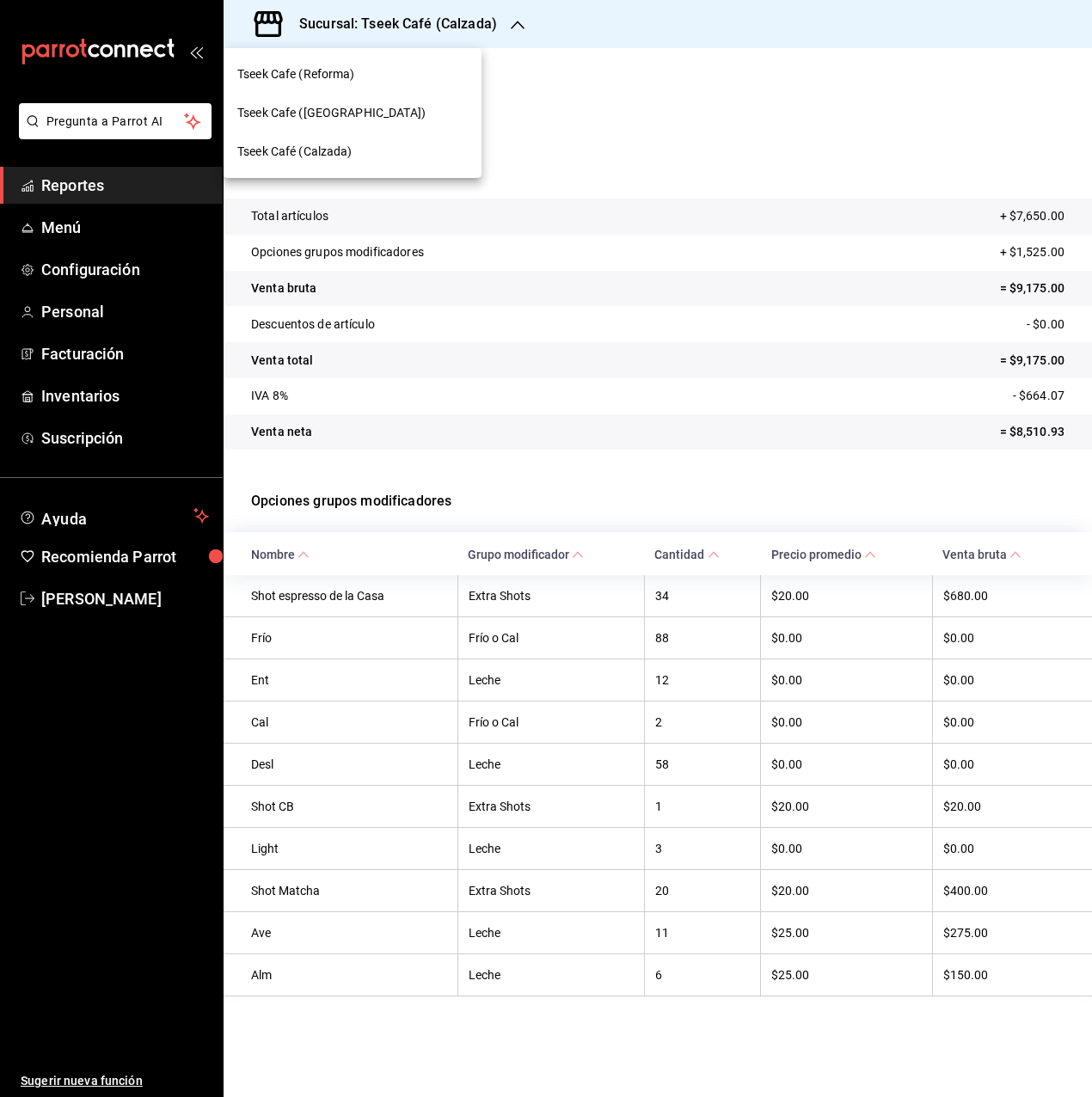
click at [365, 143] on div "Tseek Café (Calzada)" at bounding box center [352, 151] width 230 height 18
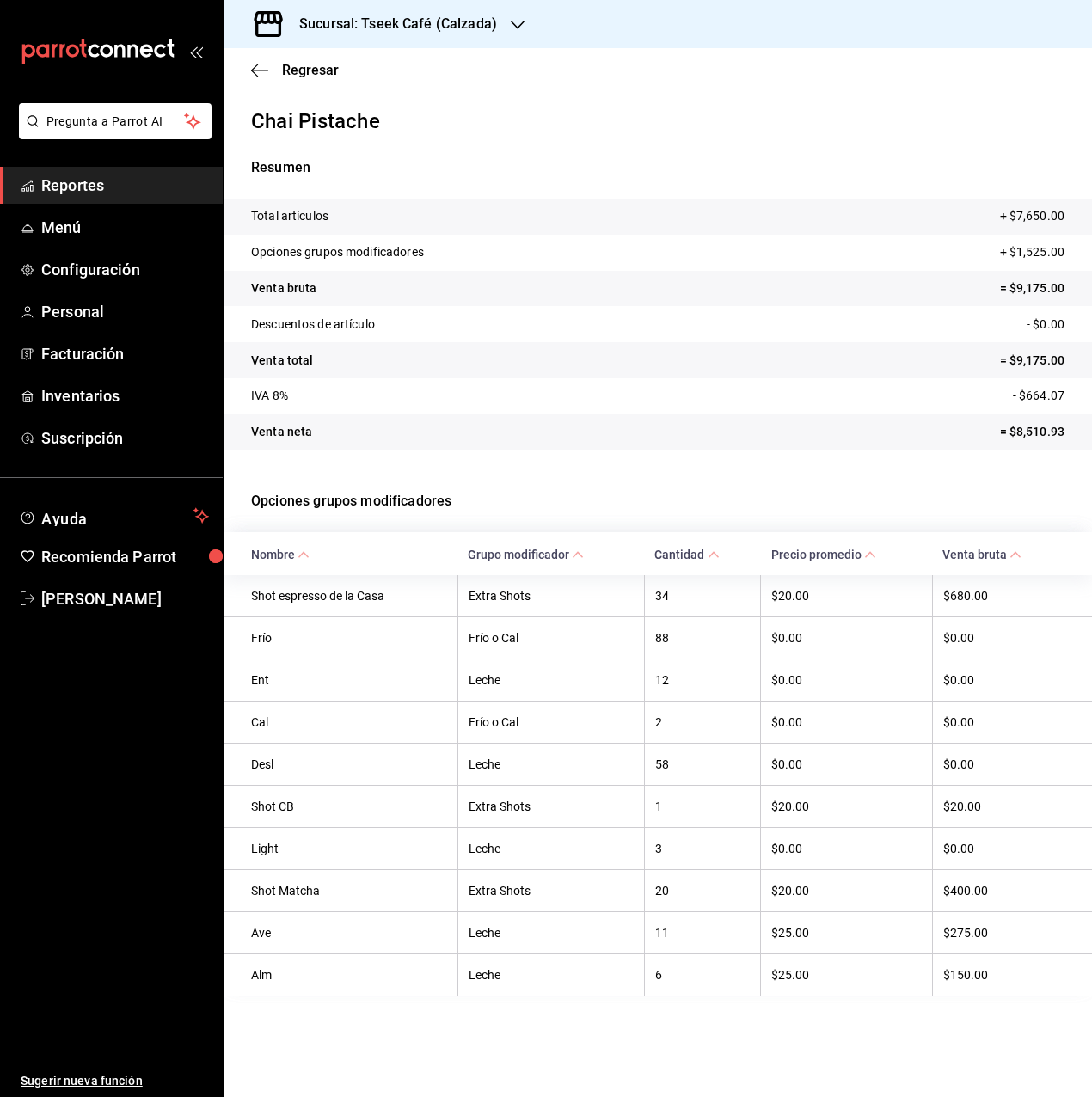
click at [135, 170] on link "Reportes" at bounding box center [111, 185] width 223 height 37
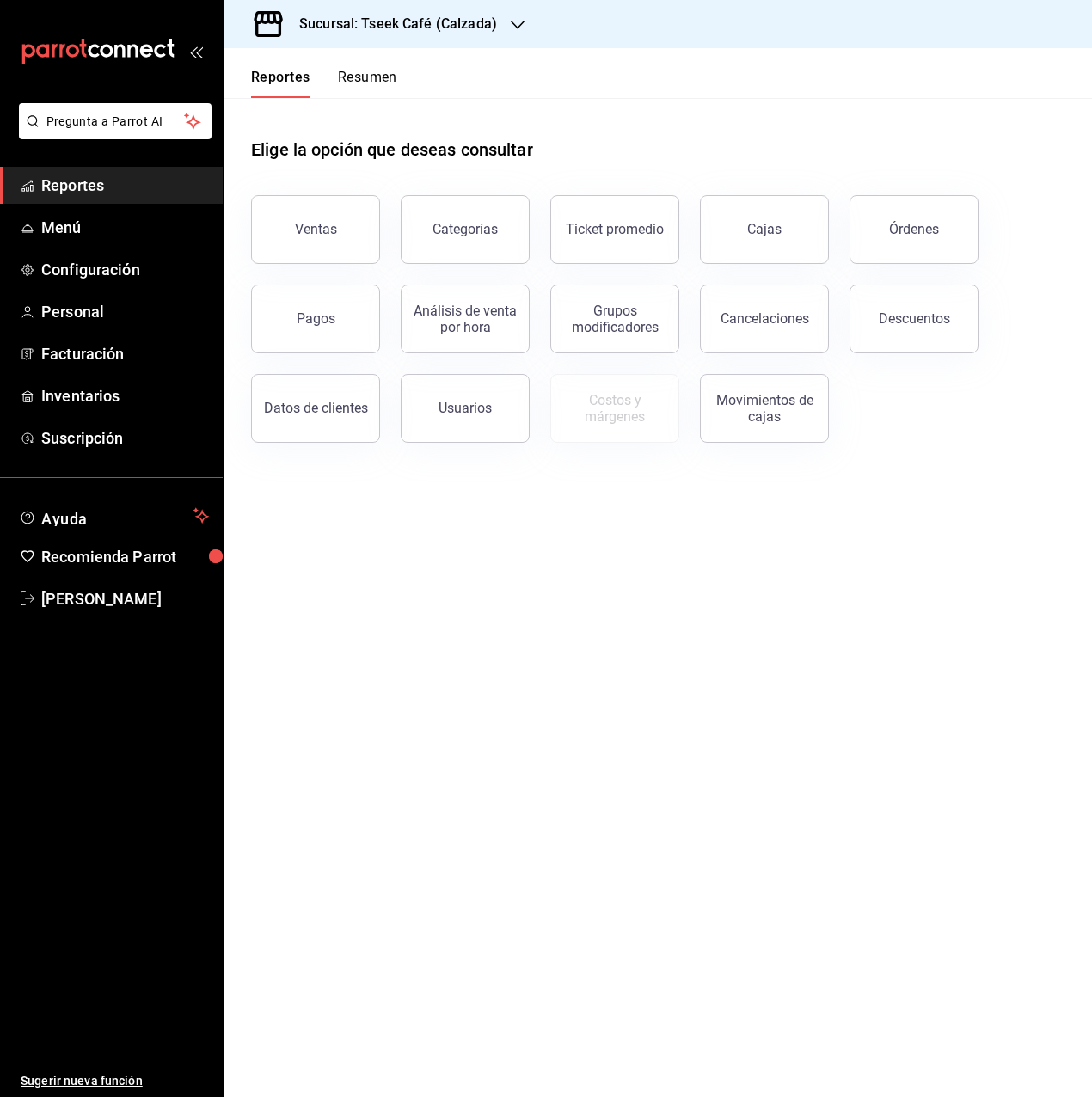
click at [290, 192] on div "Ventas" at bounding box center [305, 219] width 150 height 90
click at [299, 226] on div "Ventas" at bounding box center [316, 229] width 42 height 17
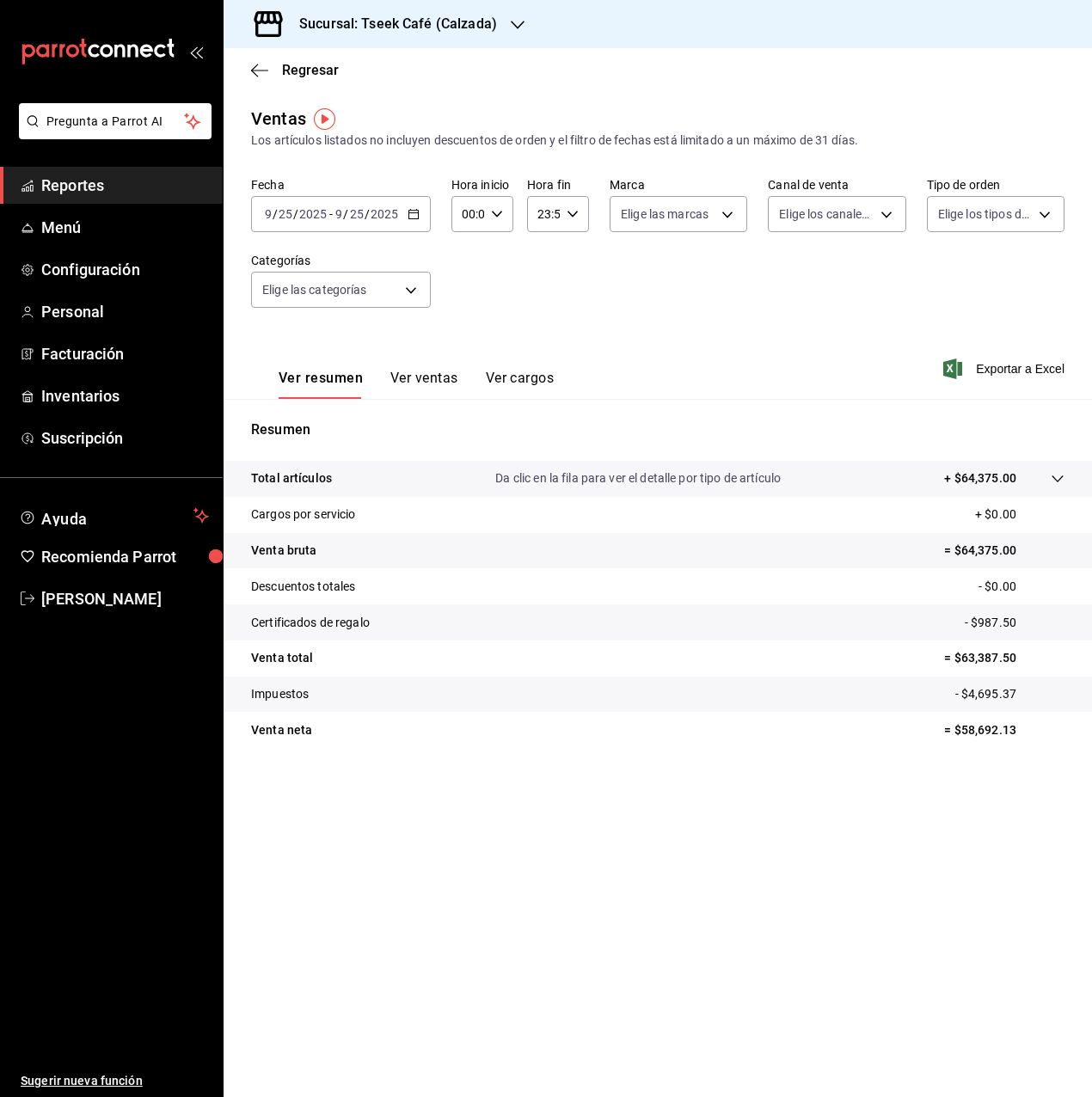
click at [419, 370] on button "Ver ventas" at bounding box center [424, 384] width 68 height 30
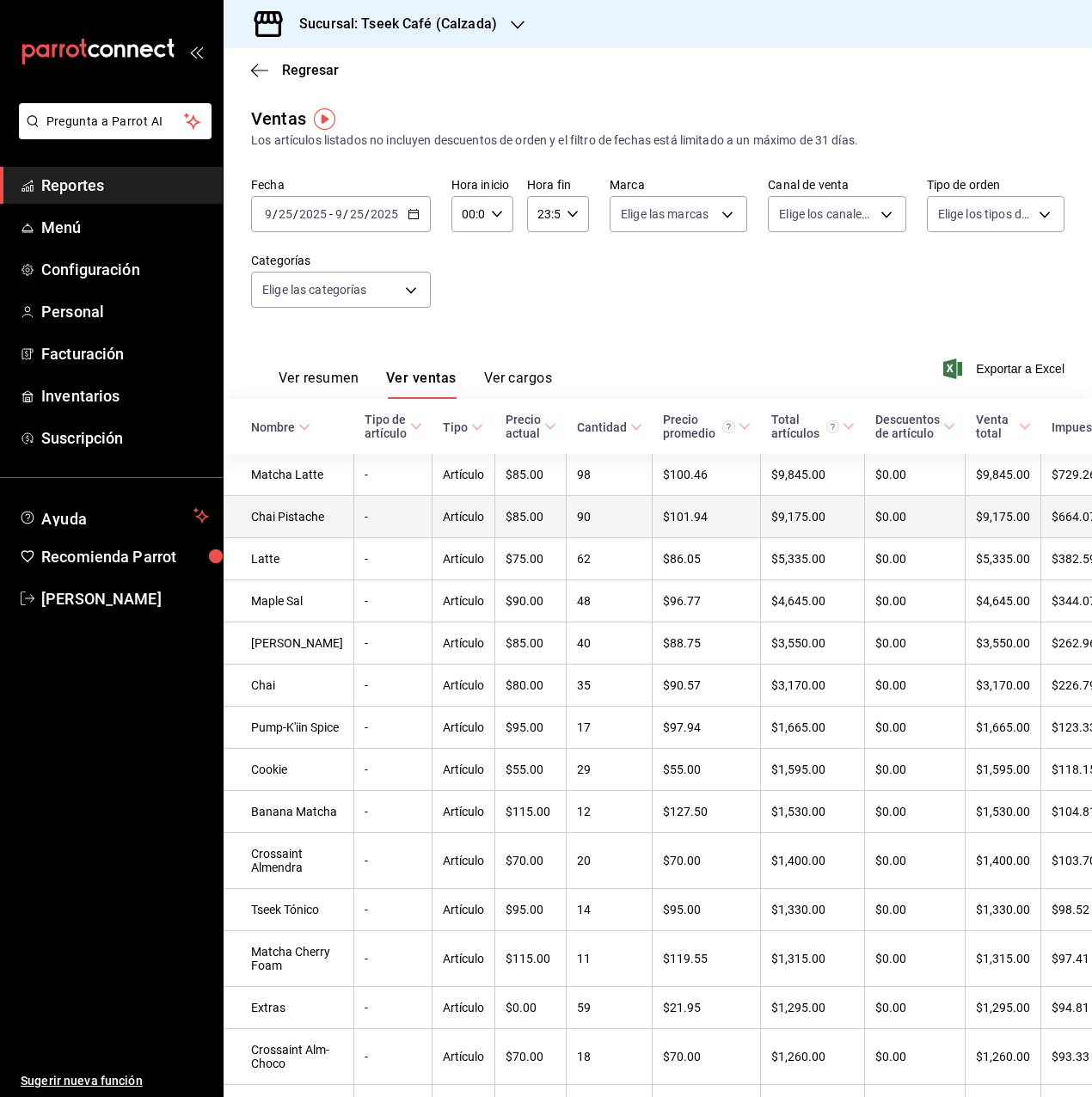
click at [292, 538] on td "Chai Pistache" at bounding box center [289, 517] width 130 height 42
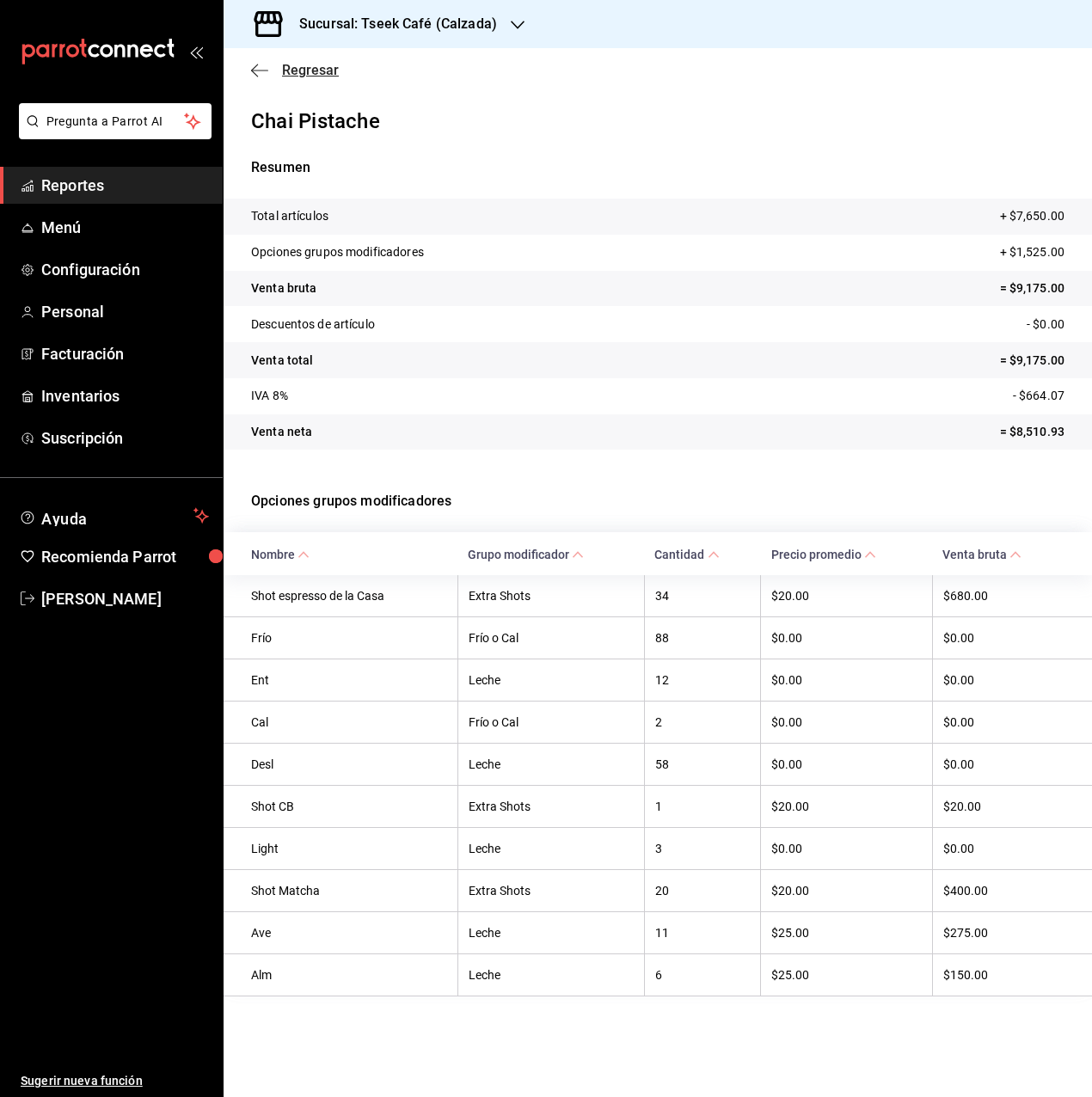
click at [270, 73] on span "Regresar" at bounding box center [295, 70] width 88 height 17
click at [154, 184] on span "Reportes" at bounding box center [124, 185] width 168 height 23
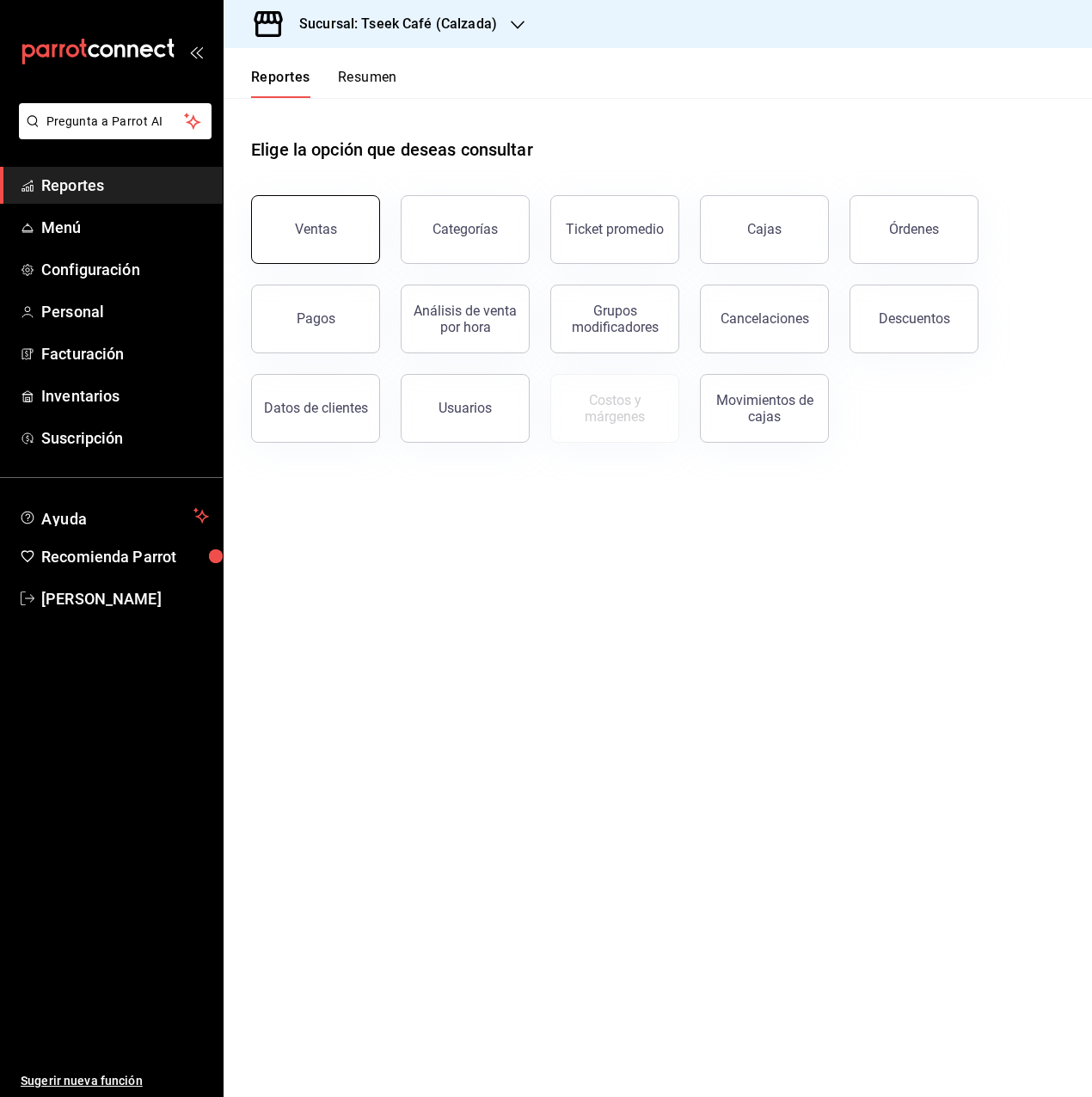
click at [319, 221] on button "Ventas" at bounding box center [316, 229] width 129 height 69
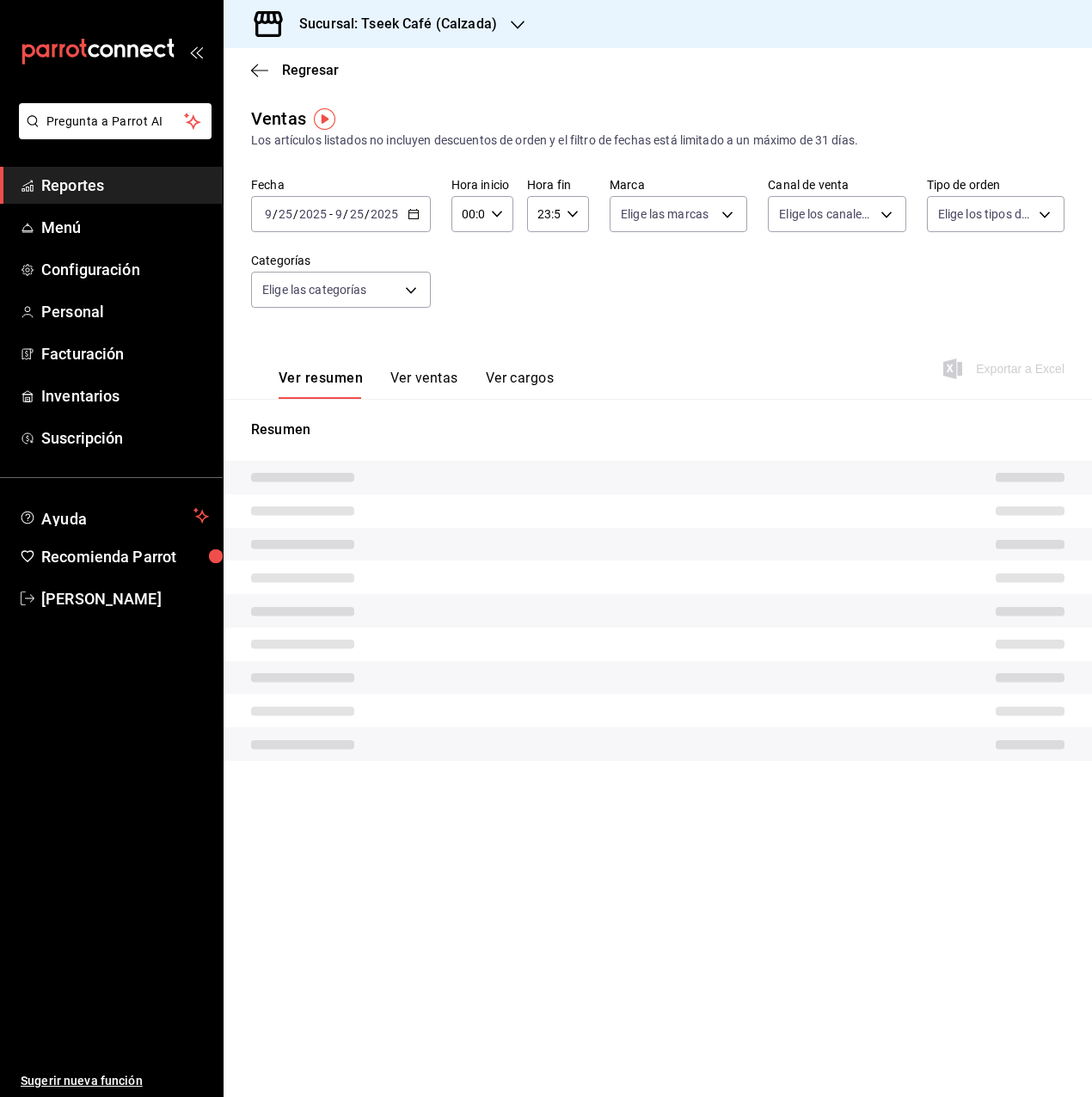
click at [452, 349] on div "Ver resumen Ver ventas Ver cargos Exportar a Excel" at bounding box center [657, 363] width 869 height 70
click at [414, 390] on button "Ver ventas" at bounding box center [424, 384] width 68 height 30
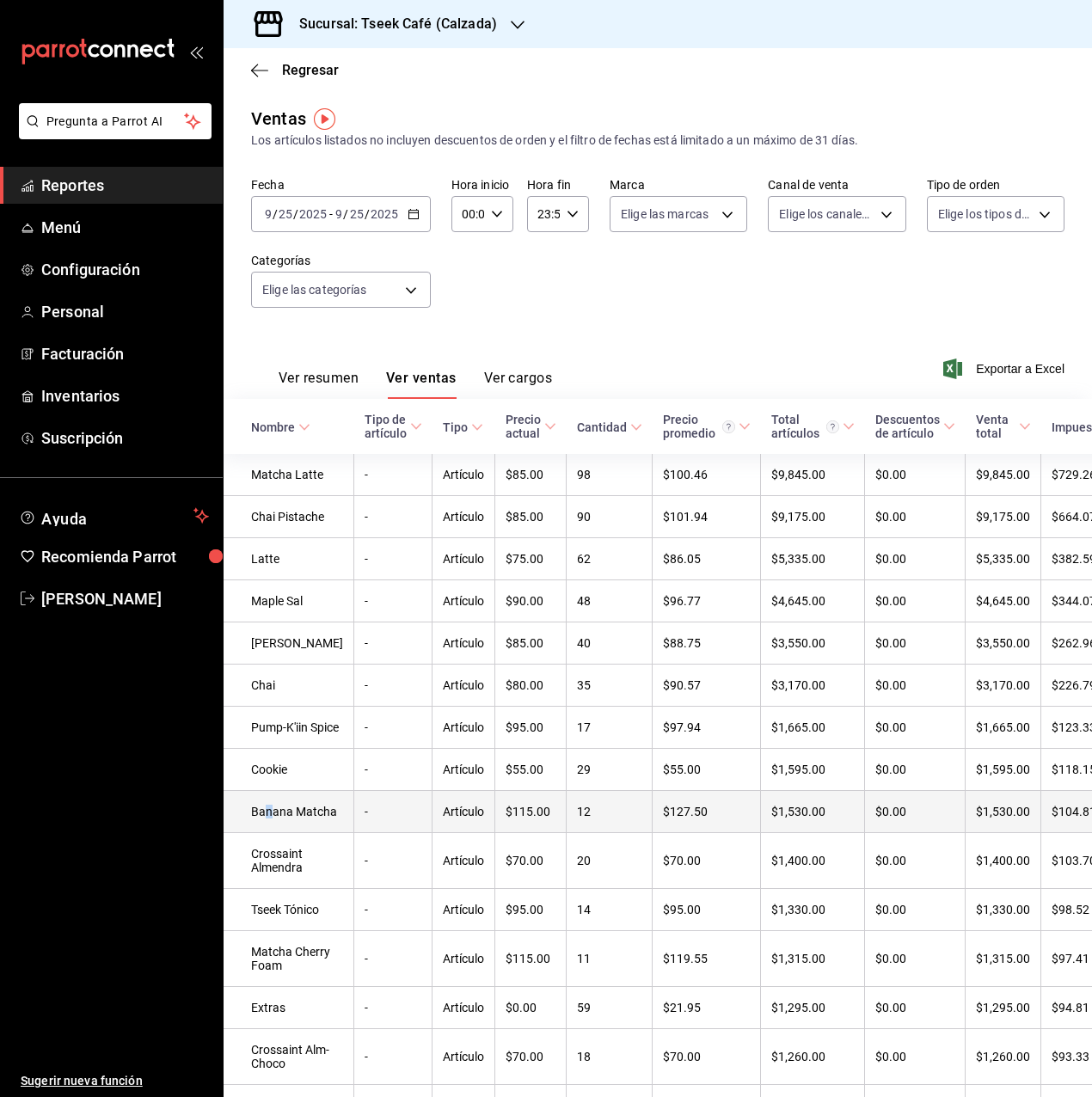
click at [270, 834] on td "Banana Matcha" at bounding box center [289, 812] width 130 height 42
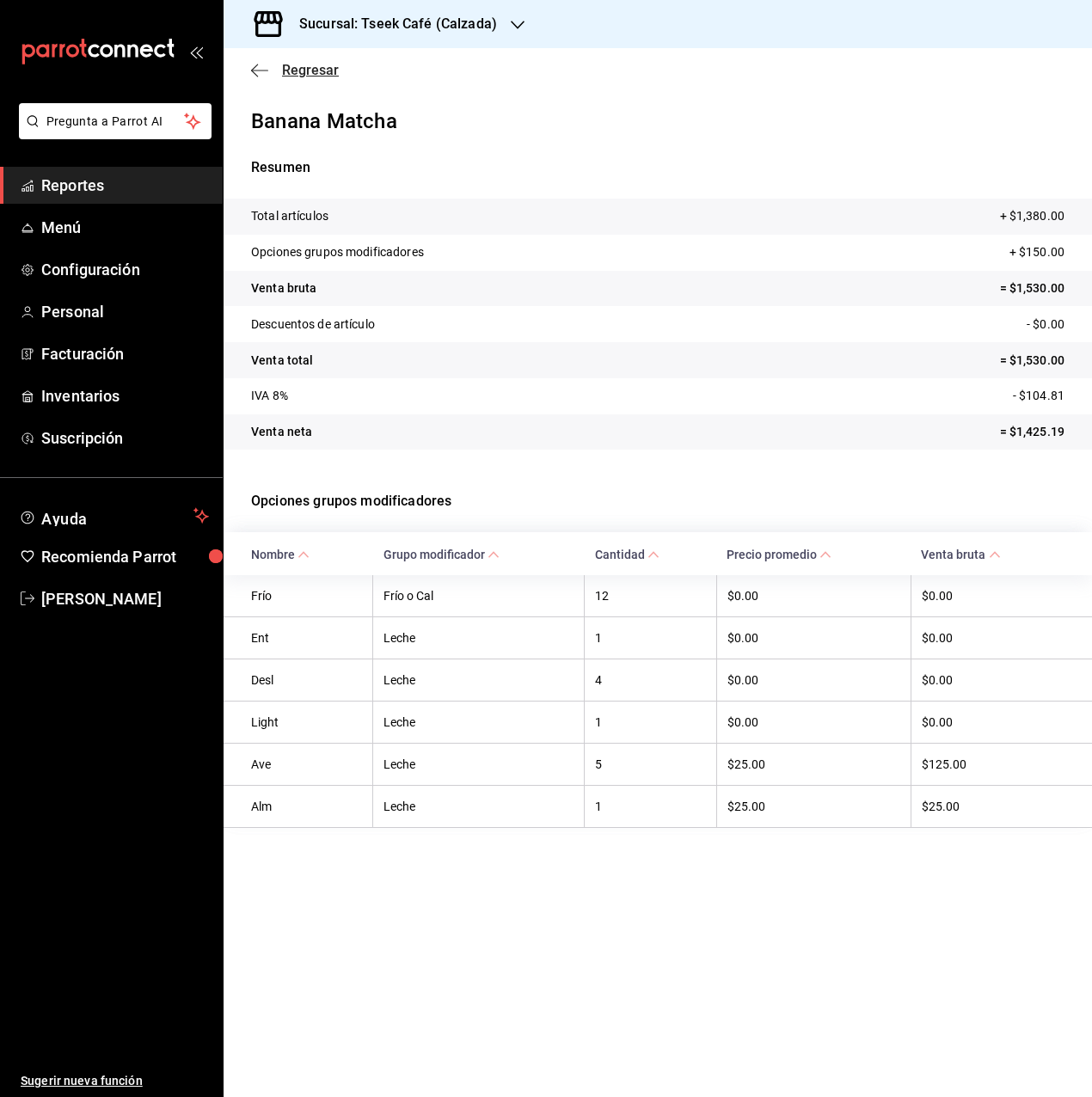
click at [266, 64] on icon "button" at bounding box center [260, 70] width 17 height 16
click at [315, 28] on h3 "Sucursal: Tseek Café (Calzada)" at bounding box center [390, 24] width 211 height 21
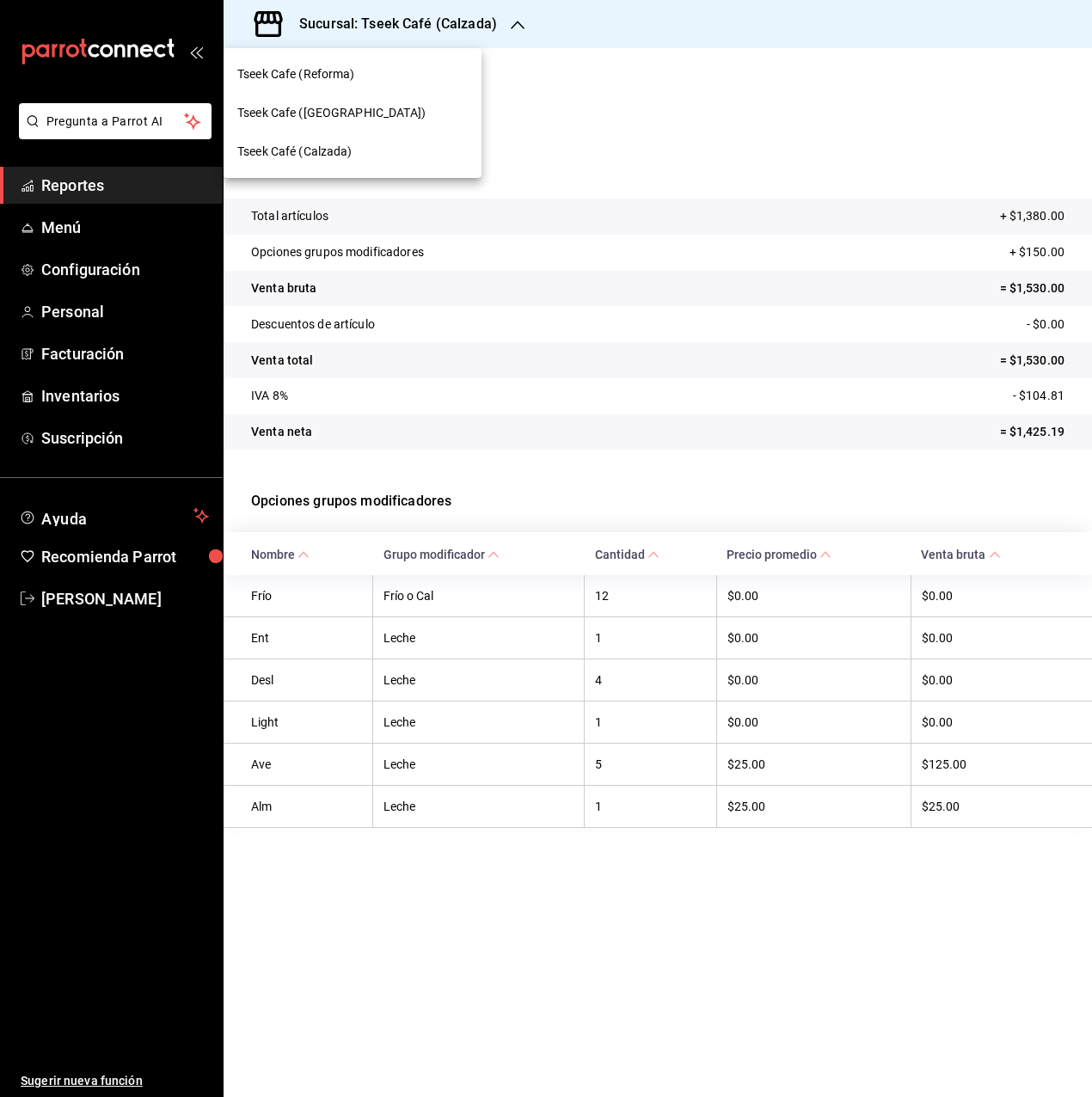
click at [333, 147] on span "Tseek Café (Calzada)" at bounding box center [295, 151] width 116 height 18
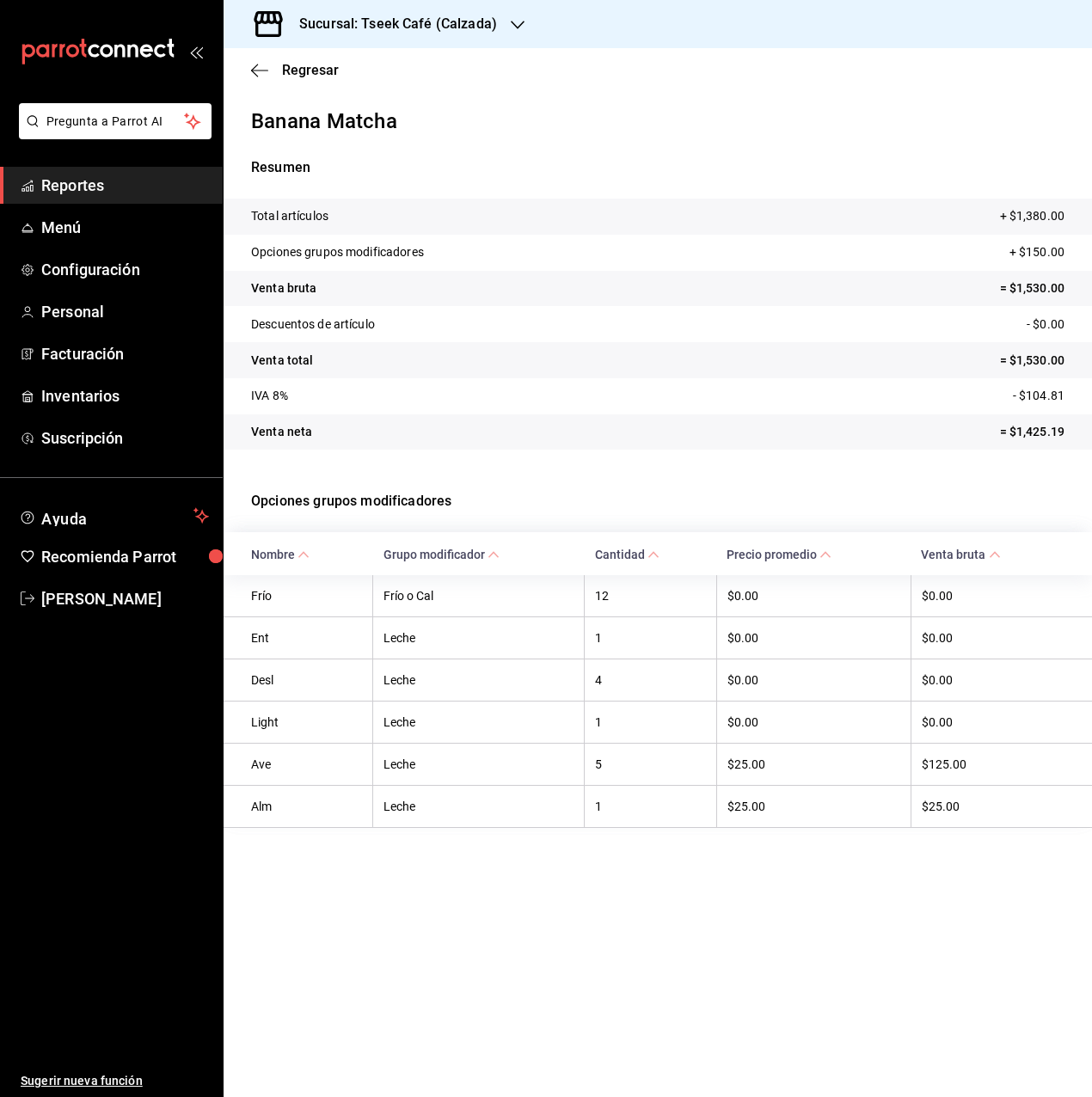
click at [123, 183] on span "Reportes" at bounding box center [124, 185] width 168 height 23
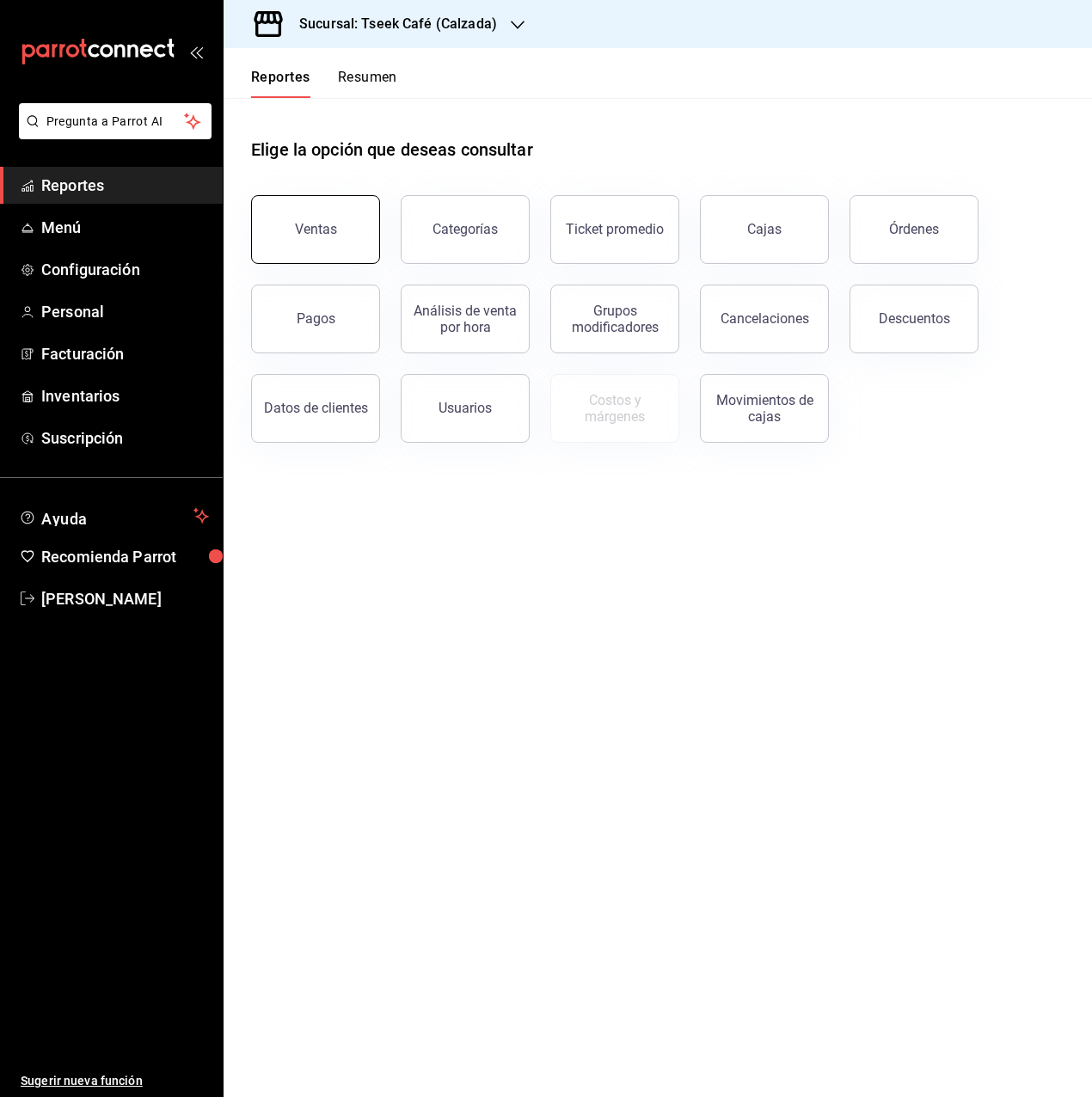
click at [284, 209] on button "Ventas" at bounding box center [316, 229] width 129 height 69
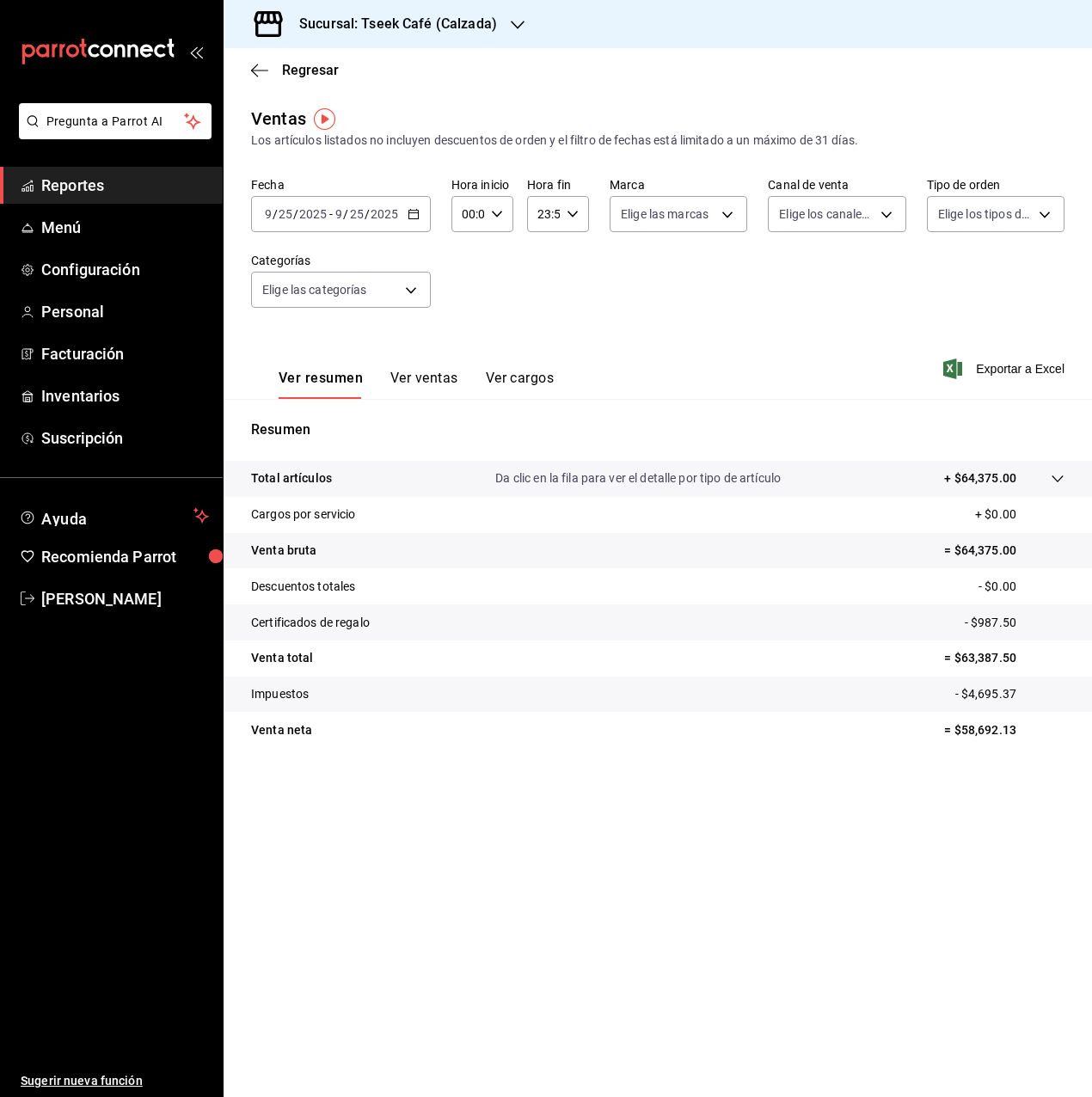
click at [418, 368] on div "Ver resumen Ver ventas Ver cargos" at bounding box center [403, 374] width 303 height 50
click at [420, 373] on button "Ver ventas" at bounding box center [424, 384] width 68 height 30
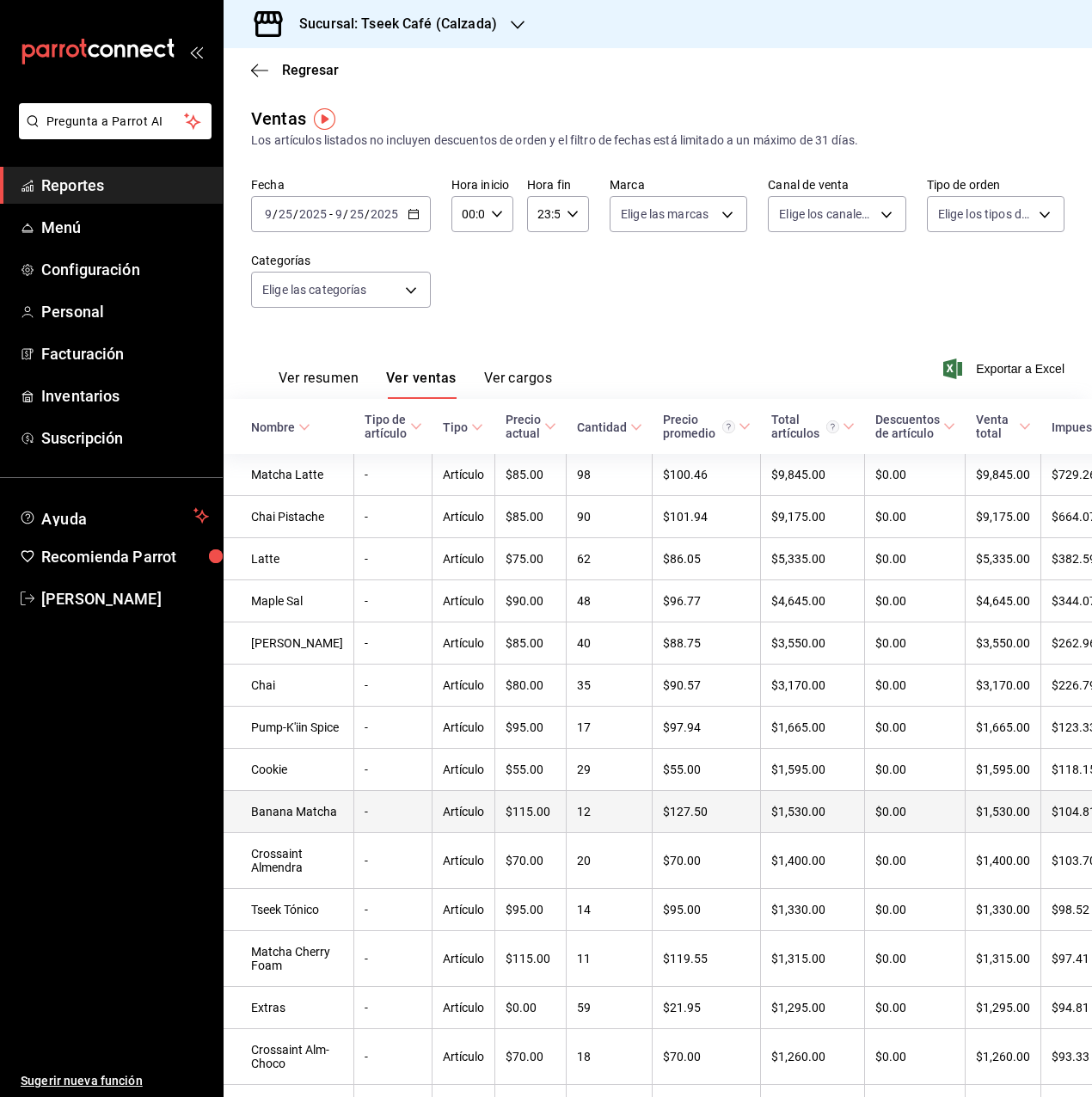
click at [292, 834] on td "Banana Matcha" at bounding box center [289, 812] width 130 height 42
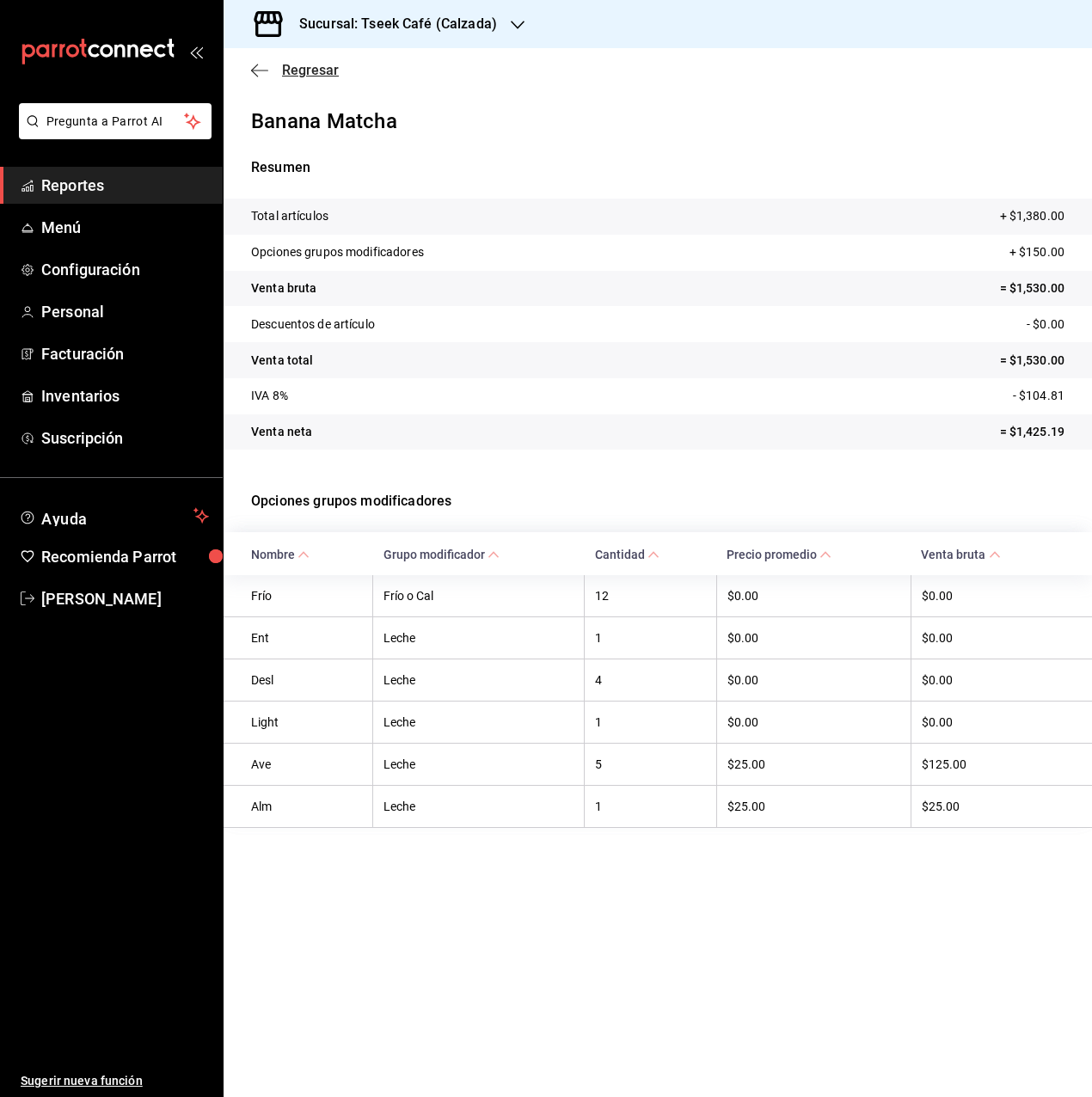
click at [258, 70] on icon "button" at bounding box center [260, 70] width 17 height 1
click at [311, 16] on h3 "Sucursal: Tseek Café (Calzada)" at bounding box center [390, 24] width 211 height 21
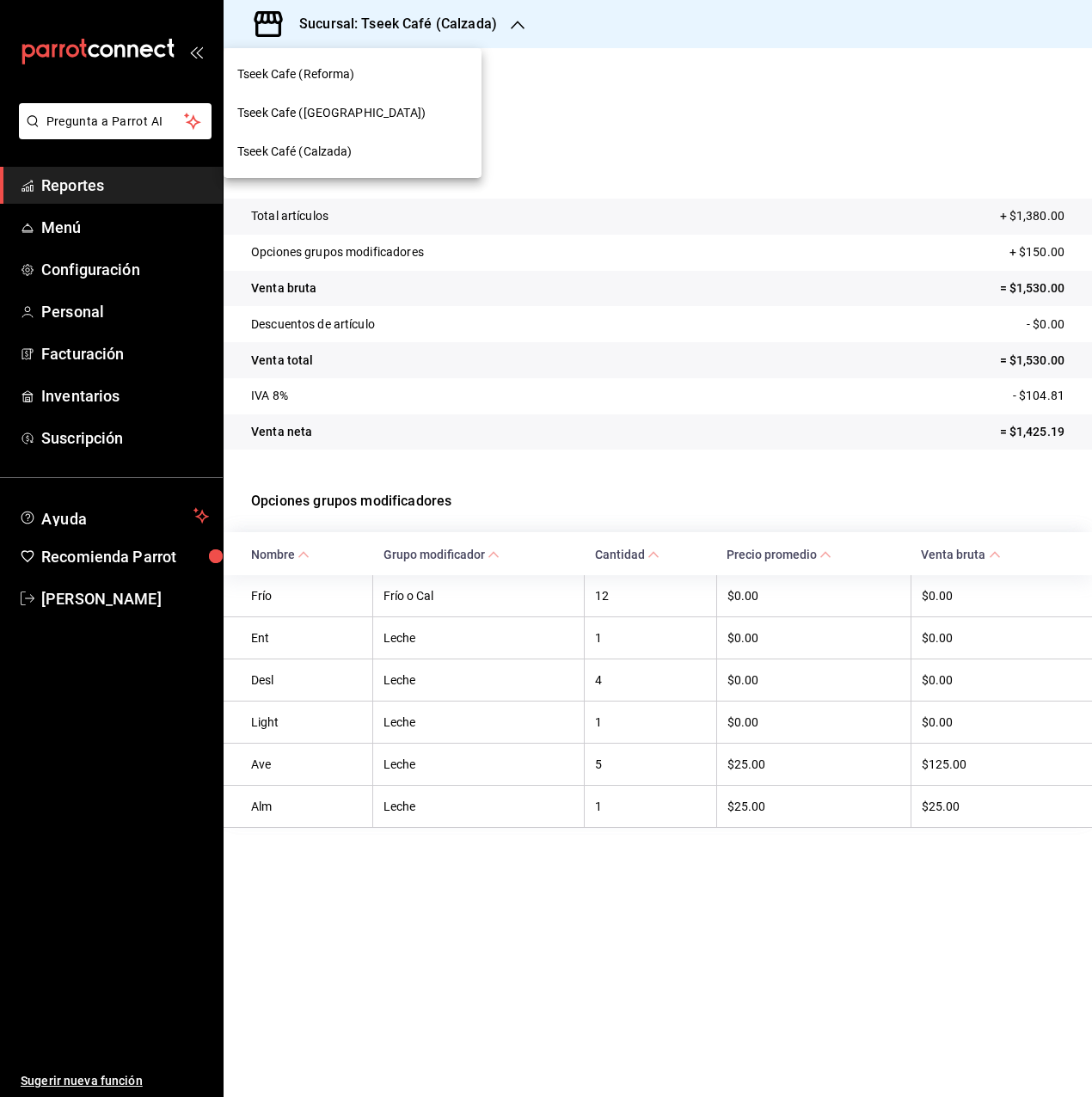
click at [322, 156] on span "Tseek Café (Calzada)" at bounding box center [295, 151] width 116 height 18
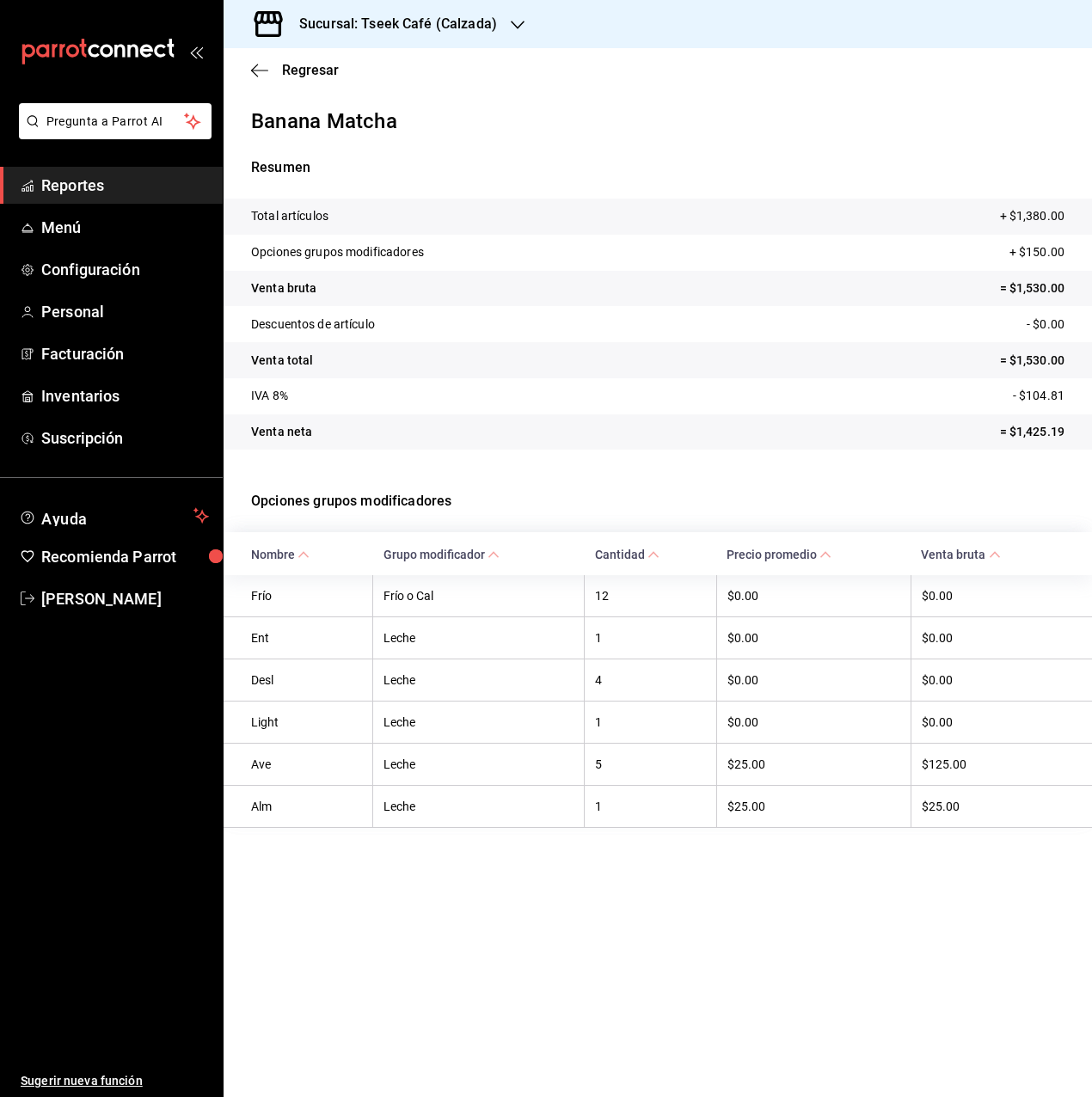
click at [125, 182] on span "Reportes" at bounding box center [124, 185] width 168 height 23
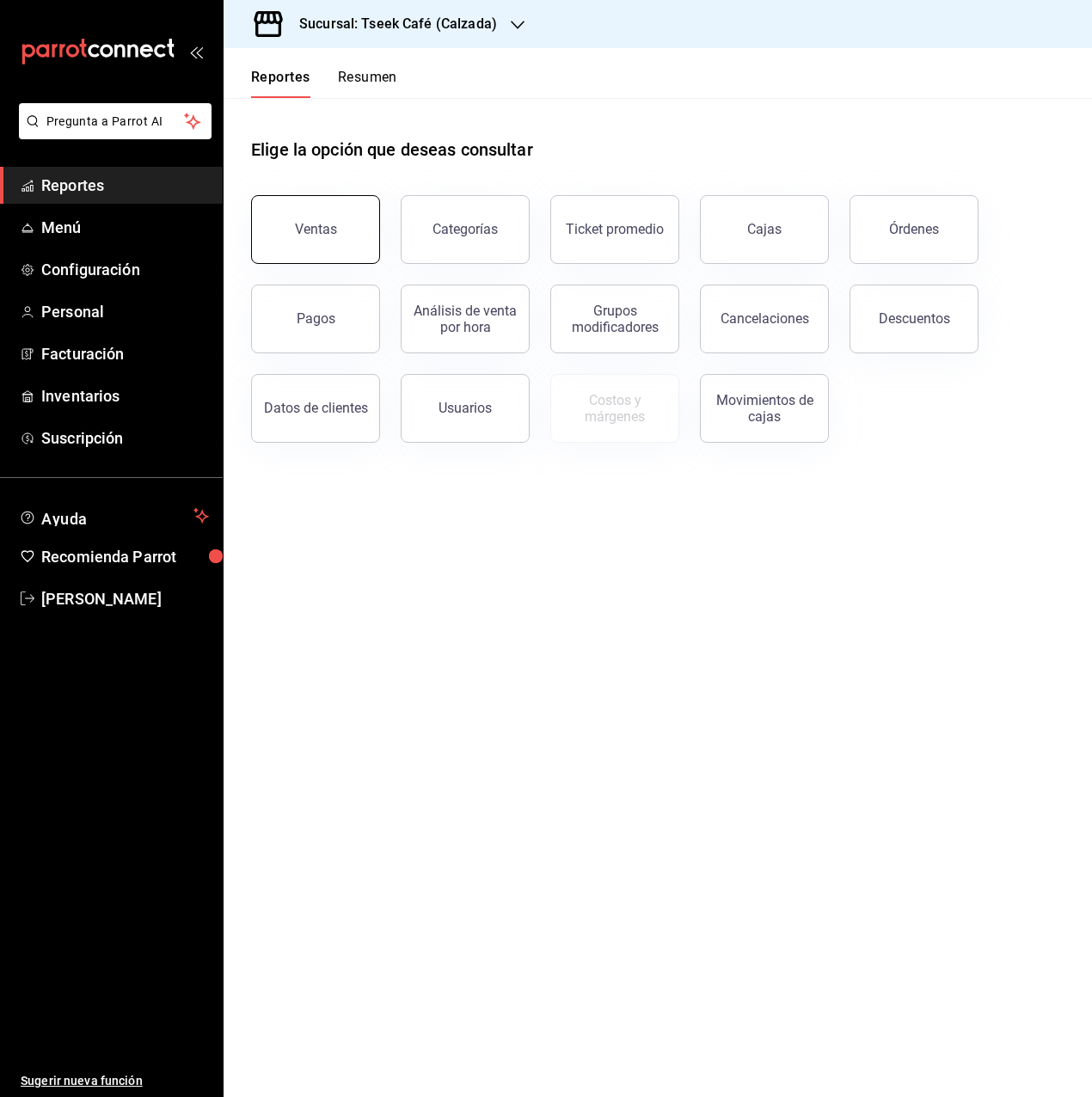
click at [336, 228] on button "Ventas" at bounding box center [316, 229] width 129 height 69
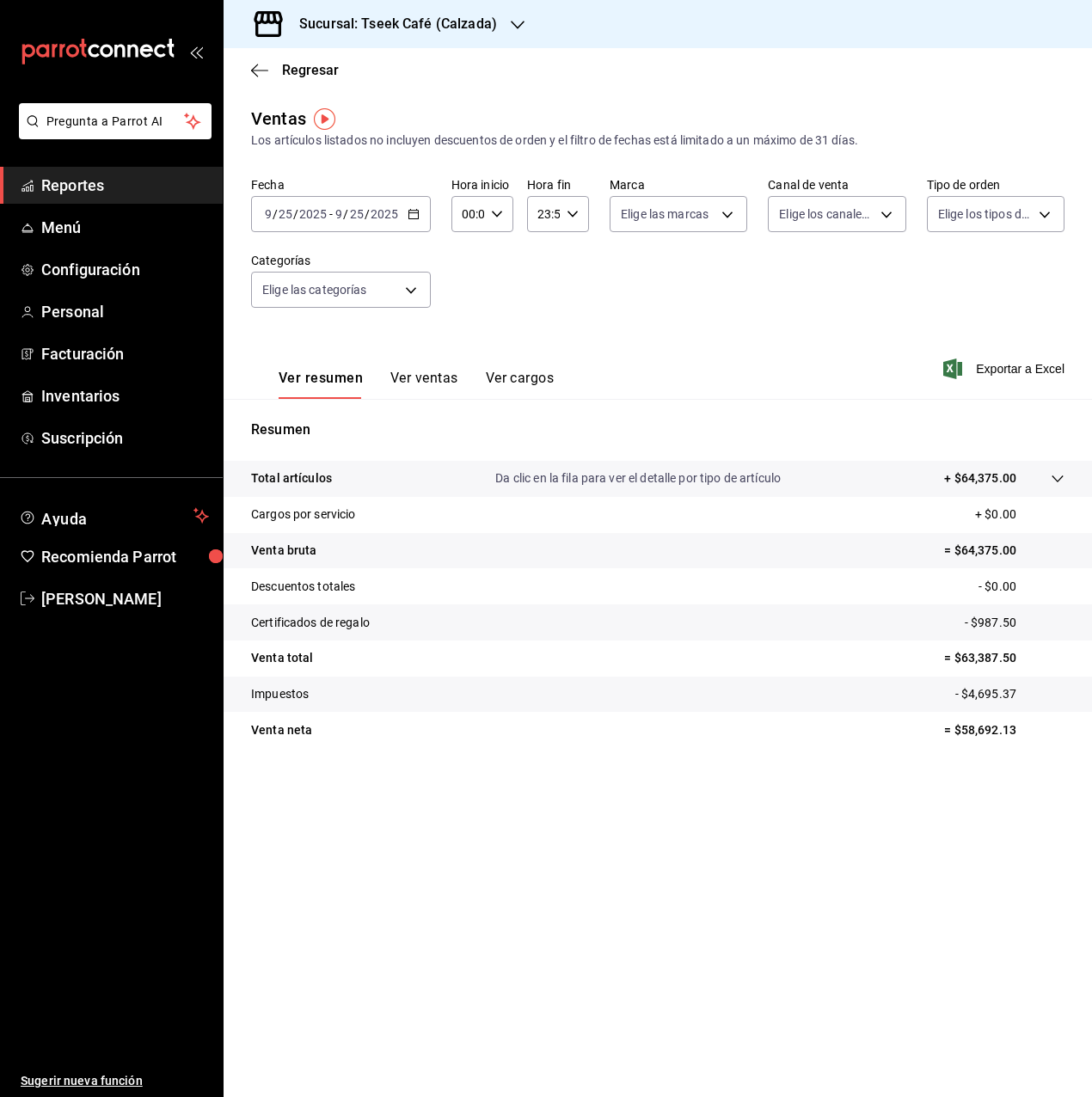
click at [401, 392] on button "Ver ventas" at bounding box center [424, 384] width 68 height 30
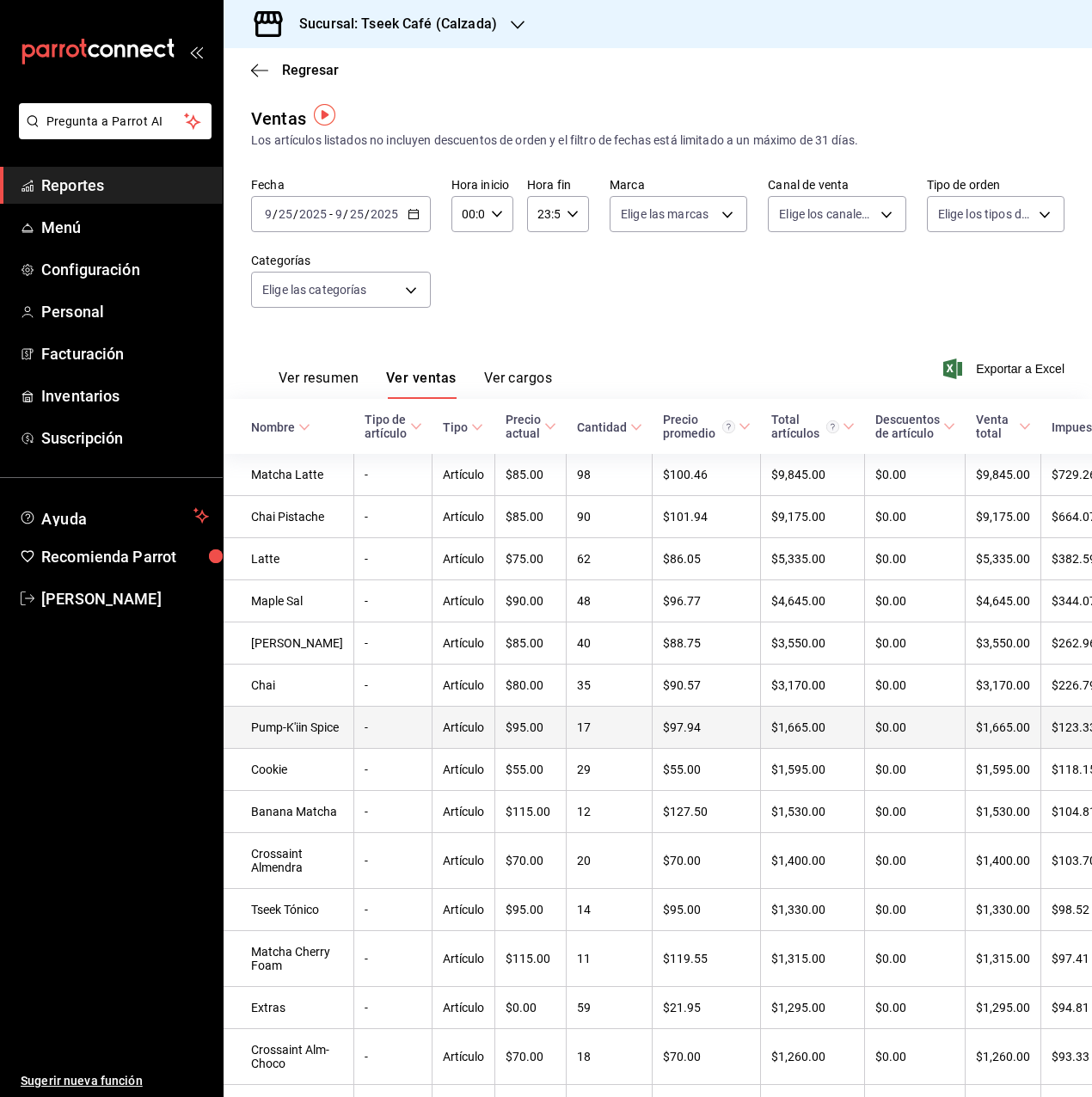
scroll to position [86, 0]
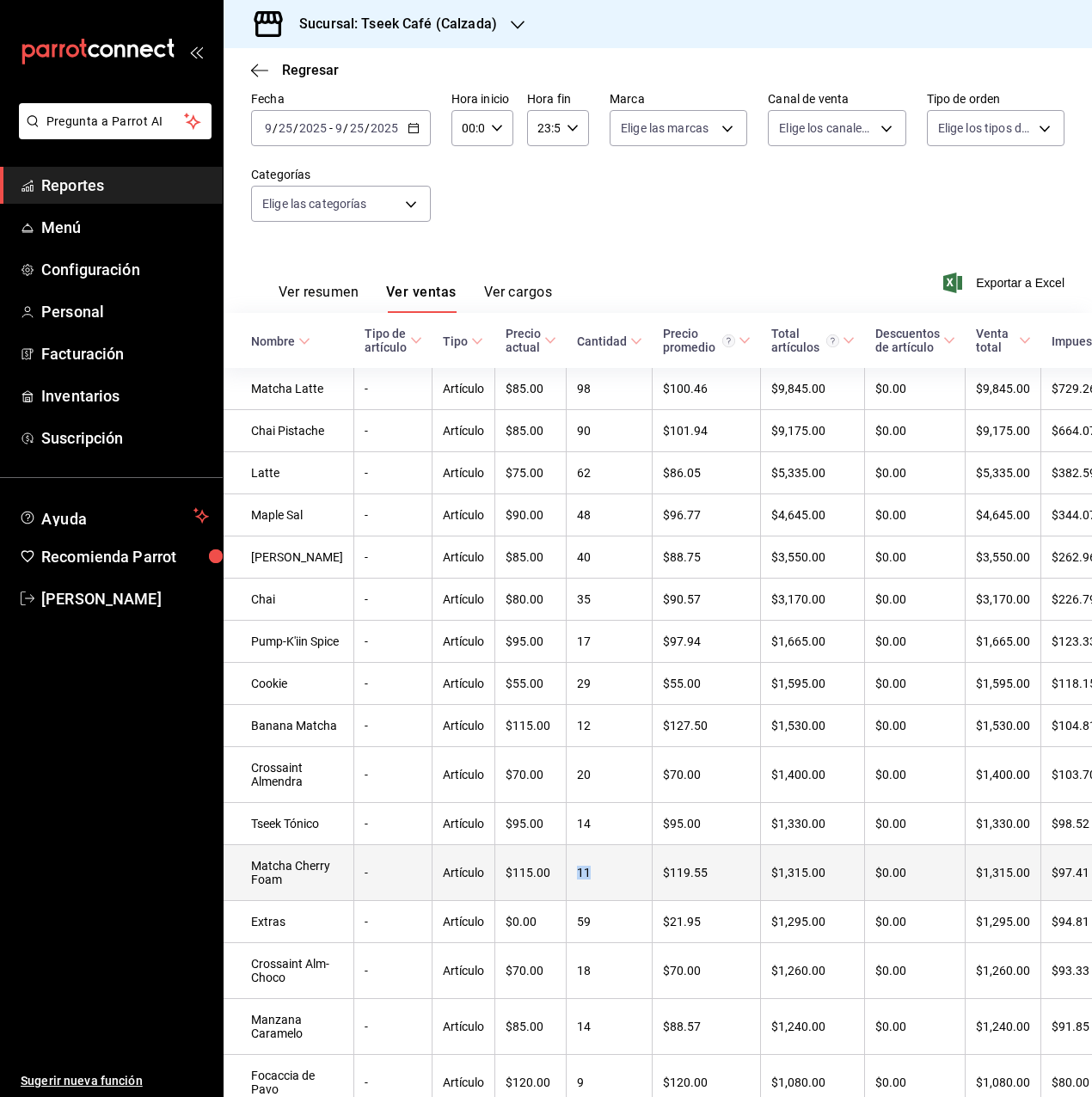
drag, startPoint x: 547, startPoint y: 981, endPoint x: 569, endPoint y: 981, distance: 22.0
click at [569, 901] on td "11" at bounding box center [609, 873] width 86 height 56
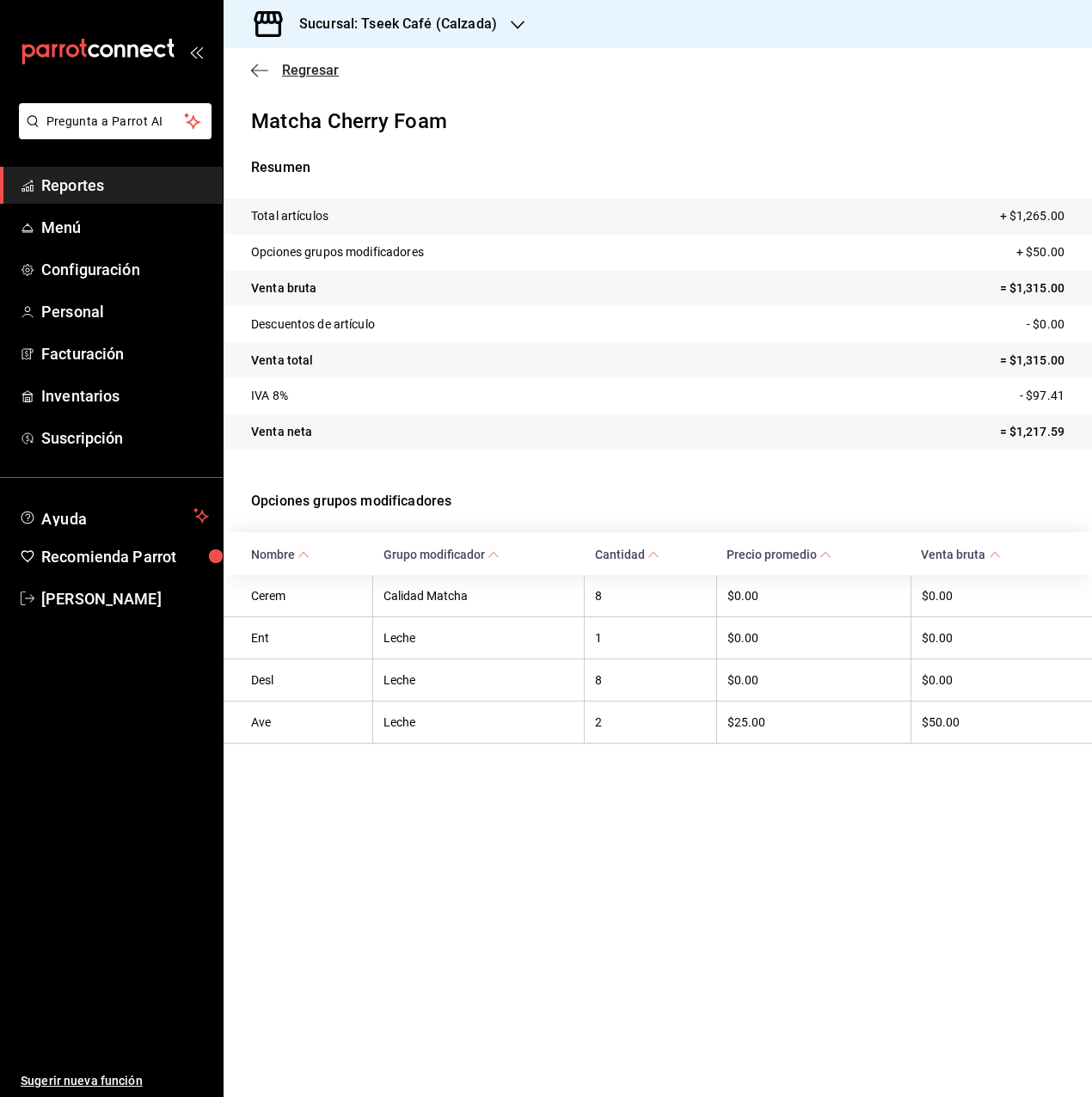
click at [272, 62] on span "Regresar" at bounding box center [295, 70] width 88 height 17
click at [402, 37] on div "Sucursal: Tseek Café (Calzada)" at bounding box center [384, 23] width 294 height 48
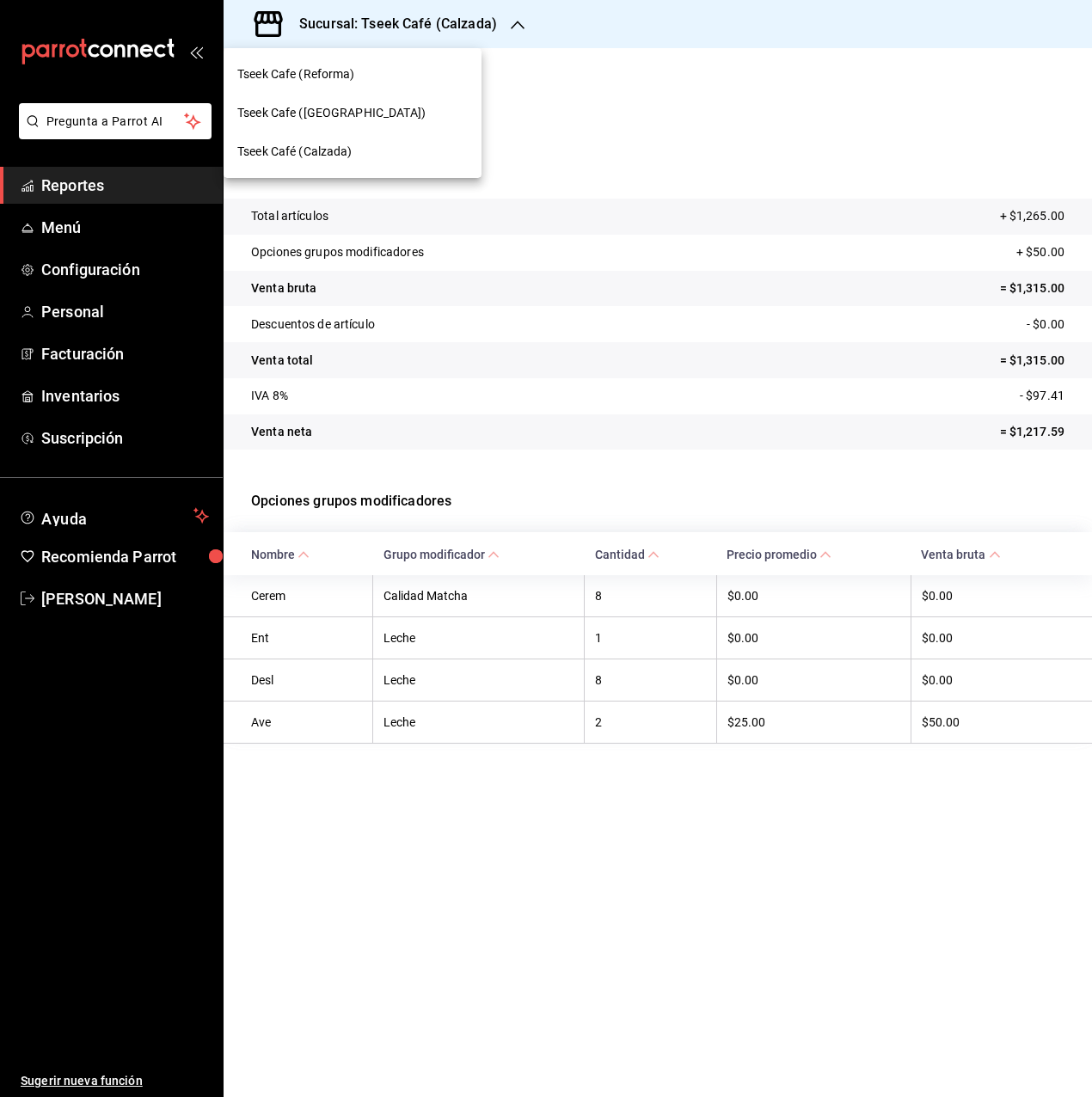
click at [347, 150] on span "Tseek Café (Calzada)" at bounding box center [295, 151] width 116 height 18
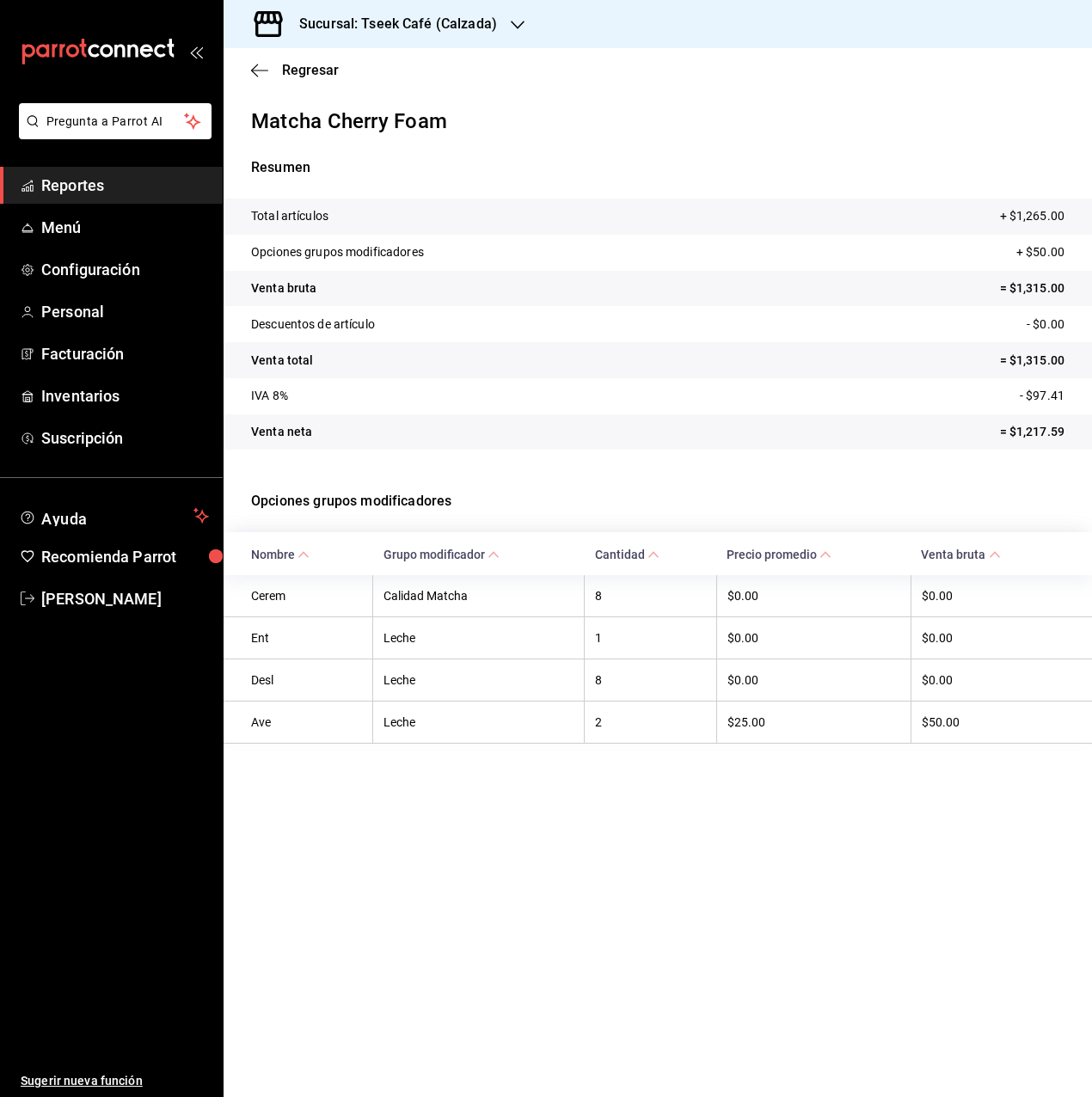
click at [411, 10] on div "Sucursal: Tseek Café (Calzada)" at bounding box center [384, 23] width 294 height 48
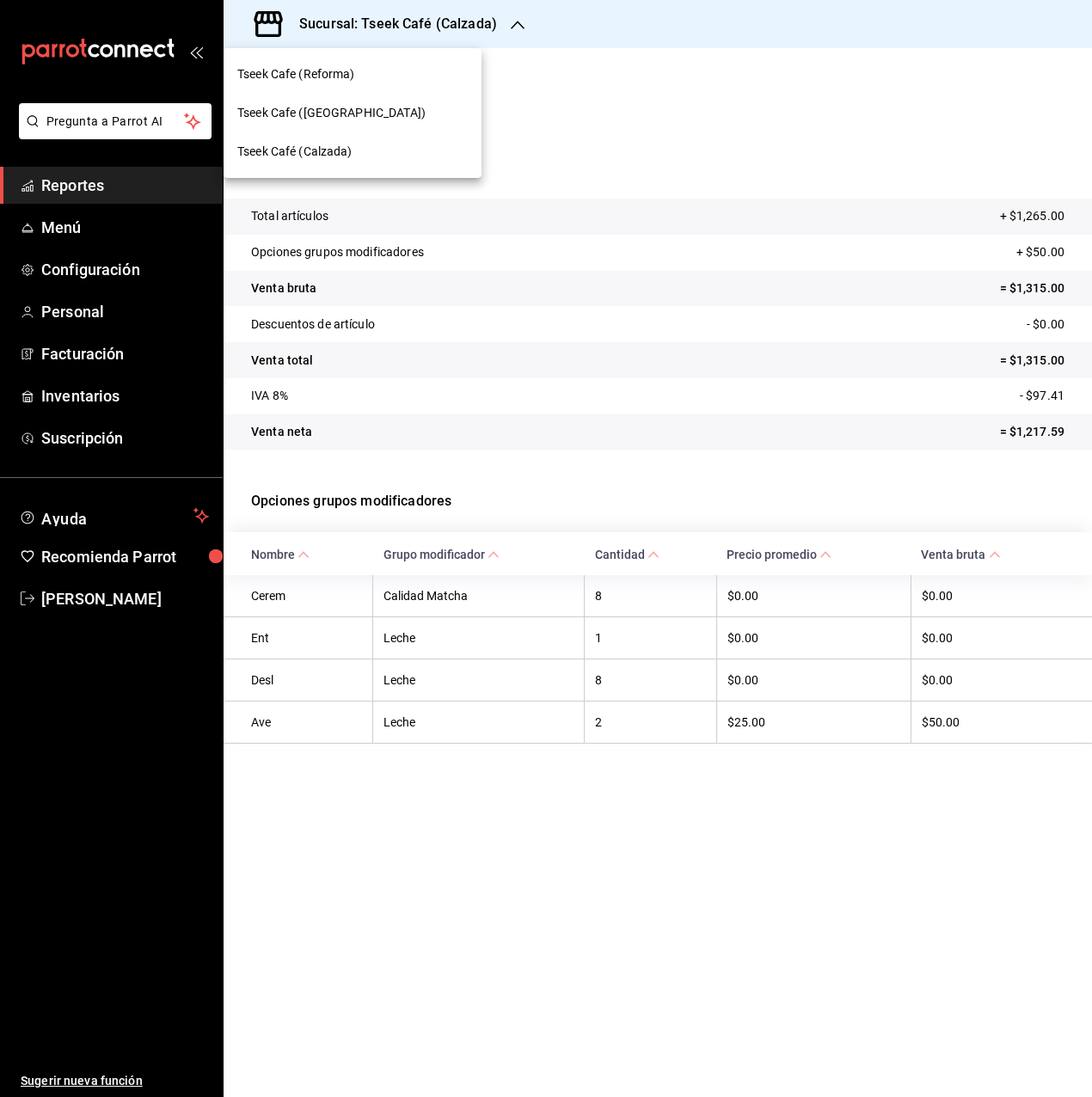
click at [342, 147] on span "Tseek Café (Calzada)" at bounding box center [295, 151] width 116 height 18
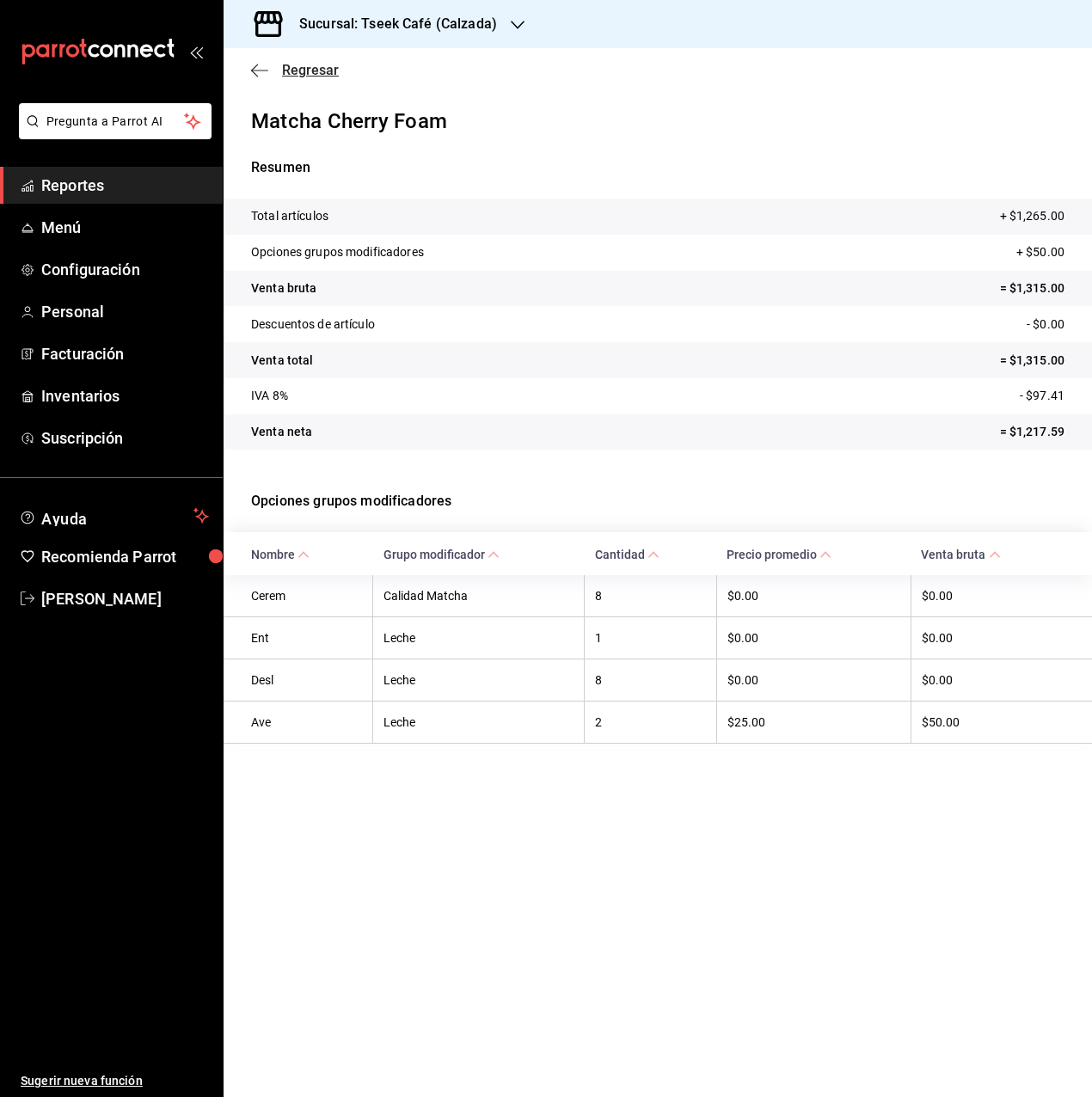
click at [304, 69] on span "Regresar" at bounding box center [310, 70] width 57 height 17
click at [119, 184] on span "Reportes" at bounding box center [124, 185] width 168 height 23
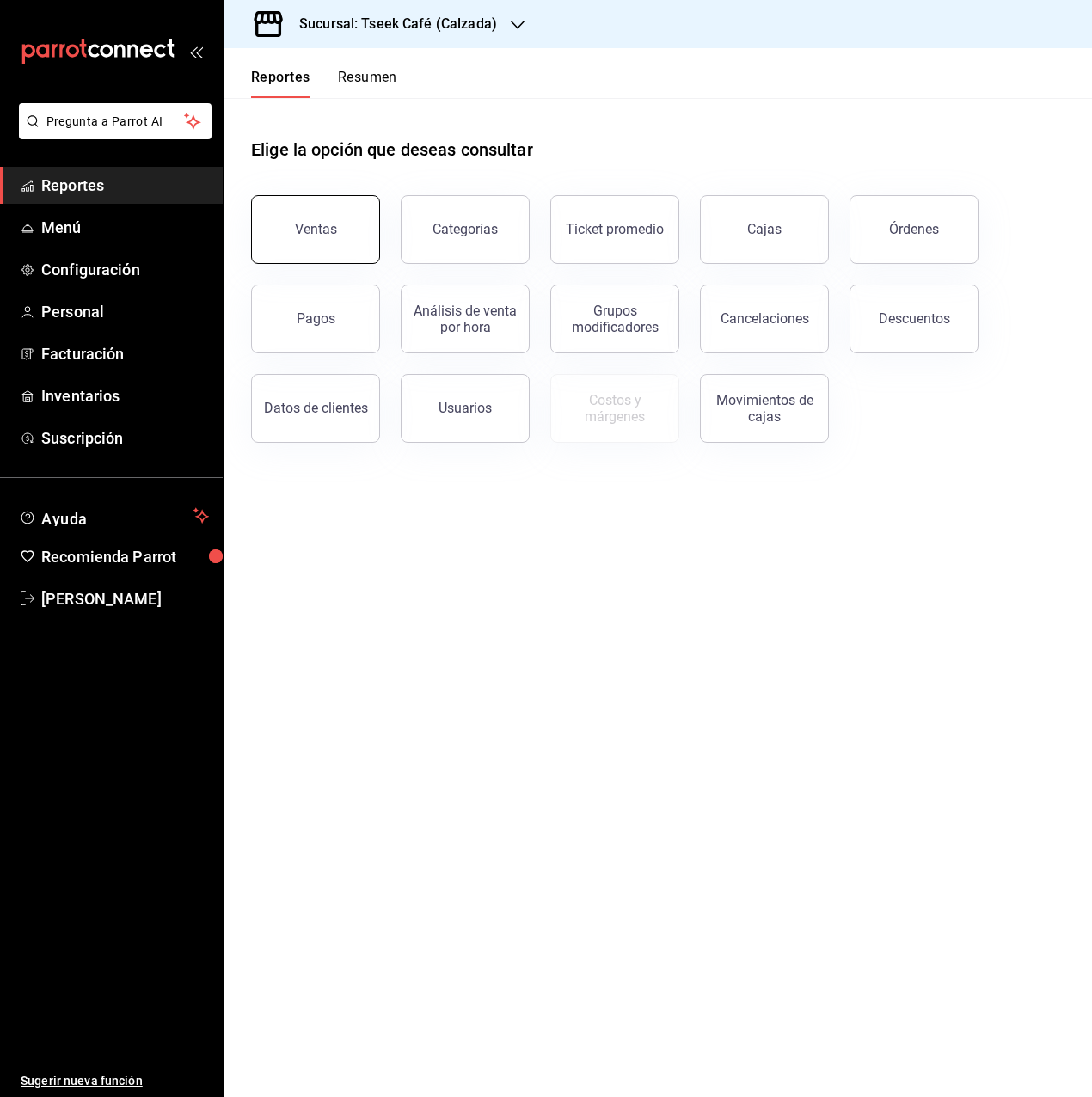
click at [350, 204] on button "Ventas" at bounding box center [316, 229] width 129 height 69
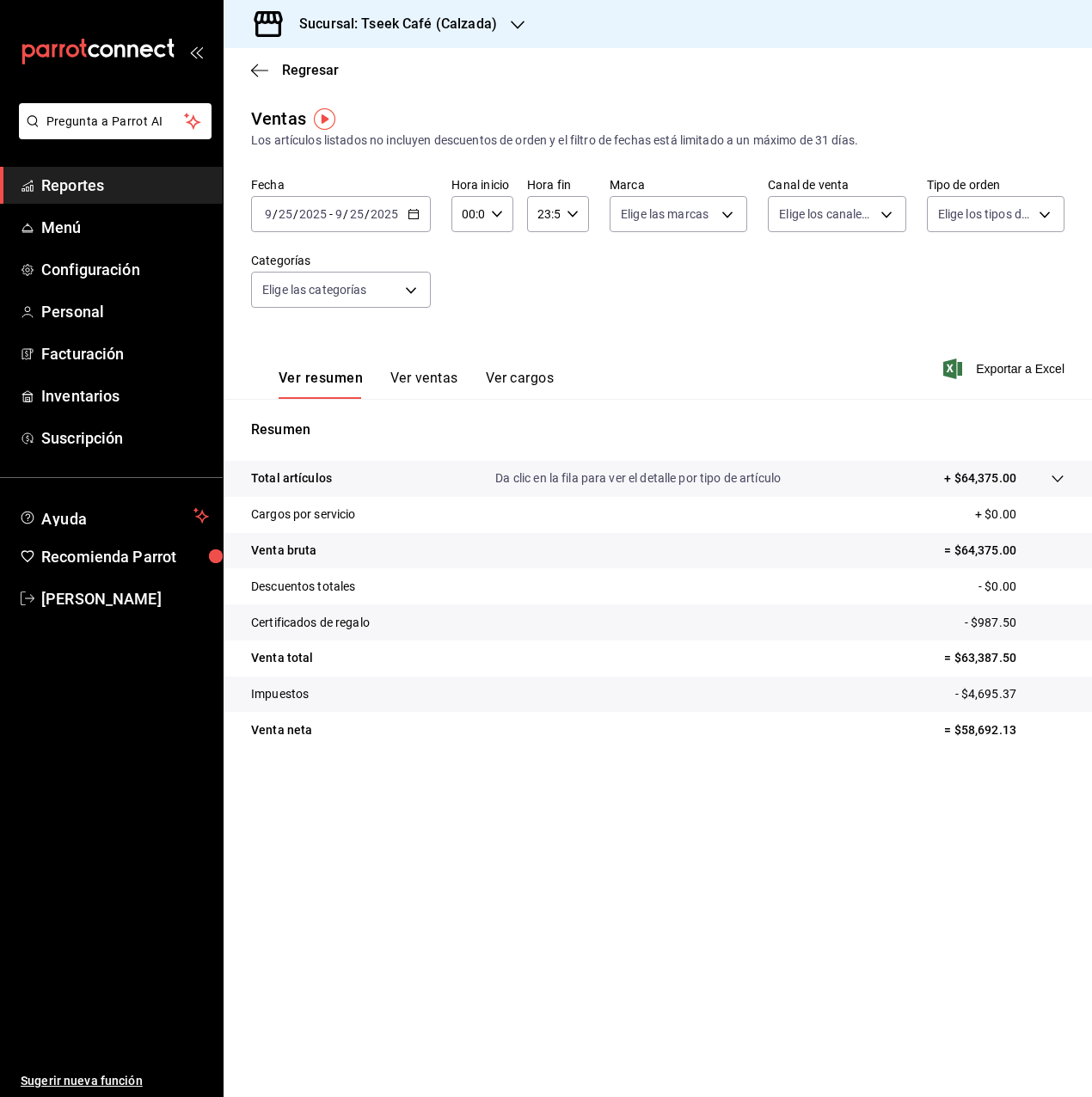
click at [403, 381] on button "Ver ventas" at bounding box center [424, 384] width 68 height 30
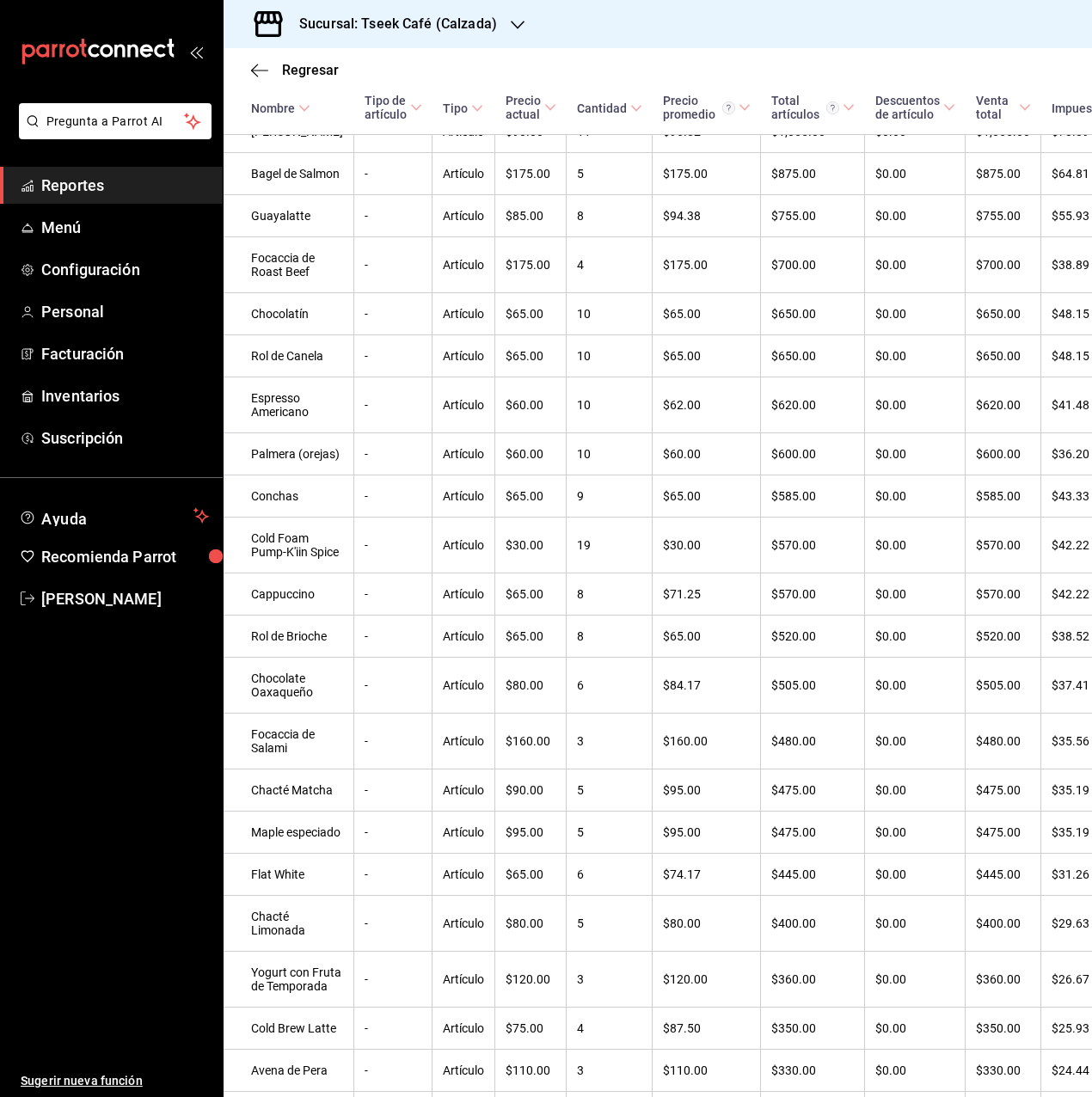
scroll to position [1204, 0]
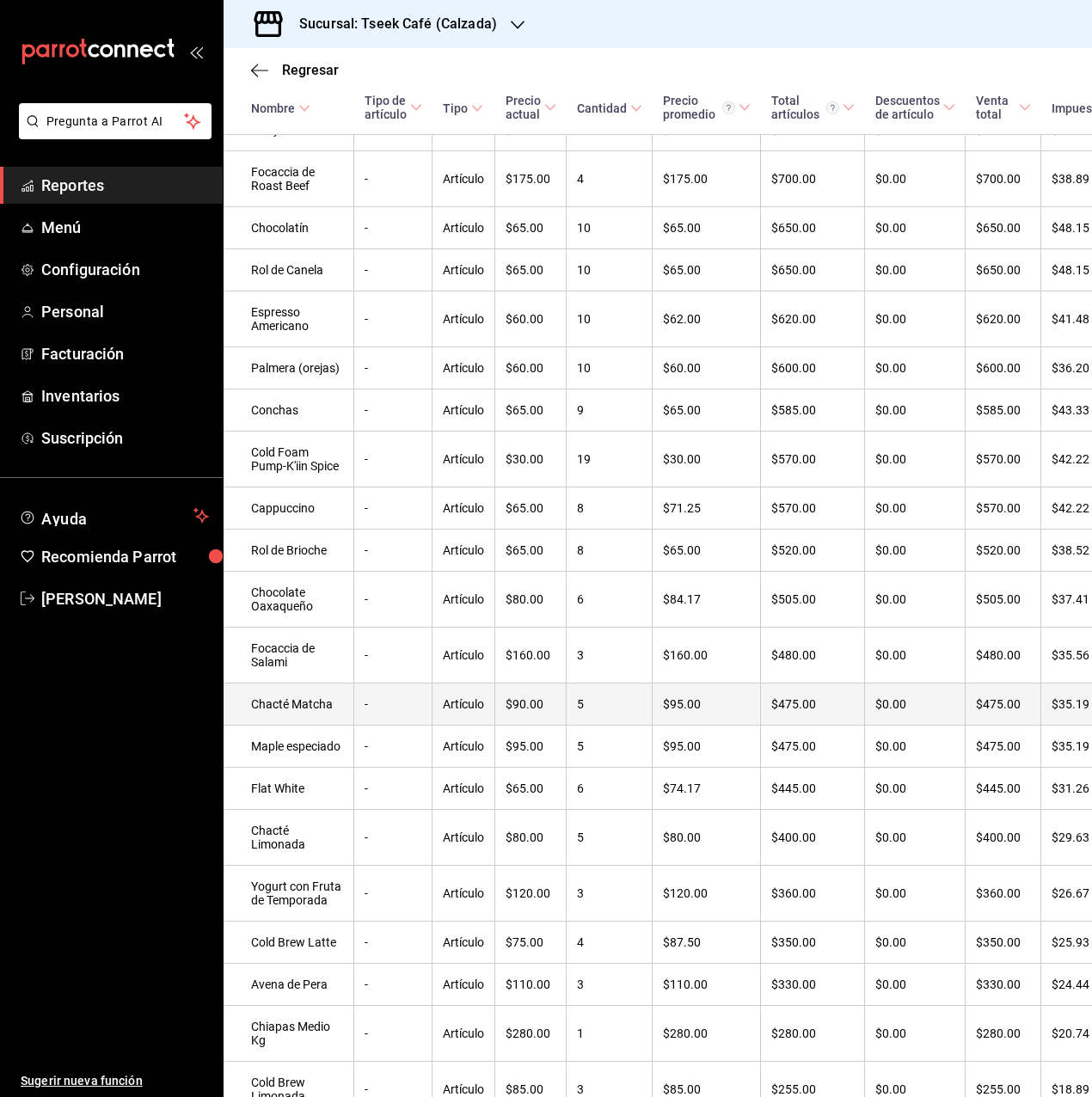
click at [276, 726] on td "Chacté Matcha" at bounding box center [289, 704] width 130 height 42
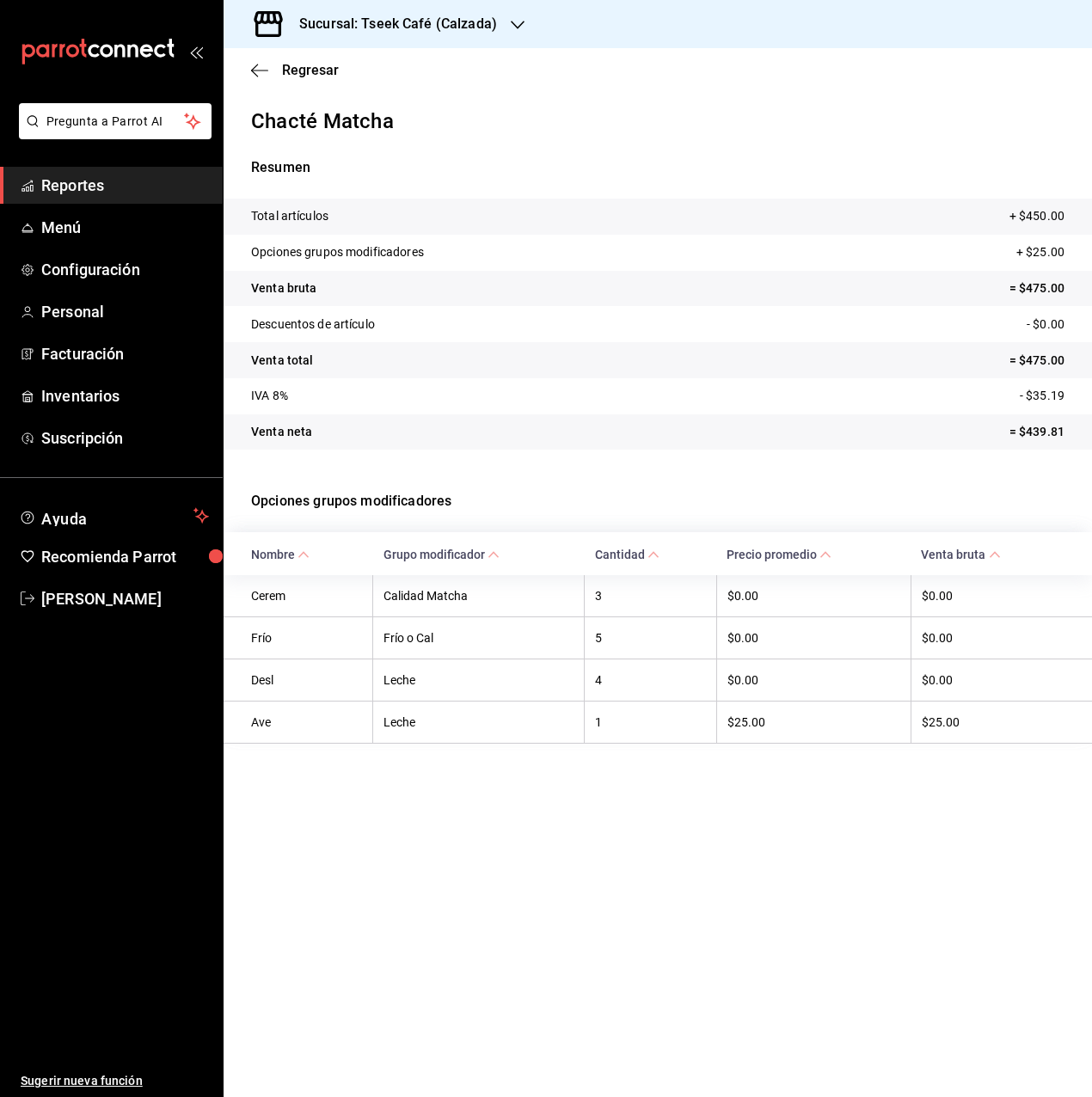
click at [258, 84] on div "Regresar" at bounding box center [657, 70] width 869 height 43
click at [260, 68] on icon "button" at bounding box center [260, 70] width 17 height 16
click at [373, 40] on div "Sucursal: Tseek Café (Calzada)" at bounding box center [384, 23] width 294 height 48
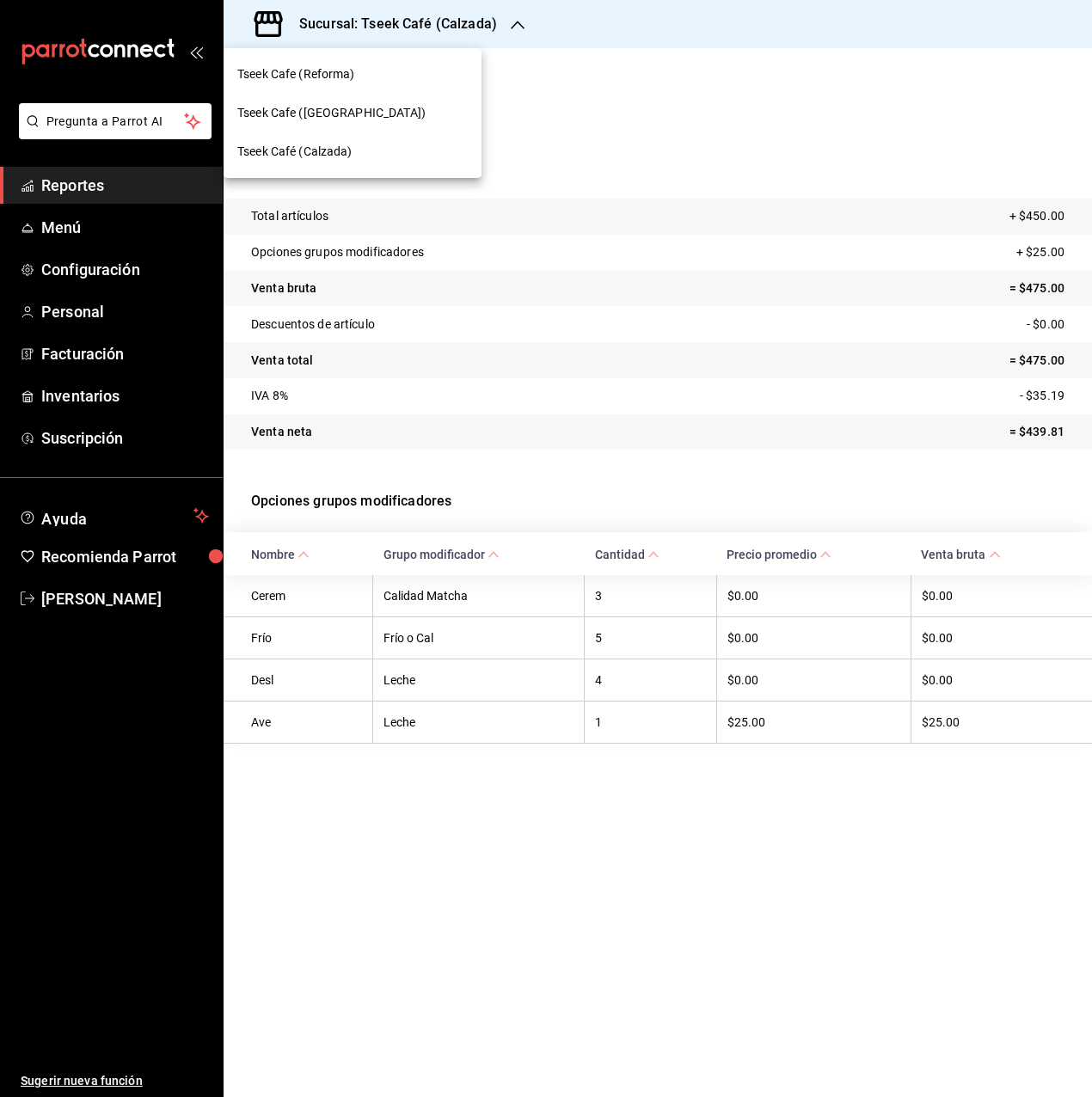
click at [319, 143] on span "Tseek Café (Calzada)" at bounding box center [295, 151] width 116 height 18
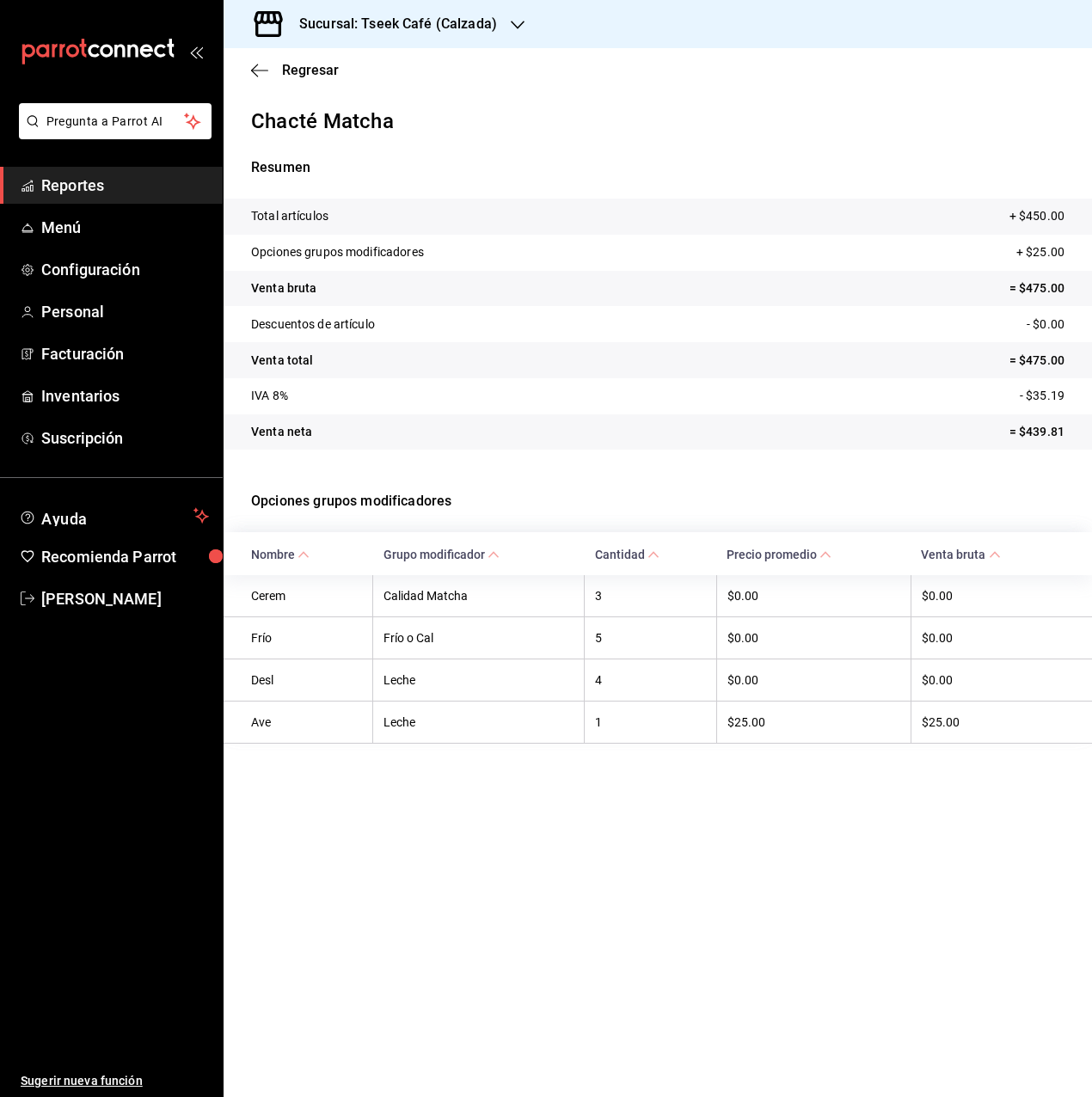
click at [62, 182] on span "Reportes" at bounding box center [124, 185] width 168 height 23
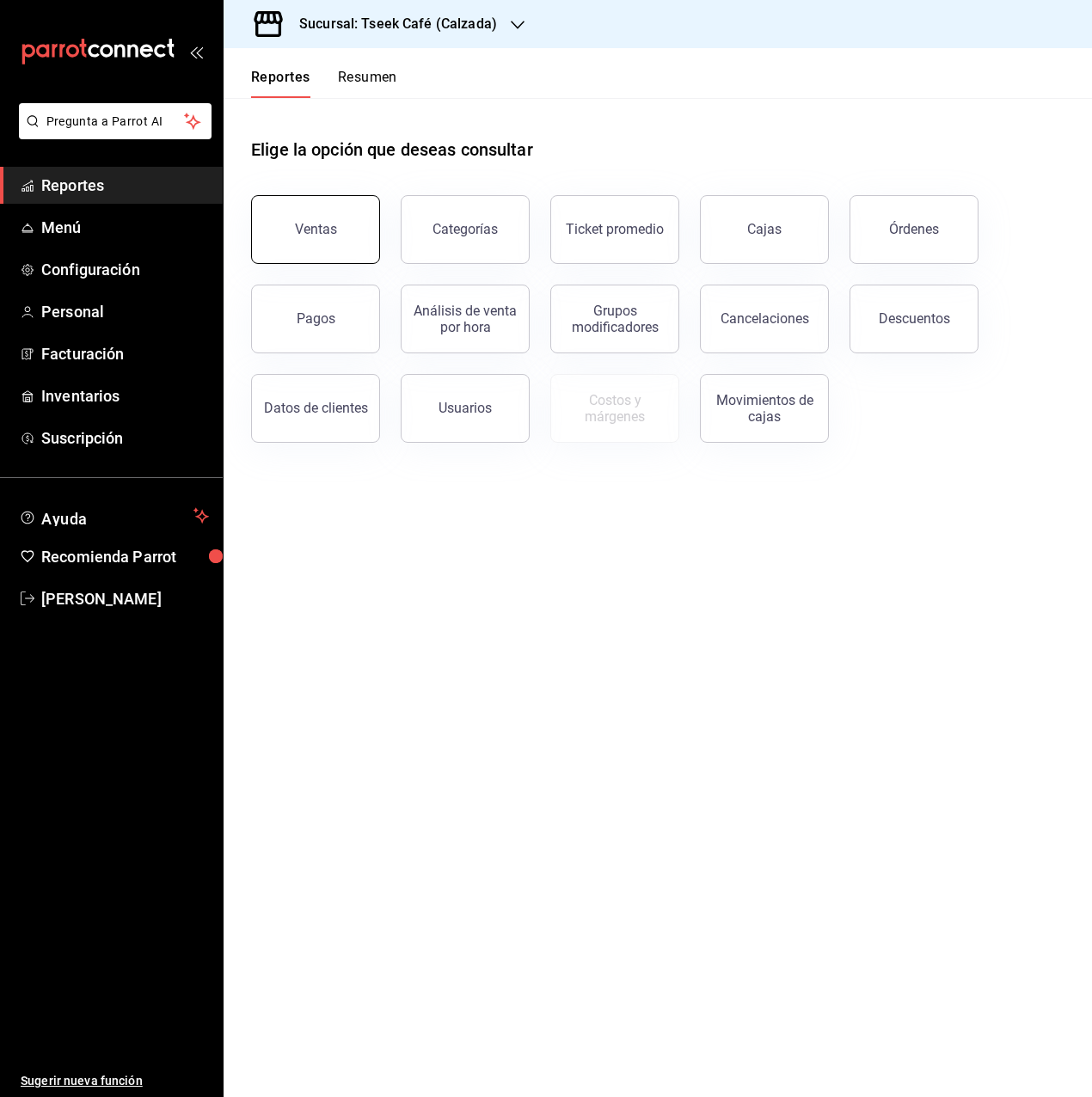
click at [343, 233] on button "Ventas" at bounding box center [316, 229] width 129 height 69
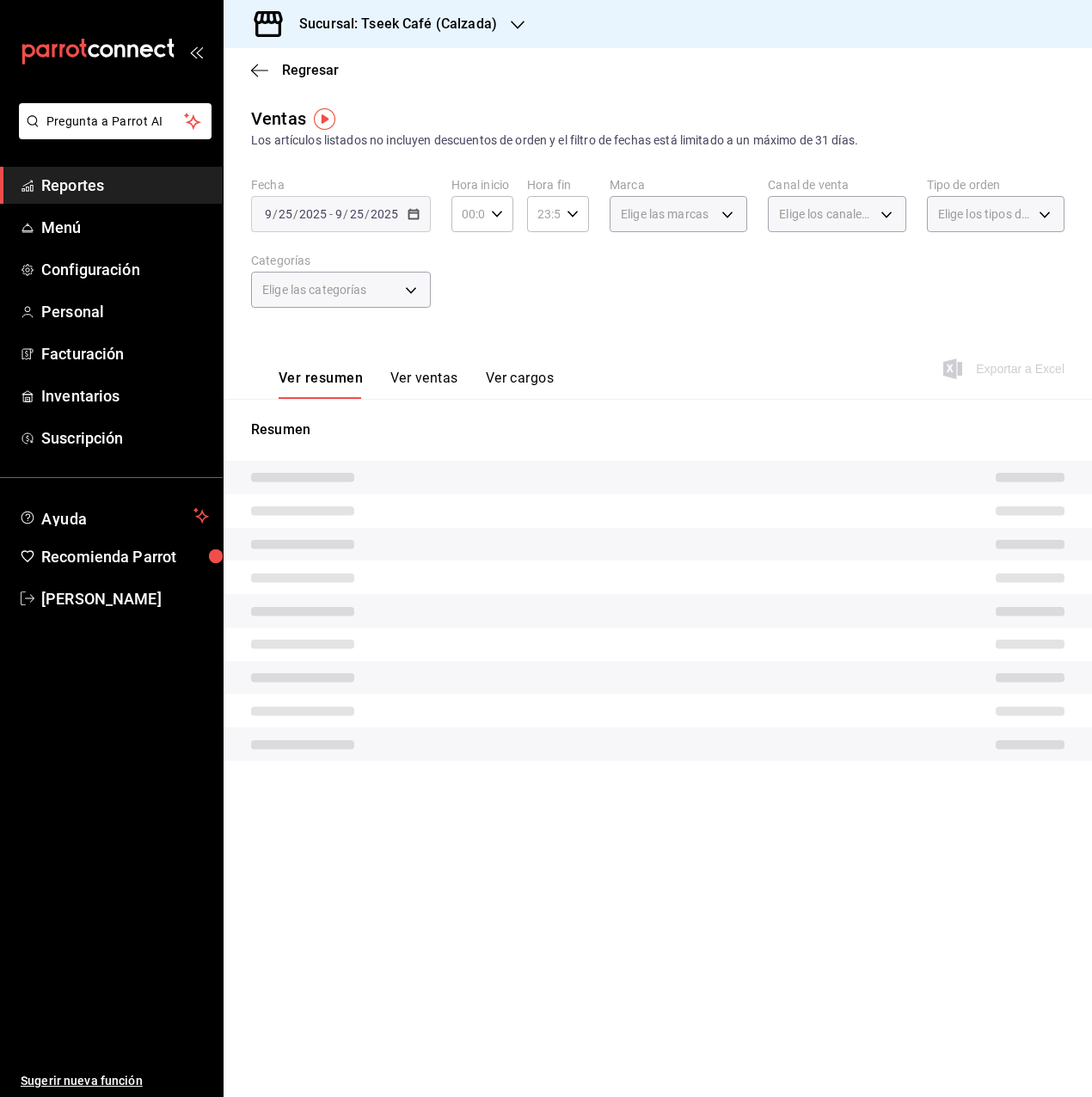
click at [425, 398] on button "Ver ventas" at bounding box center [424, 384] width 68 height 30
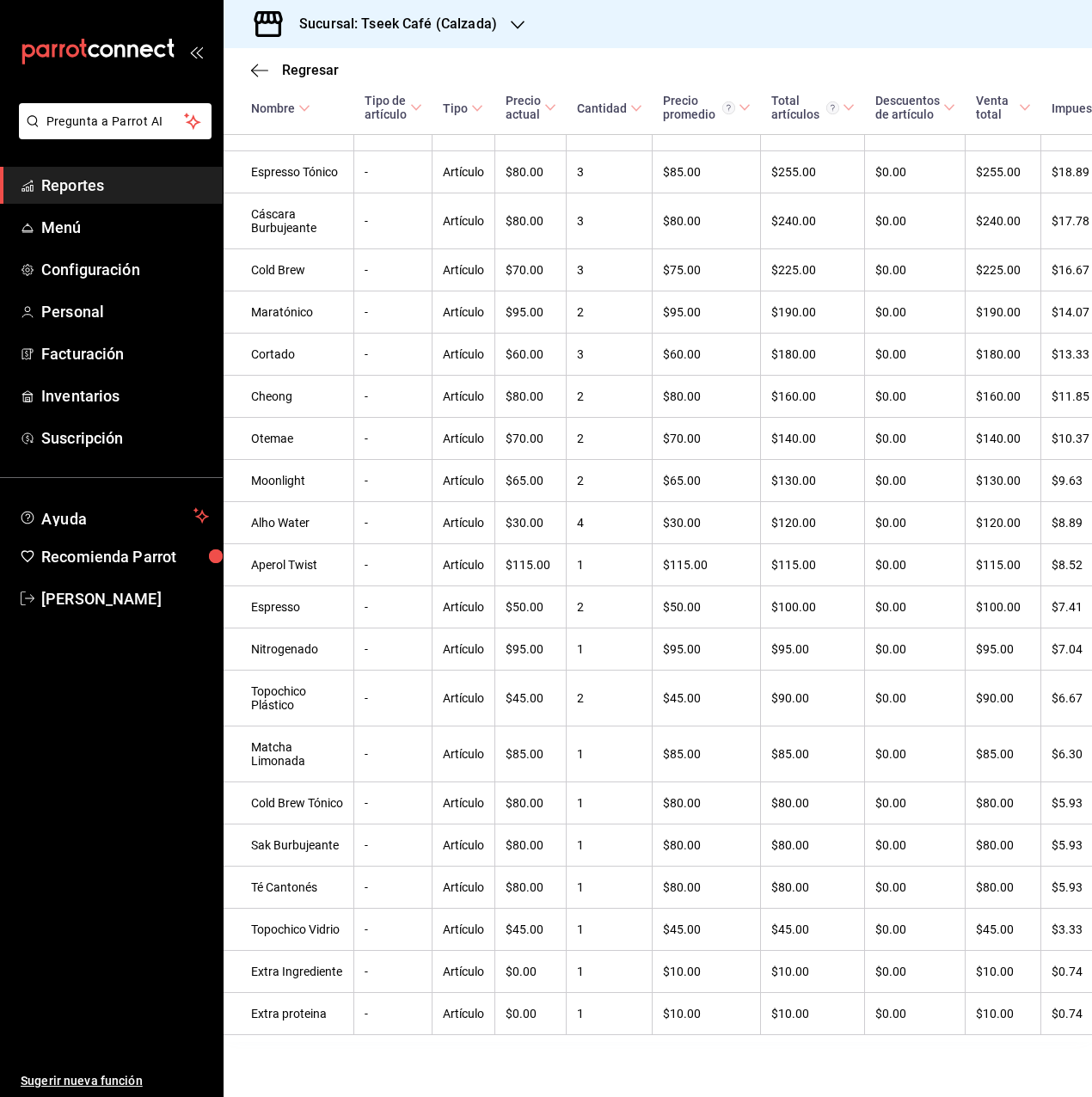
scroll to position [2544, 0]
